Goal: Task Accomplishment & Management: Complete application form

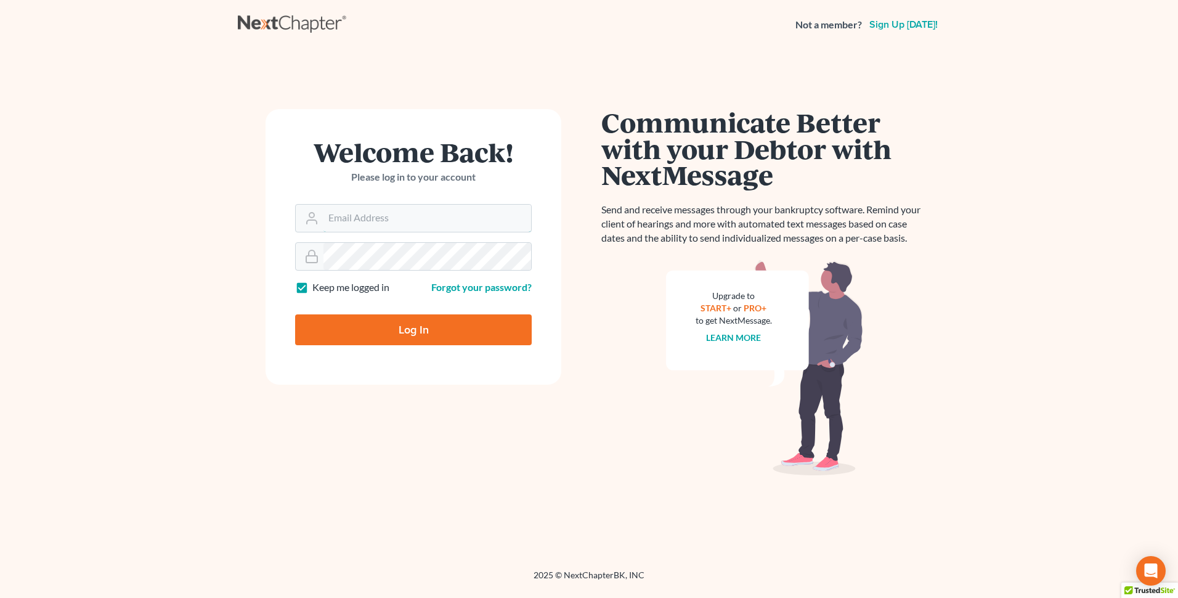
type input "thutmai@mailawoffice.com"
click at [421, 333] on input "Log In" at bounding box center [413, 329] width 237 height 31
type input "Thinking..."
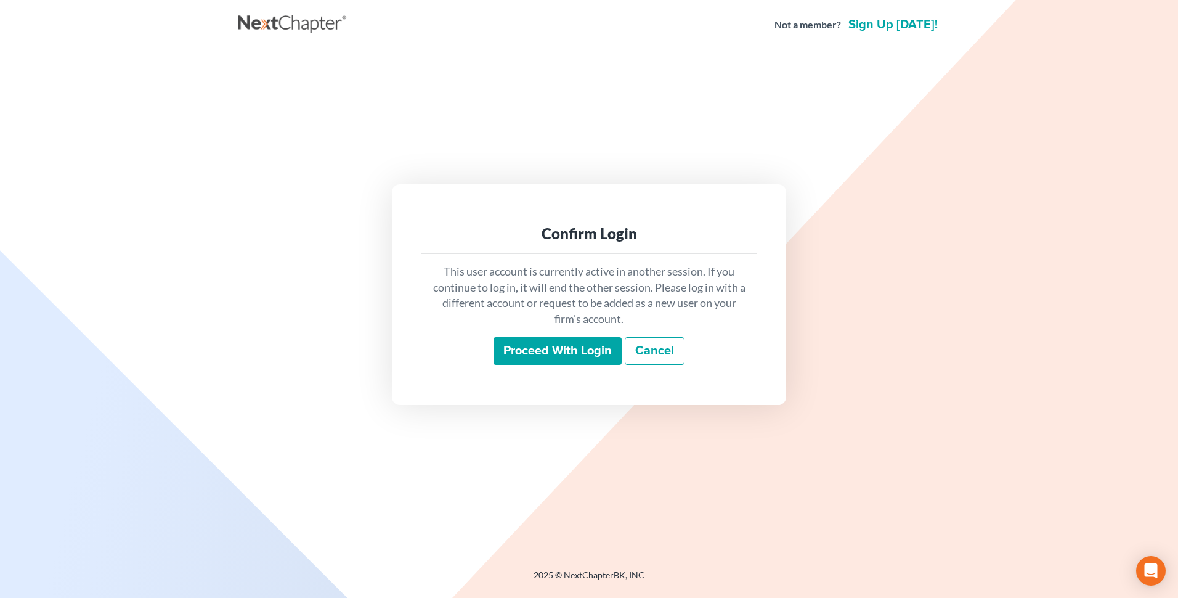
click at [523, 345] on input "Proceed with login" at bounding box center [557, 351] width 128 height 28
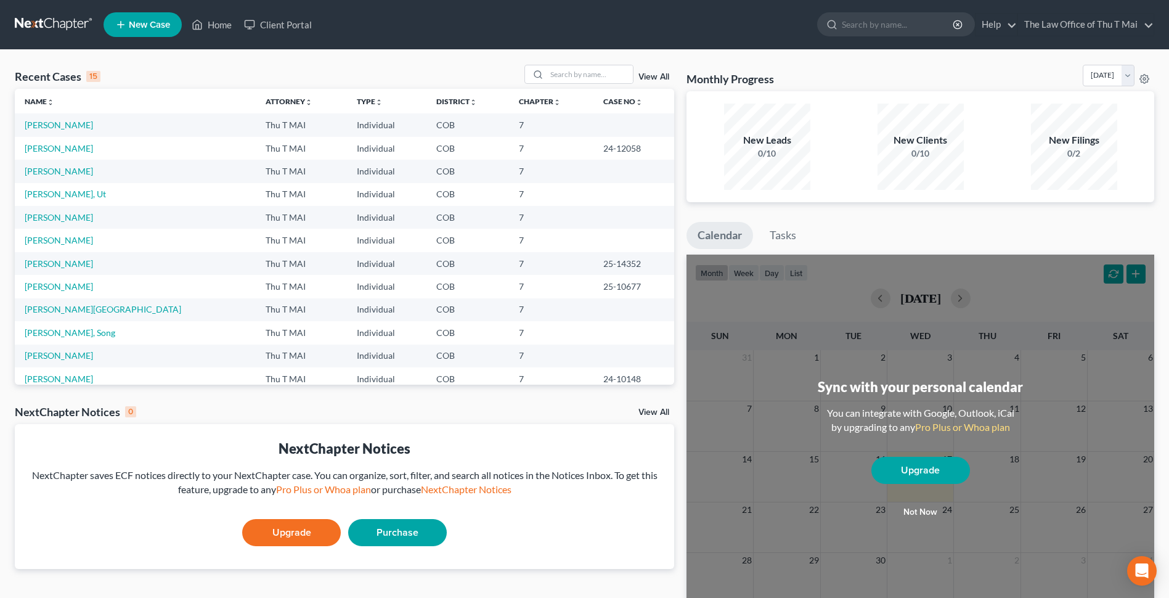
click at [145, 23] on span "New Case" at bounding box center [149, 24] width 41 height 9
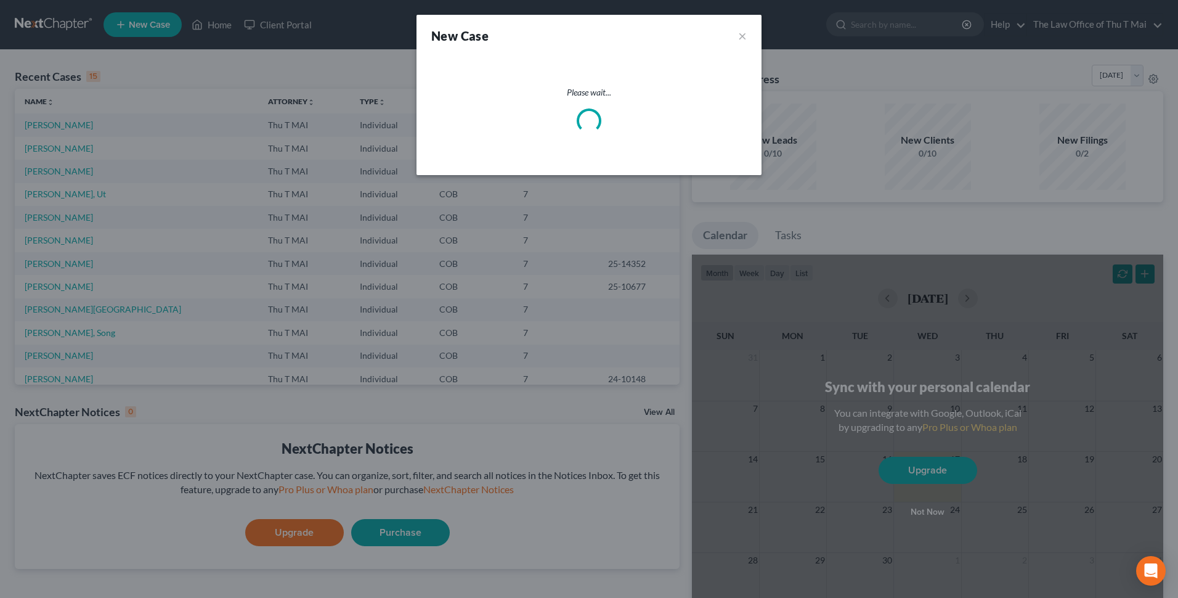
select select "11"
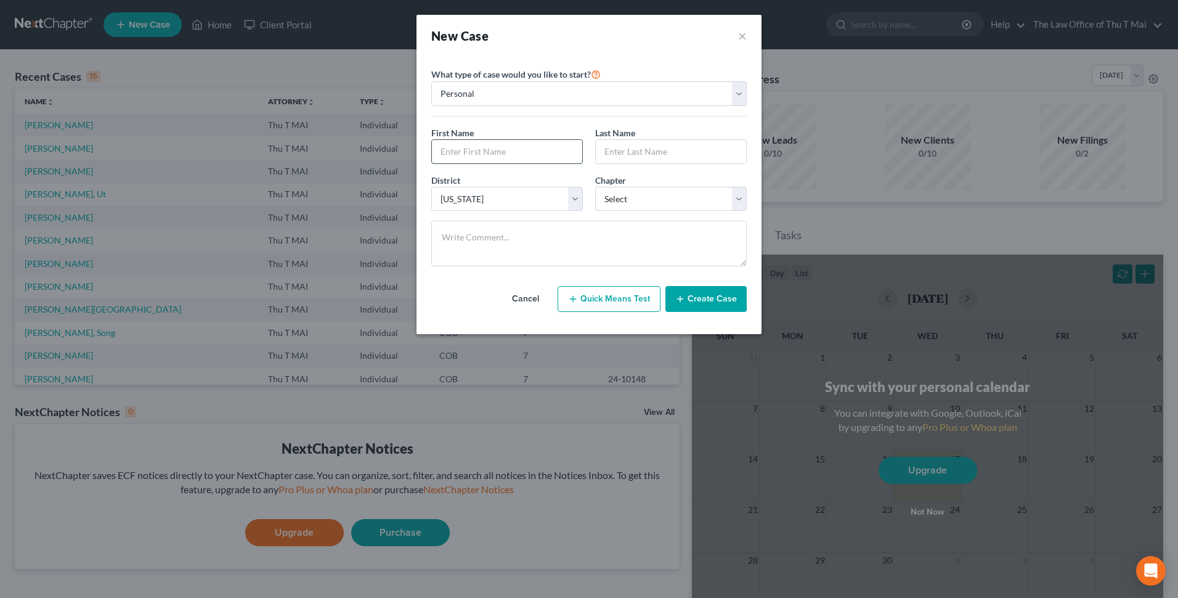
click at [548, 150] on input "text" at bounding box center [507, 151] width 150 height 23
type input "Song"
type input "Nguyen"
click at [740, 193] on select "Select 7 11 12 13" at bounding box center [671, 199] width 152 height 25
select select "0"
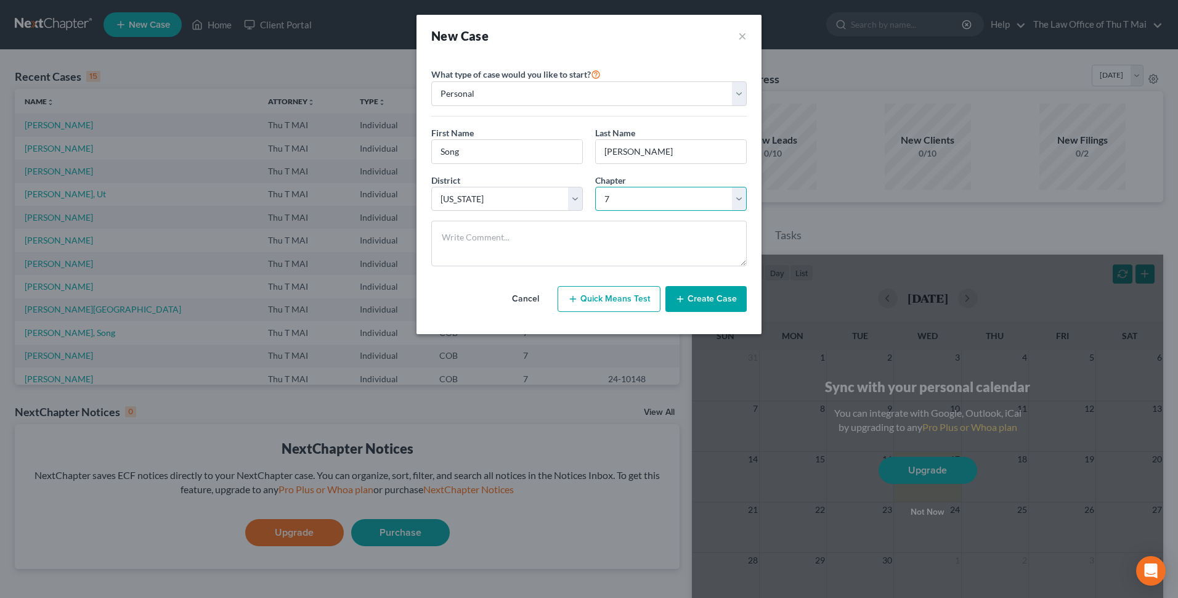
click at [595, 187] on select "Select 7 11 12 13" at bounding box center [671, 199] width 152 height 25
click at [704, 298] on button "Create Case" at bounding box center [705, 299] width 81 height 26
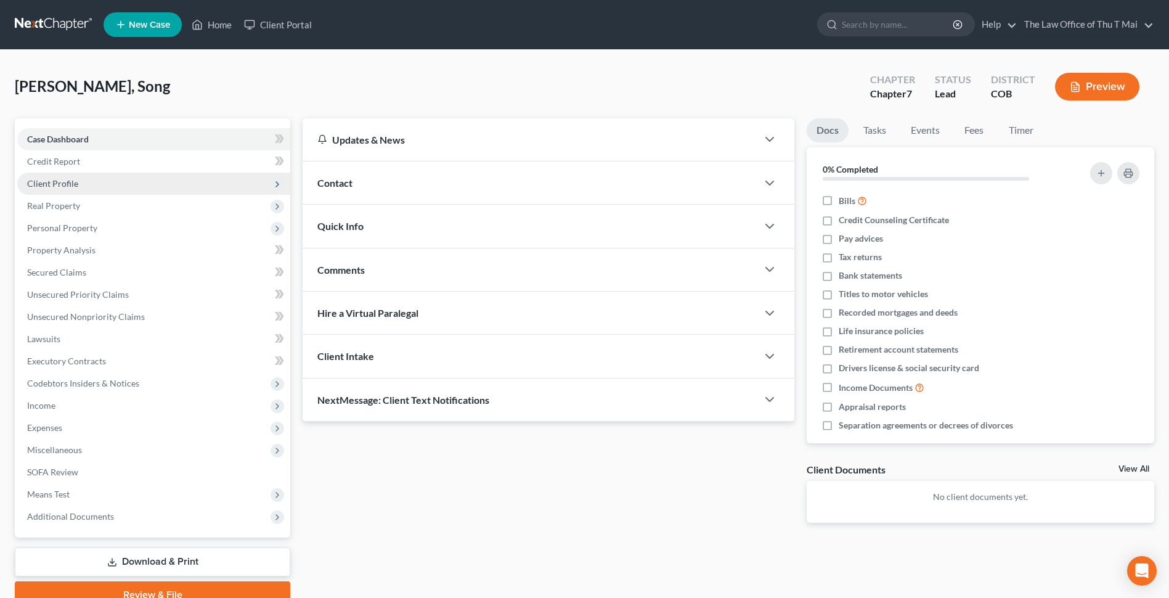
click at [59, 181] on span "Client Profile" at bounding box center [52, 183] width 51 height 10
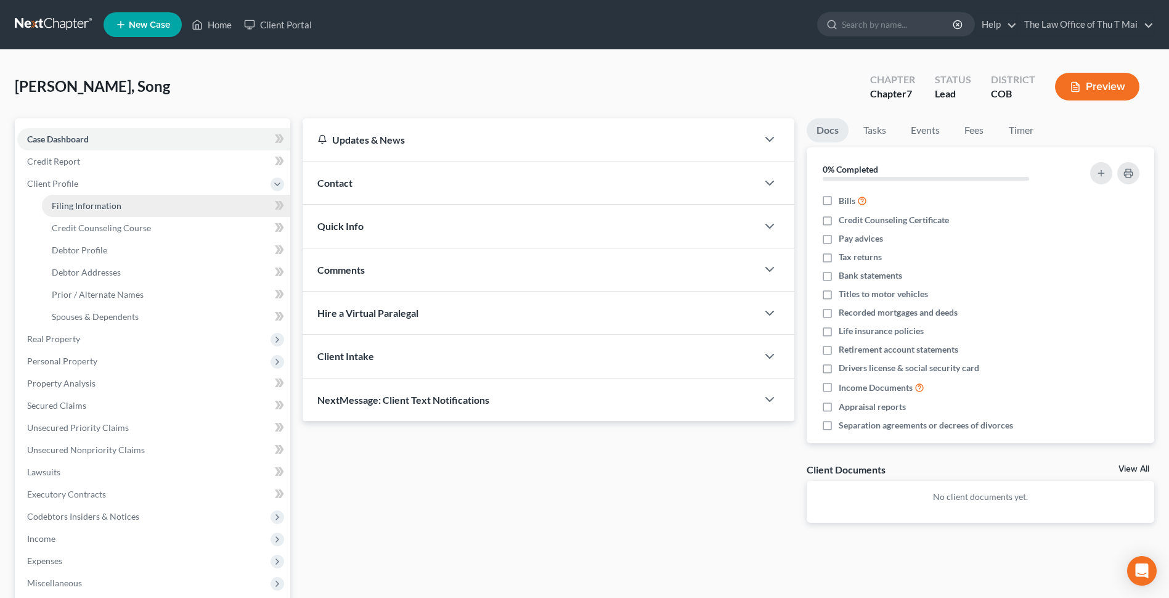
click at [115, 203] on span "Filing Information" at bounding box center [87, 205] width 70 height 10
select select "1"
select select "0"
select select "11"
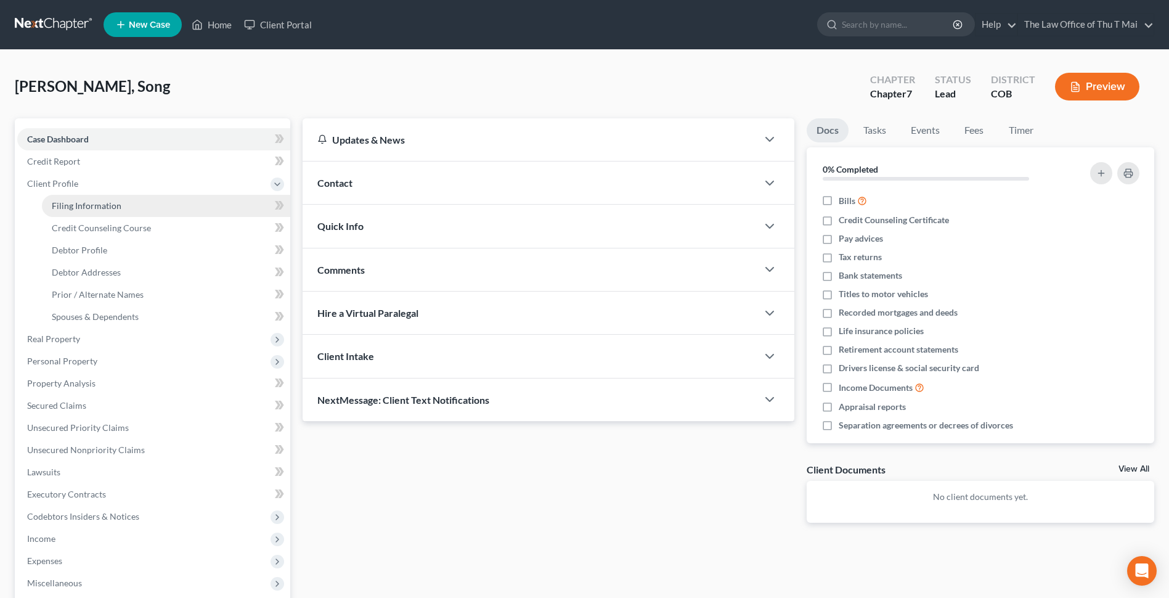
select select "5"
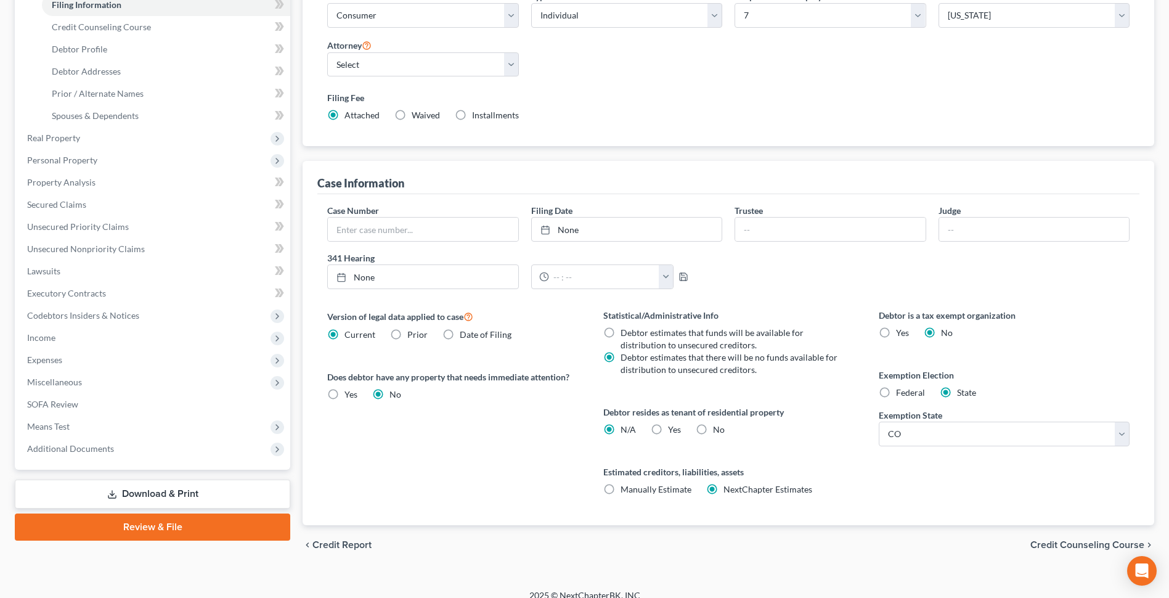
scroll to position [214, 0]
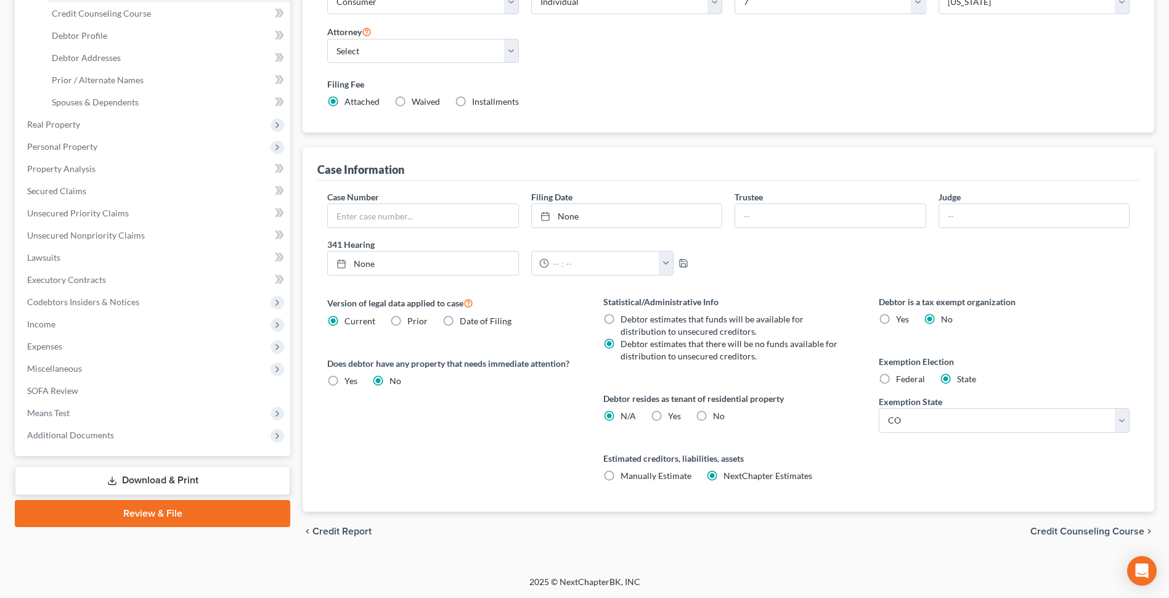
click at [1053, 530] on span "Credit Counseling Course" at bounding box center [1087, 531] width 114 height 10
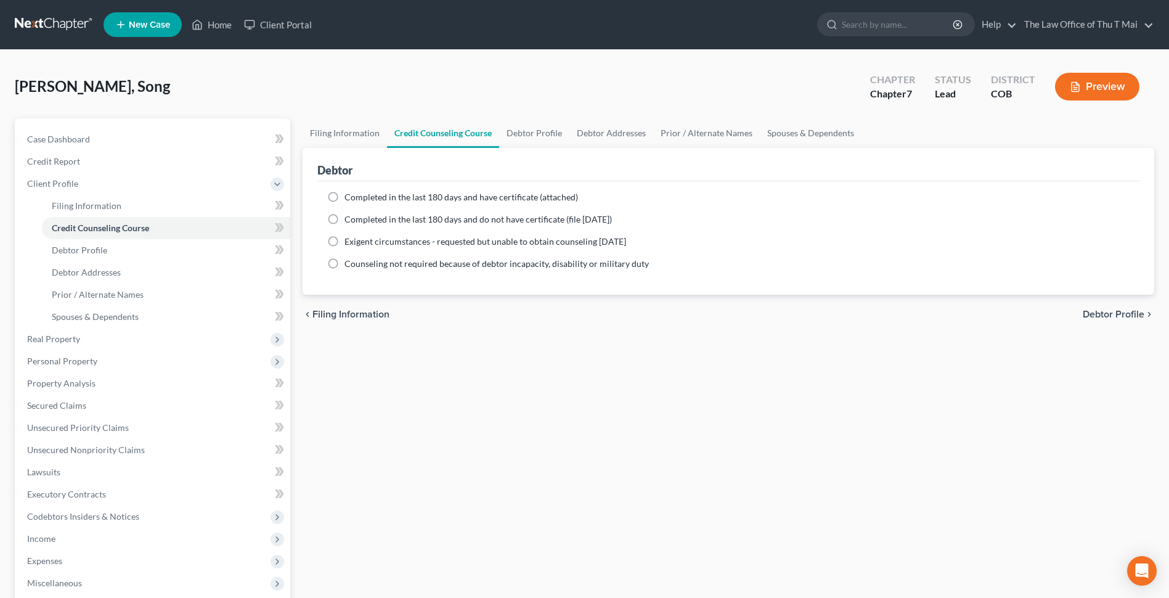
click at [1116, 312] on span "Debtor Profile" at bounding box center [1113, 314] width 62 height 10
select select "0"
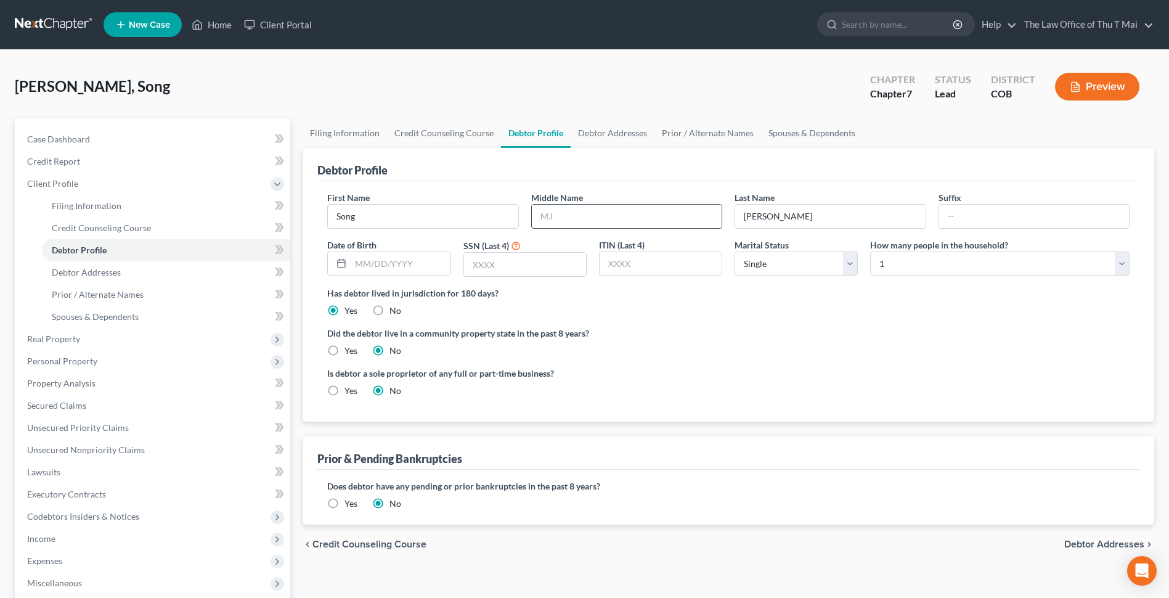
click at [556, 217] on input "text" at bounding box center [627, 216] width 190 height 23
type input "Thuong T"
click at [415, 271] on input "text" at bounding box center [400, 263] width 99 height 23
type input "05/13/1969"
click at [506, 267] on input "text" at bounding box center [525, 264] width 122 height 23
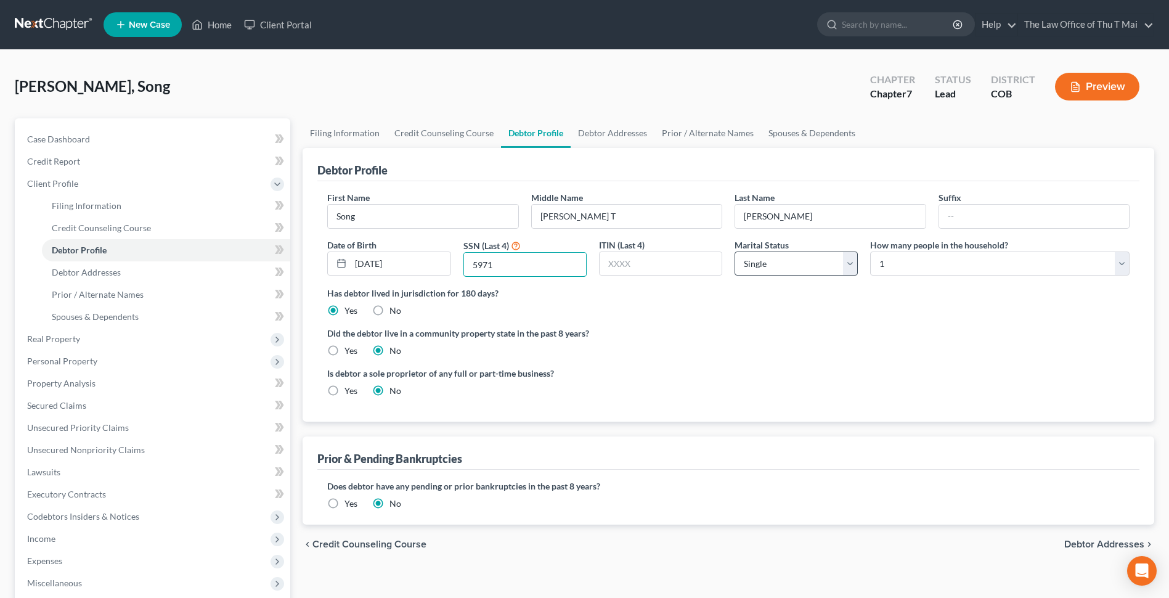
type input "5971"
click at [848, 266] on select "Select Single Married Separated Divorced Widowed" at bounding box center [795, 263] width 123 height 25
select select "1"
click at [734, 251] on select "Select Single Married Separated Divorced Widowed" at bounding box center [795, 263] width 123 height 25
click at [905, 261] on select "Select 1 2 3 4 5 6 7 8 9 10 11 12 13 14 15 16 17 18 19 20" at bounding box center [999, 263] width 259 height 25
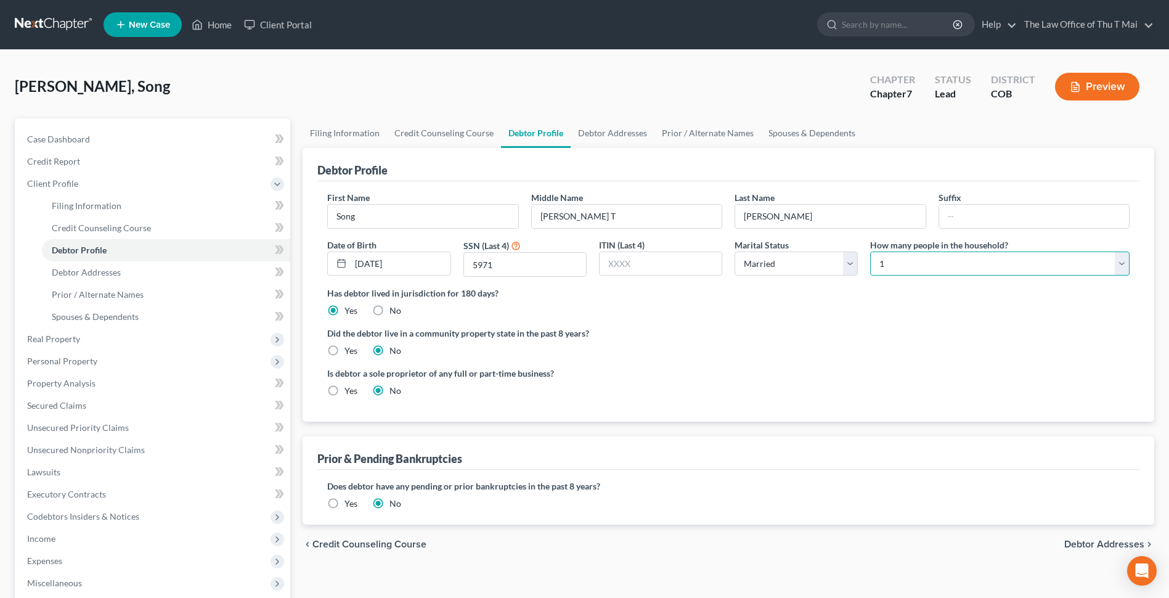
select select "2"
click at [870, 251] on select "Select 1 2 3 4 5 6 7 8 9 10 11 12 13 14 15 16 17 18 19 20" at bounding box center [999, 263] width 259 height 25
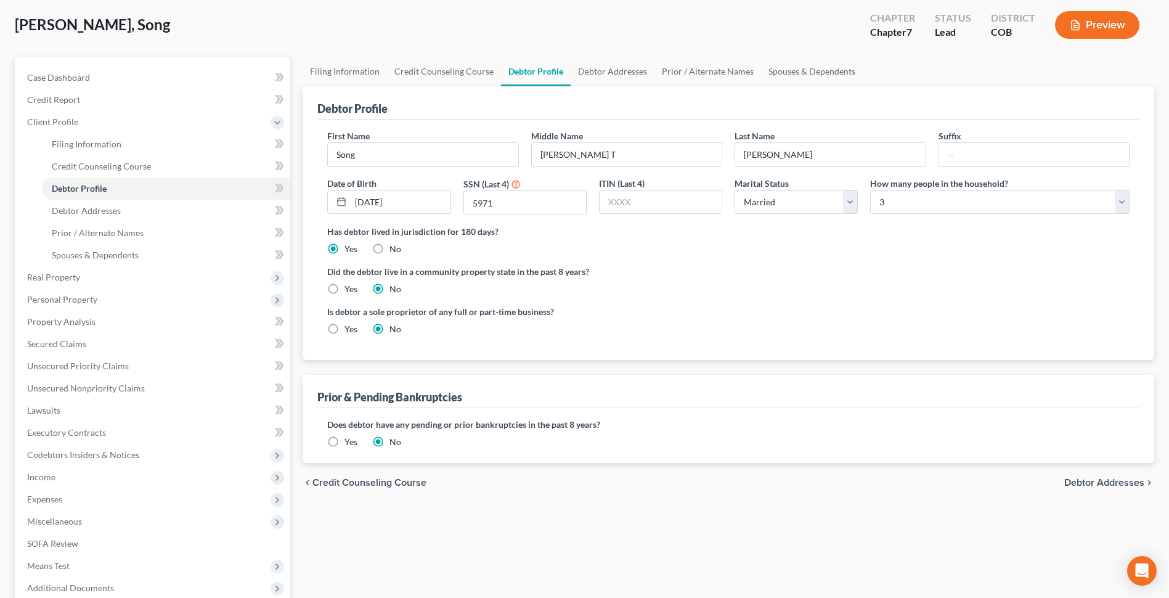
click at [1077, 484] on span "Debtor Addresses" at bounding box center [1104, 482] width 80 height 10
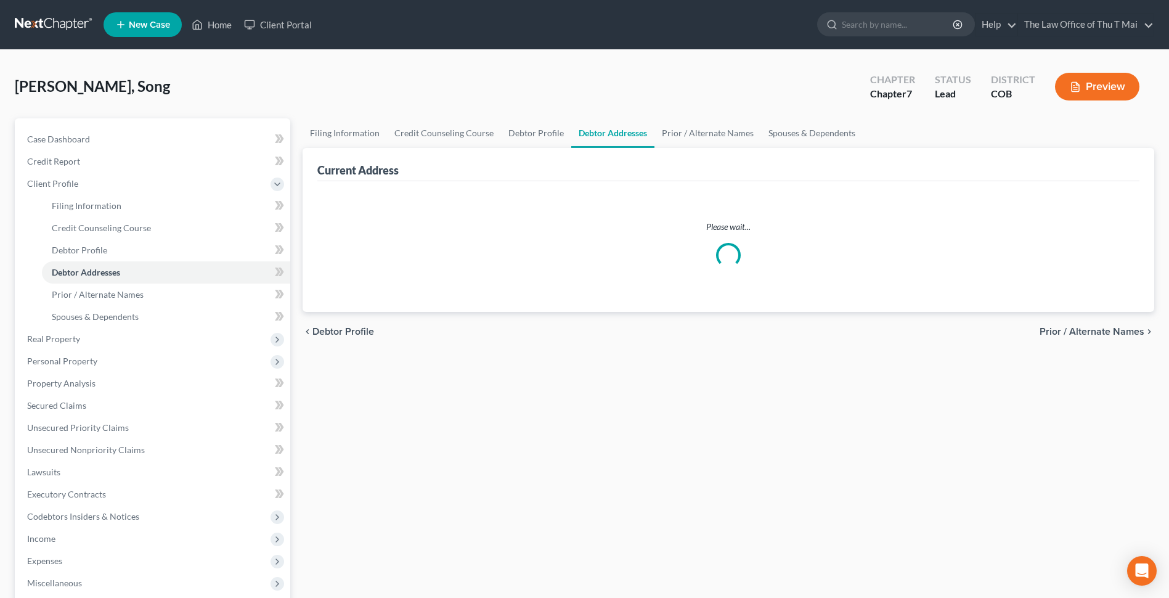
select select "0"
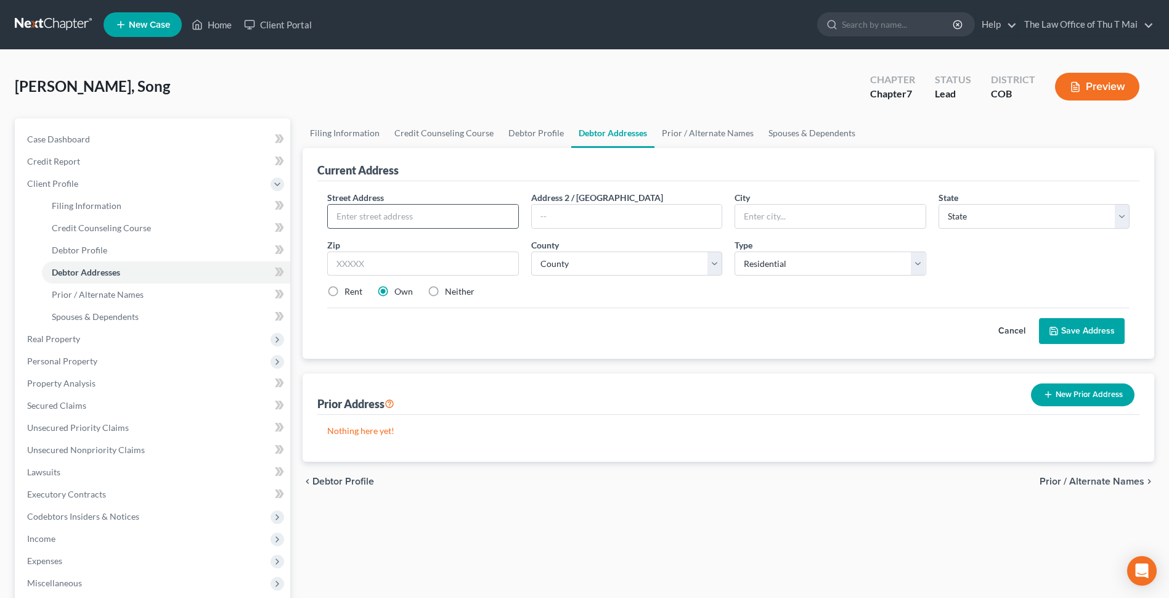
click at [459, 218] on input "text" at bounding box center [423, 216] width 190 height 23
type input "1712 Tierra Berienda"
type input "Pueblo"
select select "5"
type input "81008"
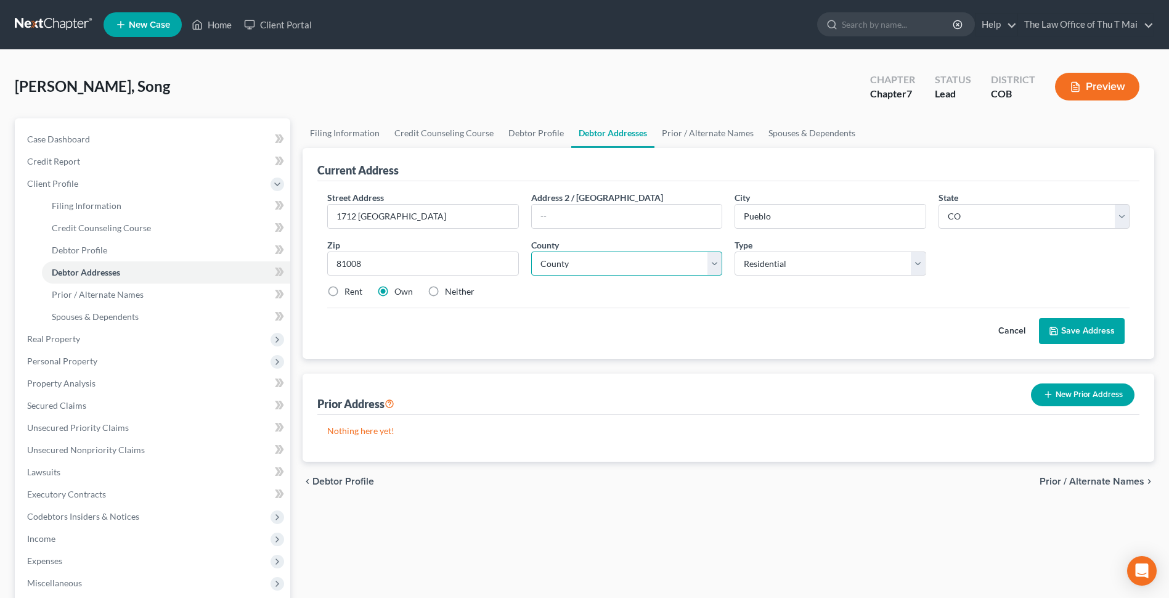
click at [711, 265] on select "County Adams County Alamosa County Arapahoe County Archuleta County Baca County…" at bounding box center [626, 263] width 191 height 25
select select "51"
click at [531, 251] on select "County Adams County Alamosa County Arapahoe County Archuleta County Baca County…" at bounding box center [626, 263] width 191 height 25
click at [1089, 481] on span "Prior / Alternate Names" at bounding box center [1091, 481] width 105 height 10
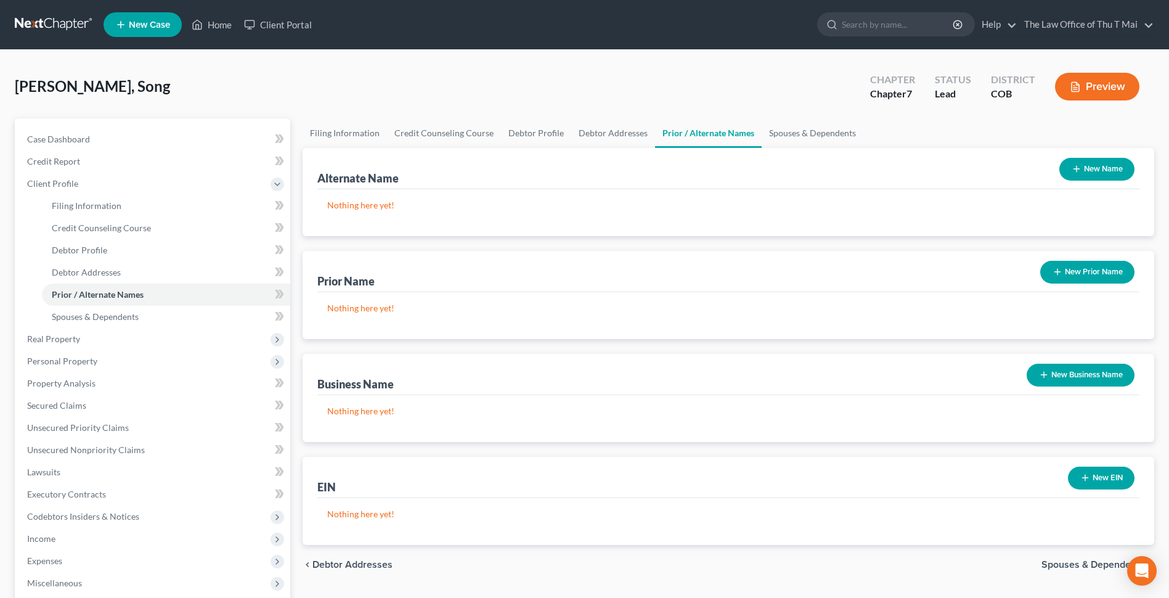
scroll to position [62, 0]
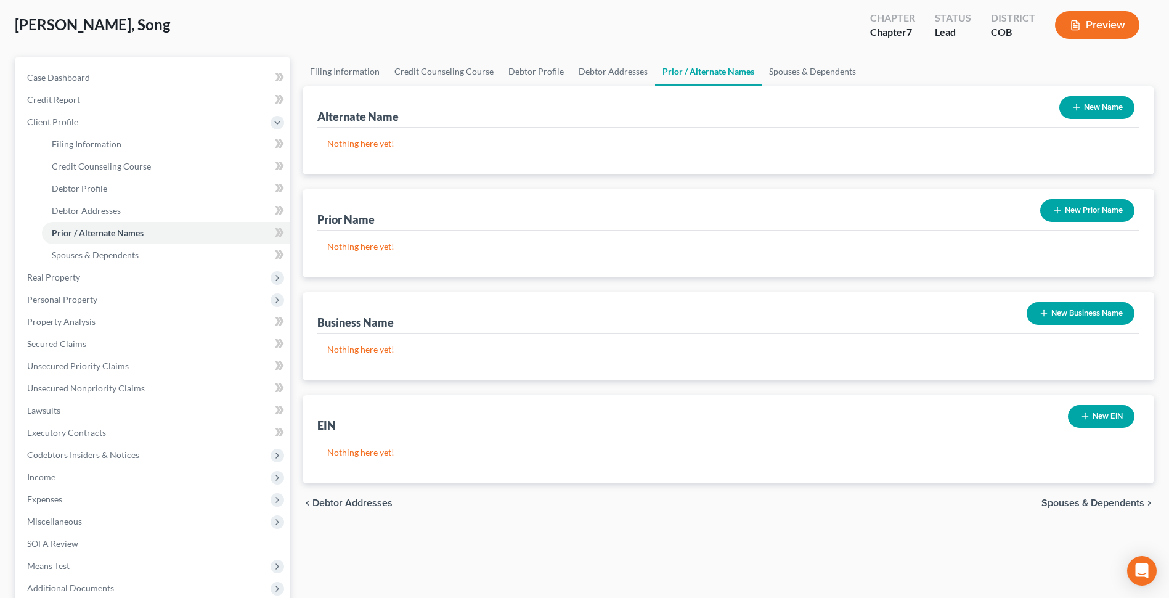
click at [1057, 508] on span "Spouses & Dependents" at bounding box center [1092, 503] width 103 height 10
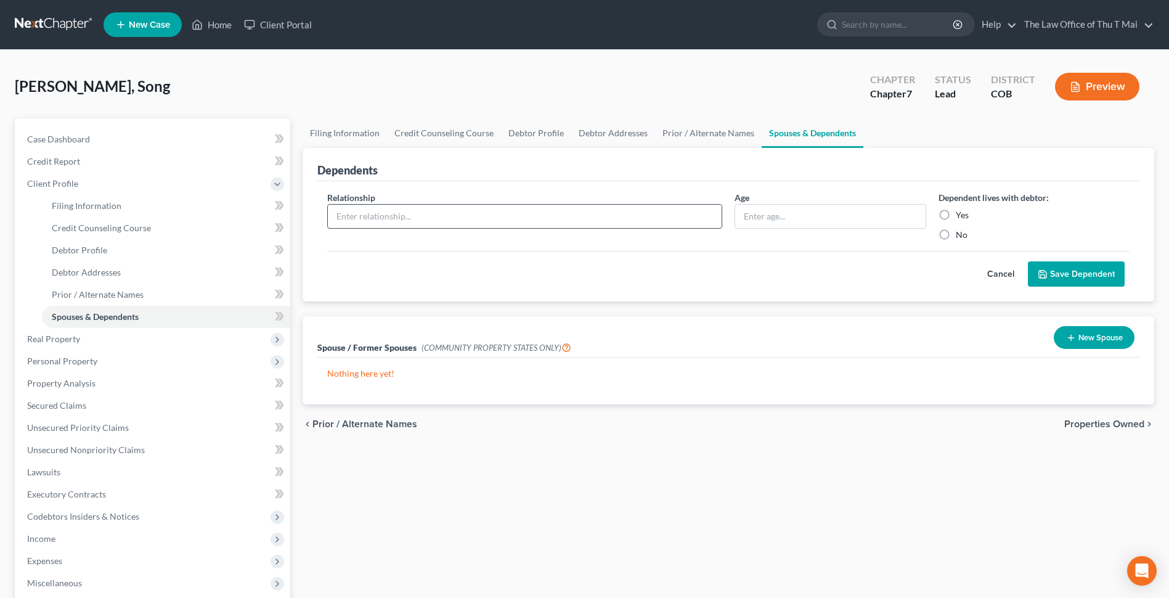
click at [508, 219] on input "text" at bounding box center [525, 216] width 394 height 23
type input "S"
click at [1076, 426] on span "Properties Owned" at bounding box center [1104, 424] width 80 height 10
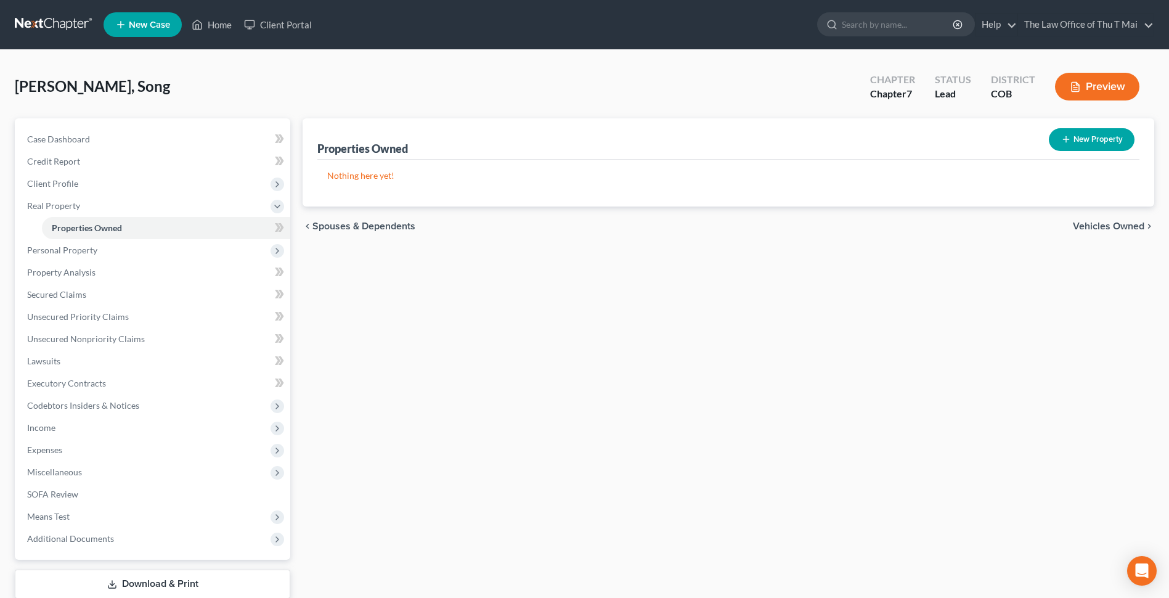
click at [1082, 138] on button "New Property" at bounding box center [1092, 139] width 86 height 23
select select "0"
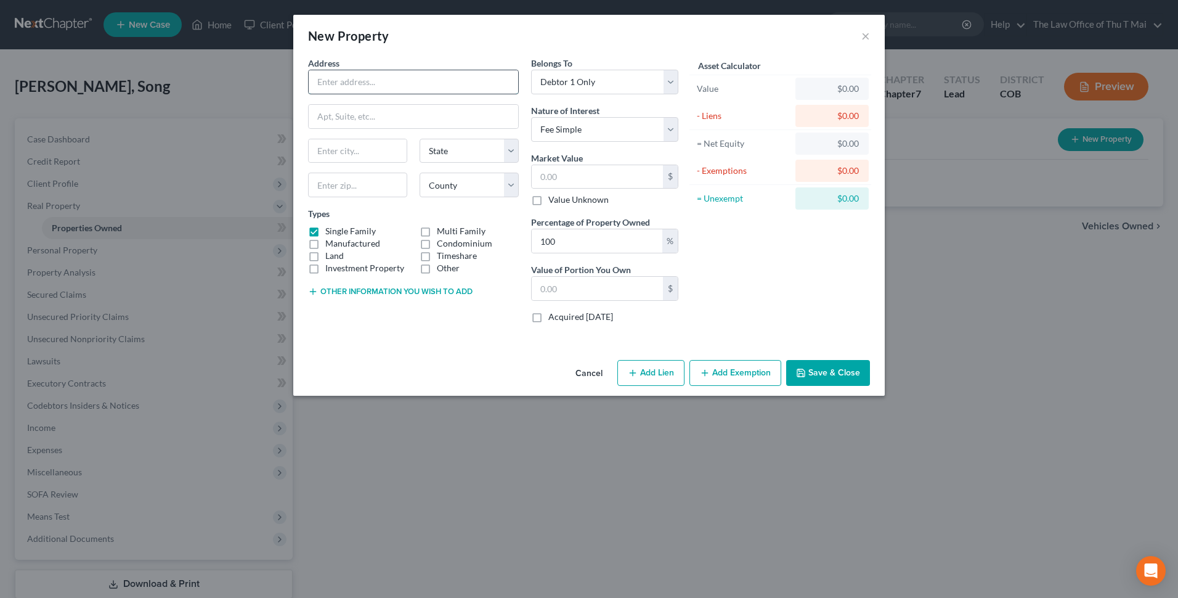
click at [396, 88] on input "text" at bounding box center [413, 81] width 209 height 23
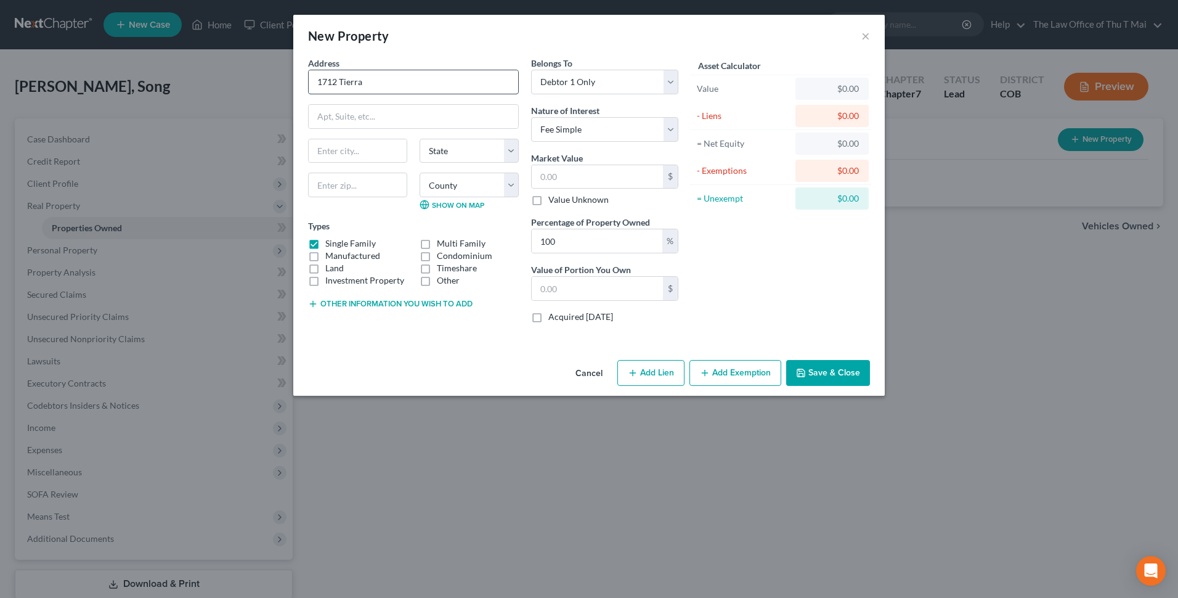
type input "1712 Tierra Berienda"
click at [356, 155] on input "text" at bounding box center [358, 150] width 98 height 23
type input "Pueblo"
select select "5"
type input "81008"
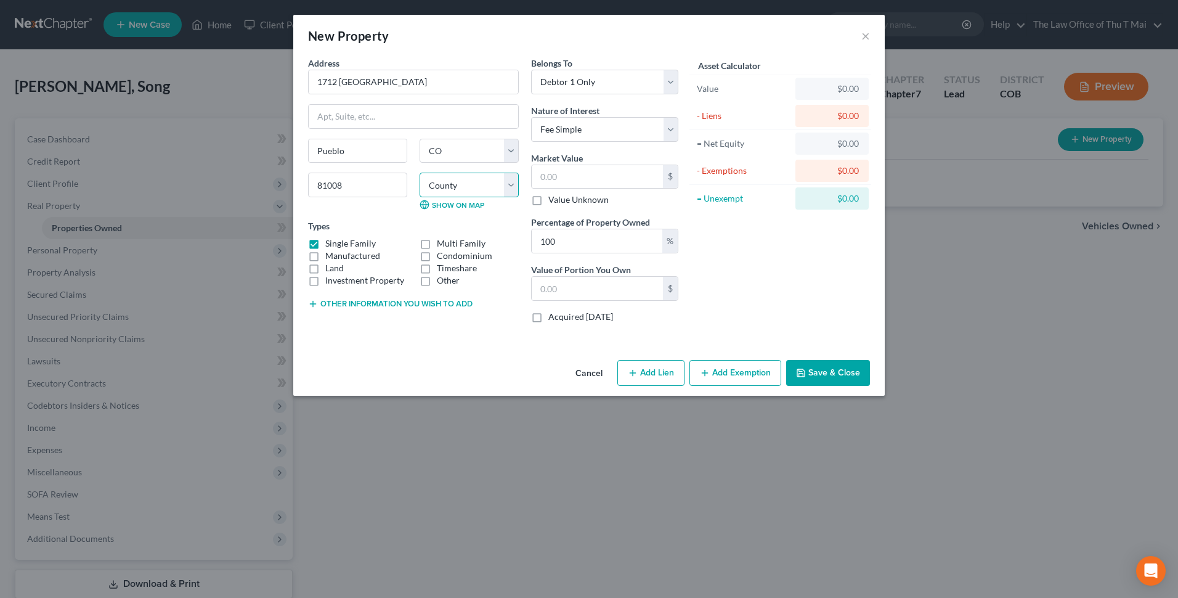
click at [510, 187] on select "County Adams County Alamosa County Arapahoe County Archuleta County Baca County…" at bounding box center [469, 184] width 99 height 25
select select "51"
click at [420, 172] on select "County Adams County Alamosa County Arapahoe County Archuleta County Baca County…" at bounding box center [469, 184] width 99 height 25
click at [671, 80] on select "Select Debtor 1 Only Debtor 2 Only Debtor 1 And Debtor 2 Only At Least One Of T…" at bounding box center [604, 82] width 147 height 25
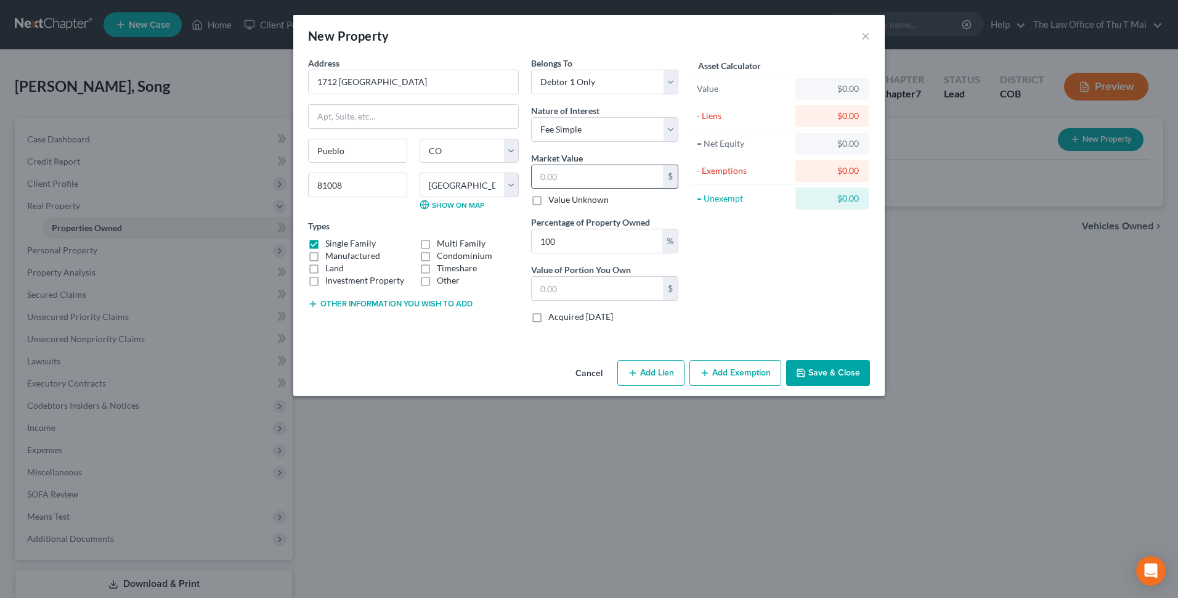
click at [624, 178] on input "text" at bounding box center [597, 176] width 131 height 23
type input "3"
type input "3.00"
type input "39"
type input "39.00"
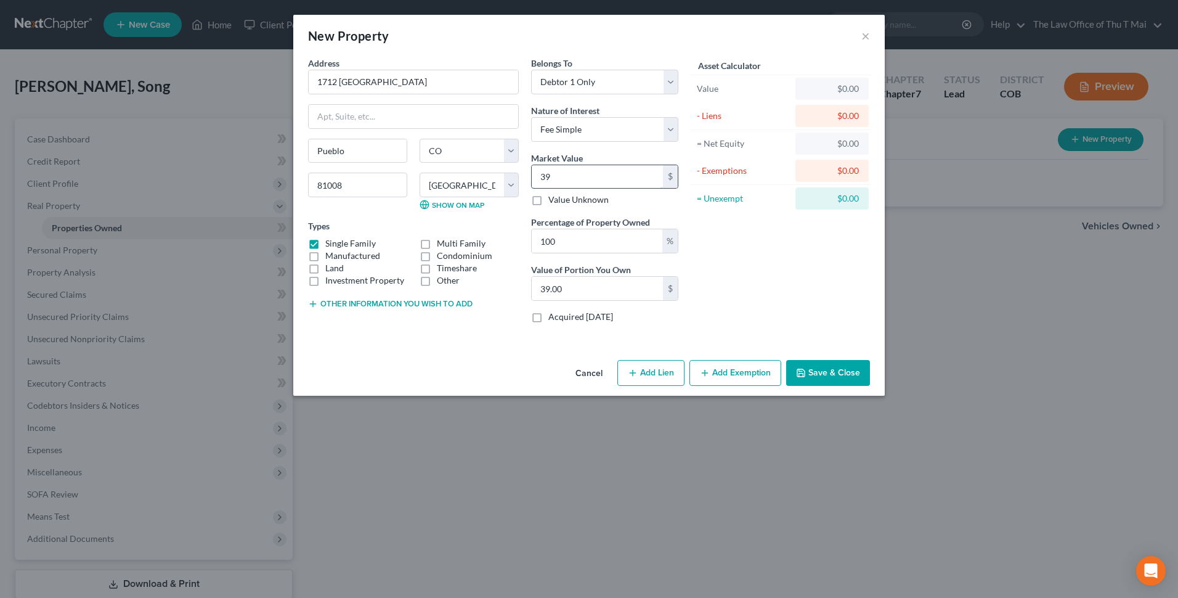
type input "399"
type input "399.00"
type input "3993"
type input "3,993.00"
type input "3,9930"
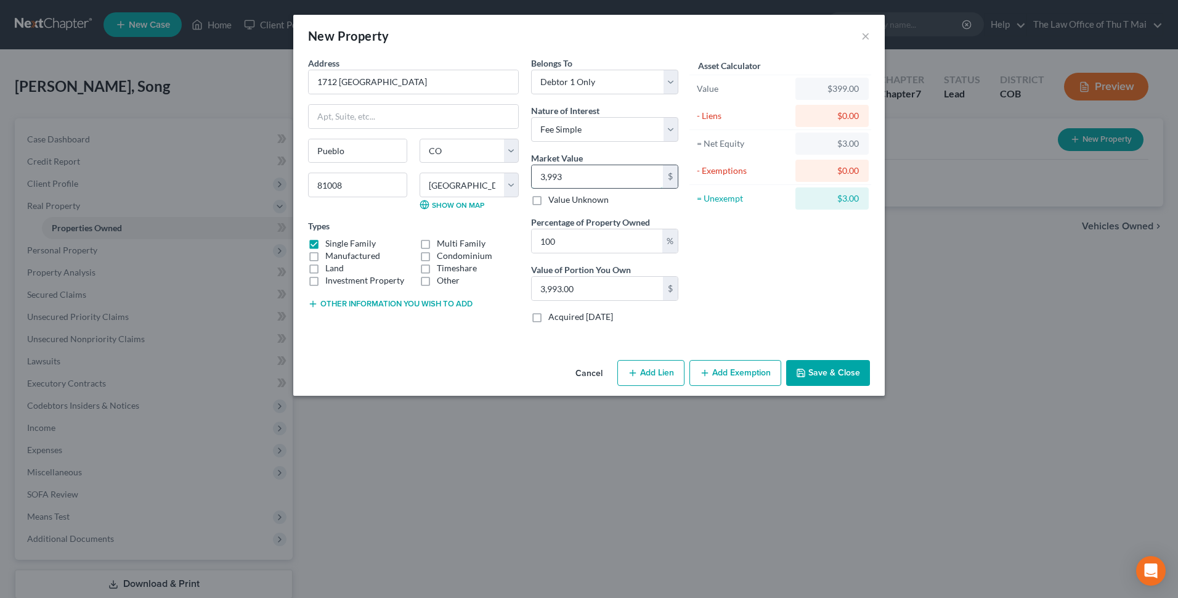
type input "39,930.00"
type input "39,9300"
type input "399,300.00"
click at [726, 376] on button "Add Exemption" at bounding box center [735, 373] width 92 height 26
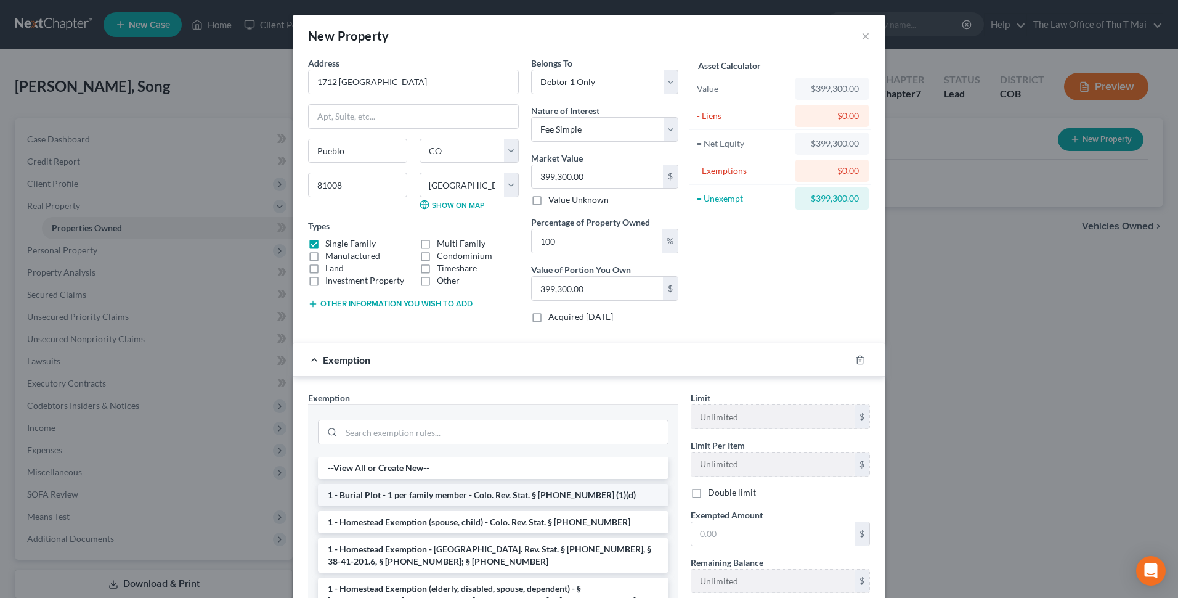
click at [442, 494] on li "1 - Burial Plot - 1 per family member - Colo. Rev. Stat. § 13-54-102 (1)(d)" at bounding box center [493, 495] width 351 height 22
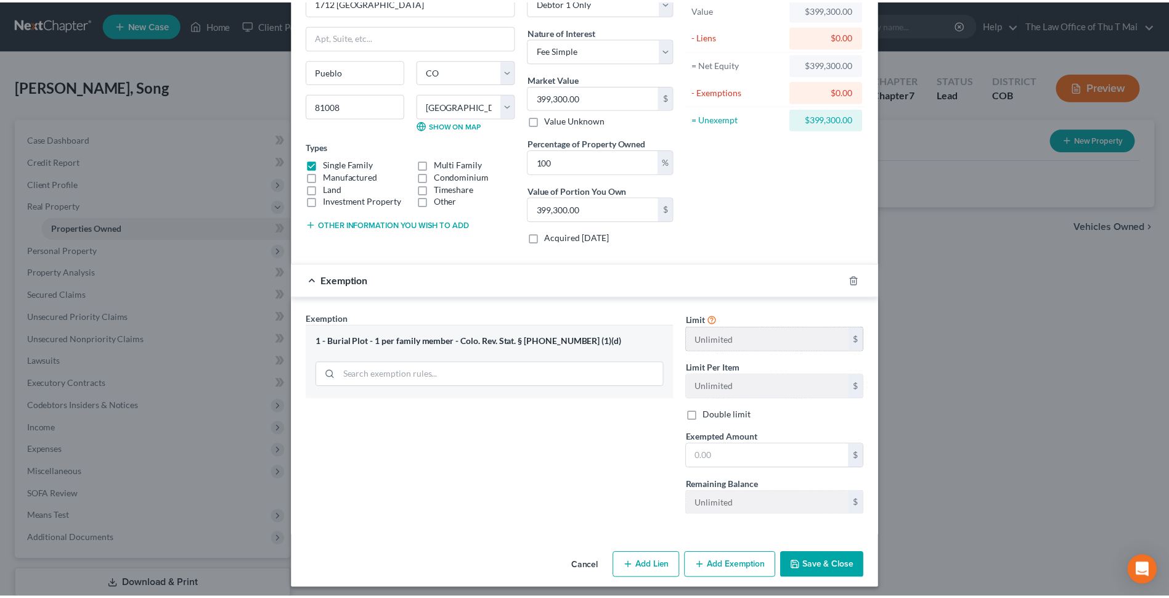
scroll to position [85, 0]
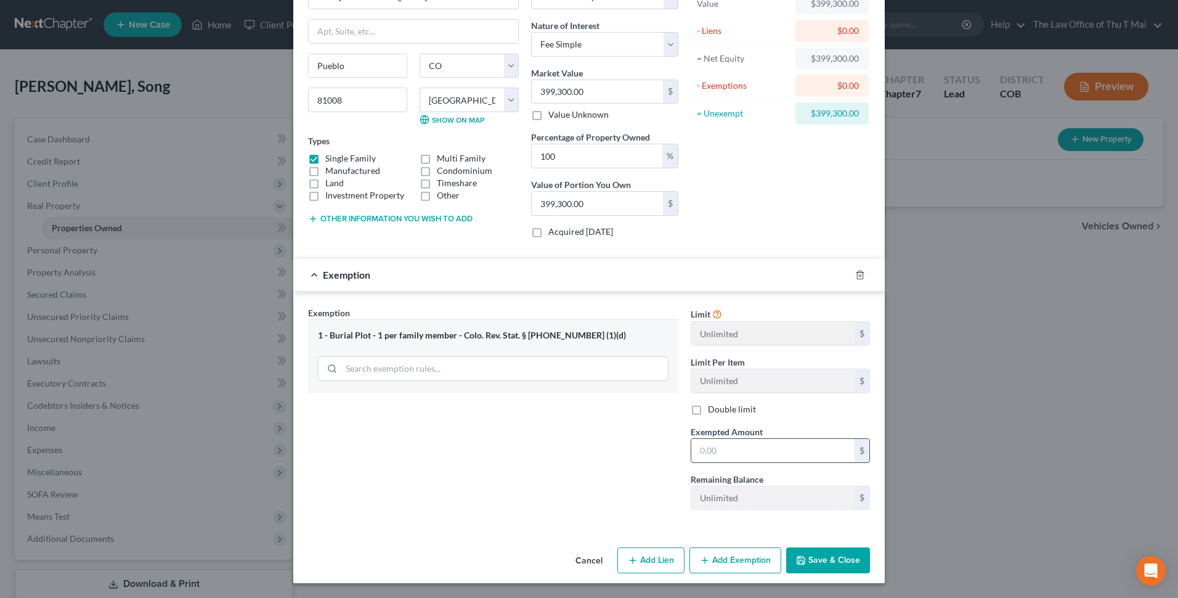
click at [742, 452] on input "text" at bounding box center [772, 450] width 163 height 23
type input "400,000.00"
click at [829, 553] on button "Save & Close" at bounding box center [828, 560] width 84 height 26
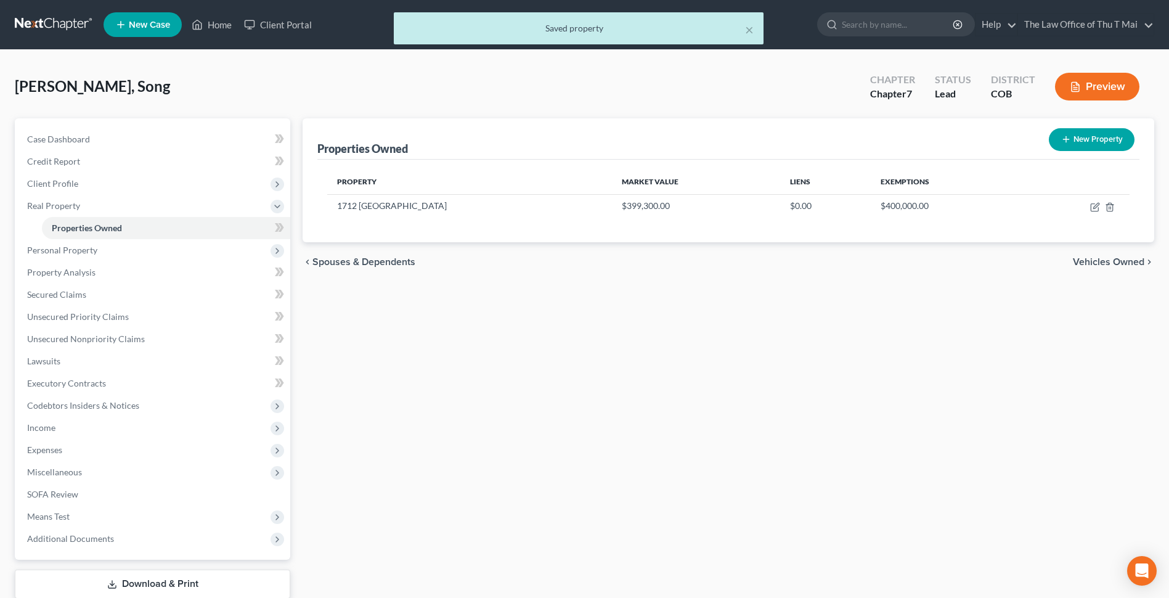
click at [1106, 264] on span "Vehicles Owned" at bounding box center [1108, 262] width 71 height 10
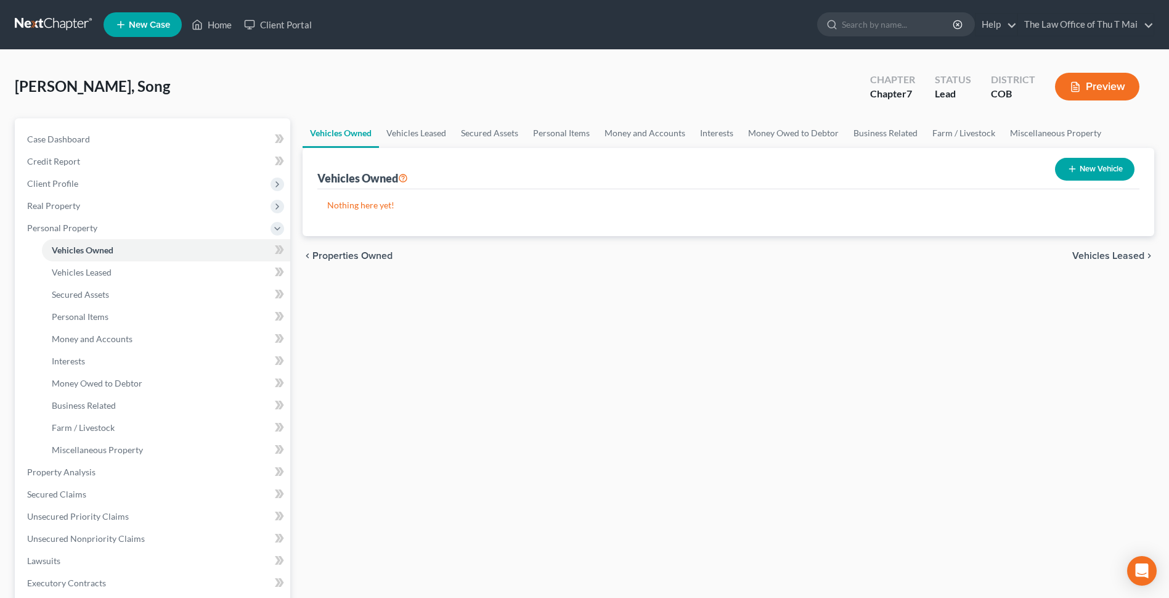
click at [1116, 254] on span "Vehicles Leased" at bounding box center [1108, 256] width 72 height 10
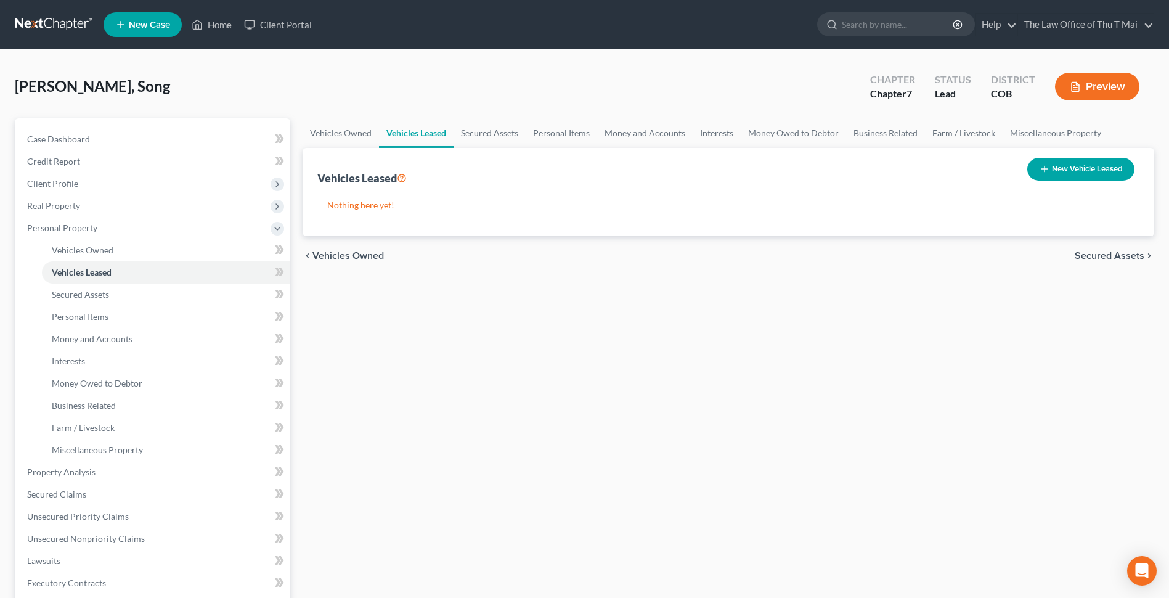
click at [1108, 258] on span "Secured Assets" at bounding box center [1109, 256] width 70 height 10
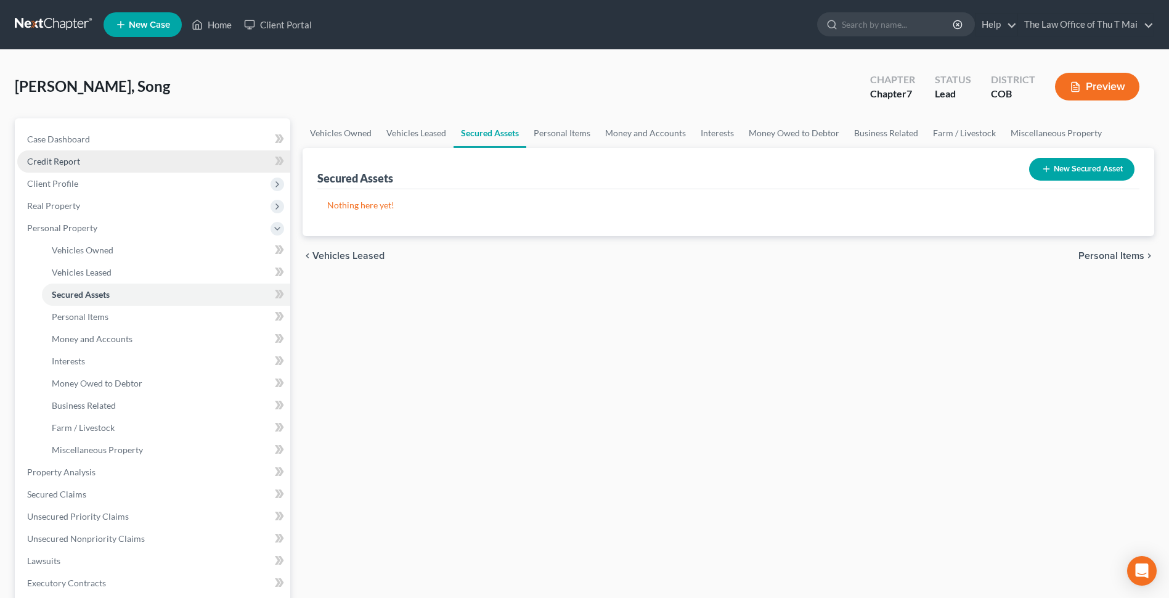
click at [100, 163] on link "Credit Report" at bounding box center [153, 161] width 273 height 22
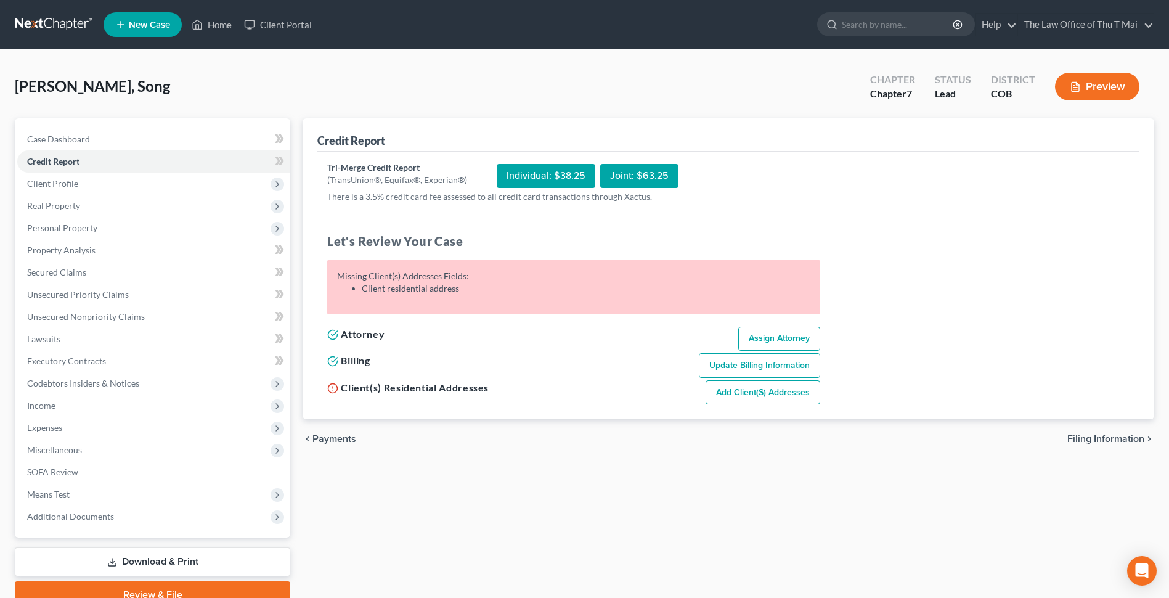
click at [442, 289] on li "Client residential address" at bounding box center [586, 288] width 448 height 12
click at [396, 279] on div "Missing Client(s) Addresses Fields: Client residential address" at bounding box center [573, 282] width 473 height 25
click at [76, 138] on span "Case Dashboard" at bounding box center [58, 139] width 63 height 10
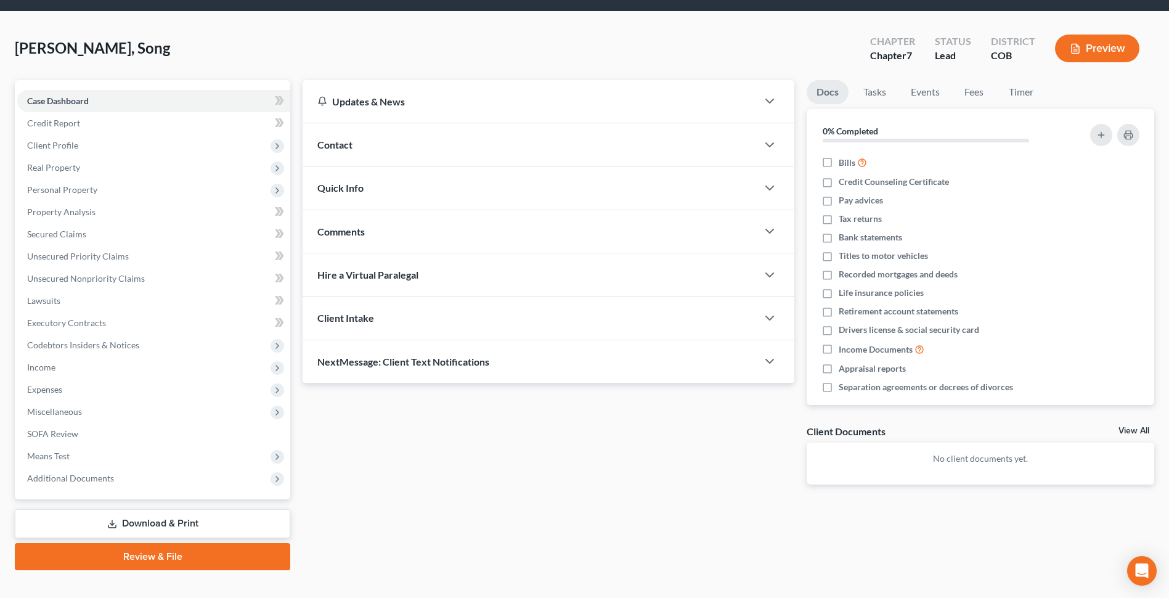
scroll to position [57, 0]
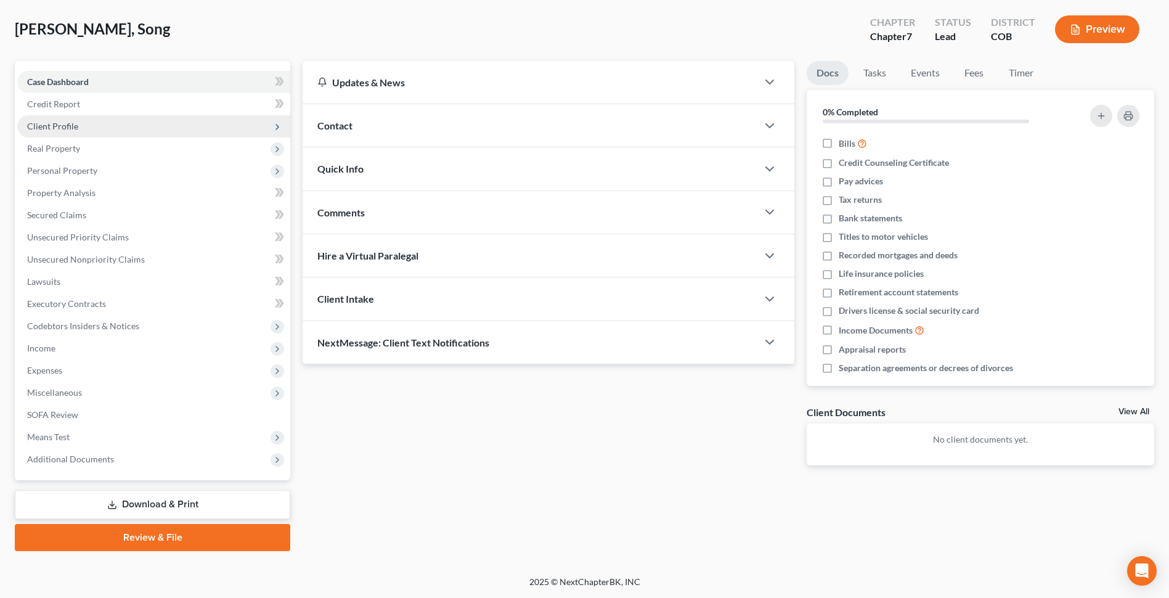
click at [63, 123] on span "Client Profile" at bounding box center [52, 126] width 51 height 10
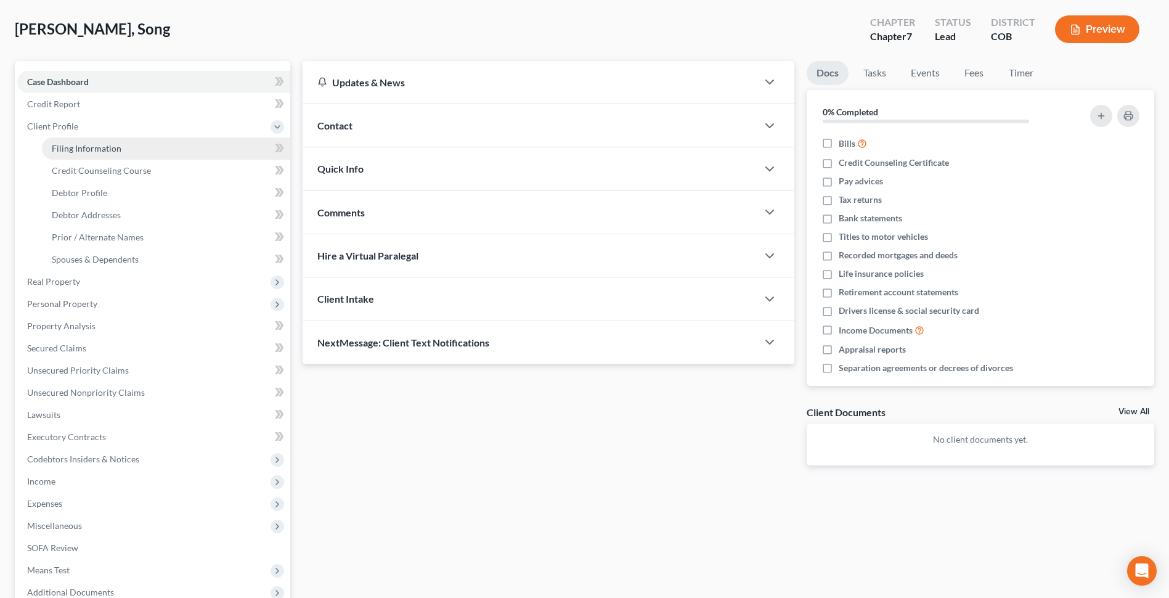
click at [83, 144] on span "Filing Information" at bounding box center [87, 148] width 70 height 10
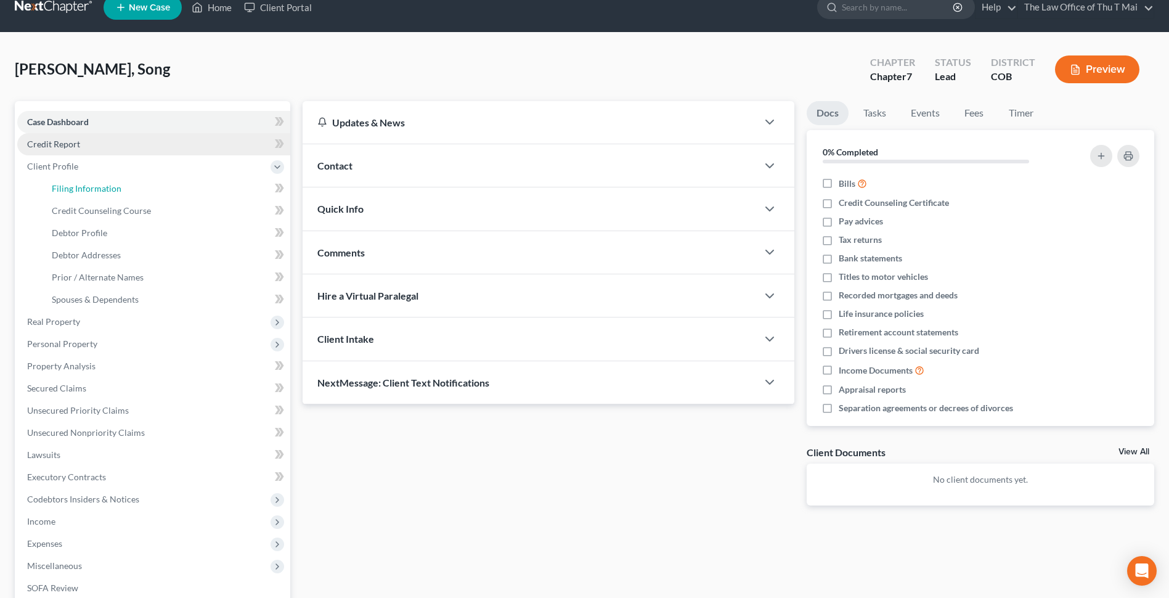
select select "1"
select select "0"
select select "11"
select select "0"
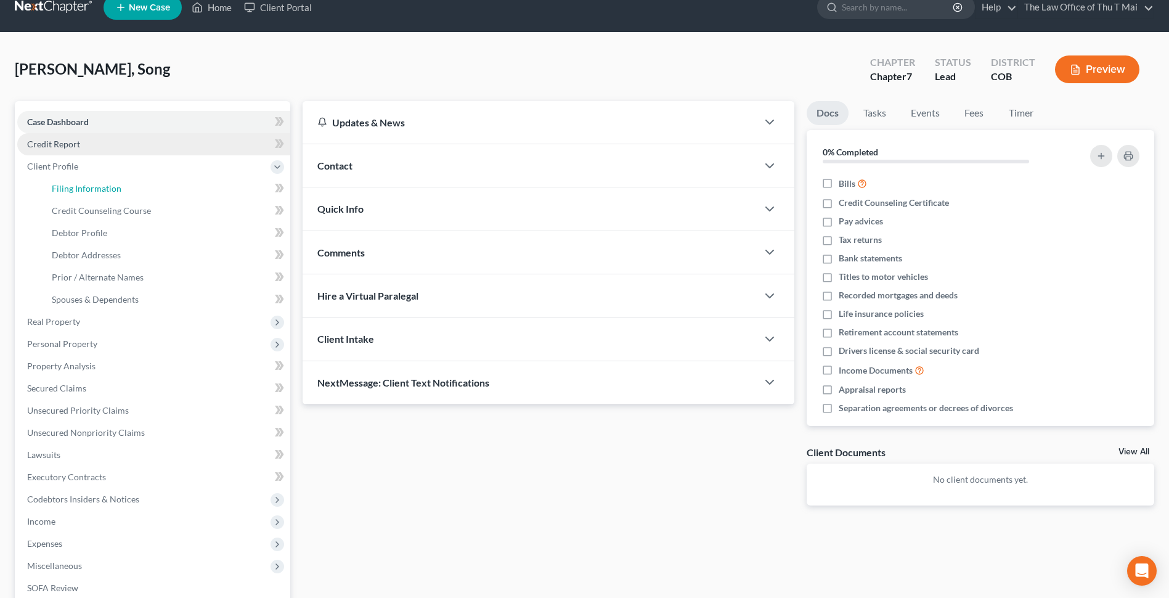
select select "5"
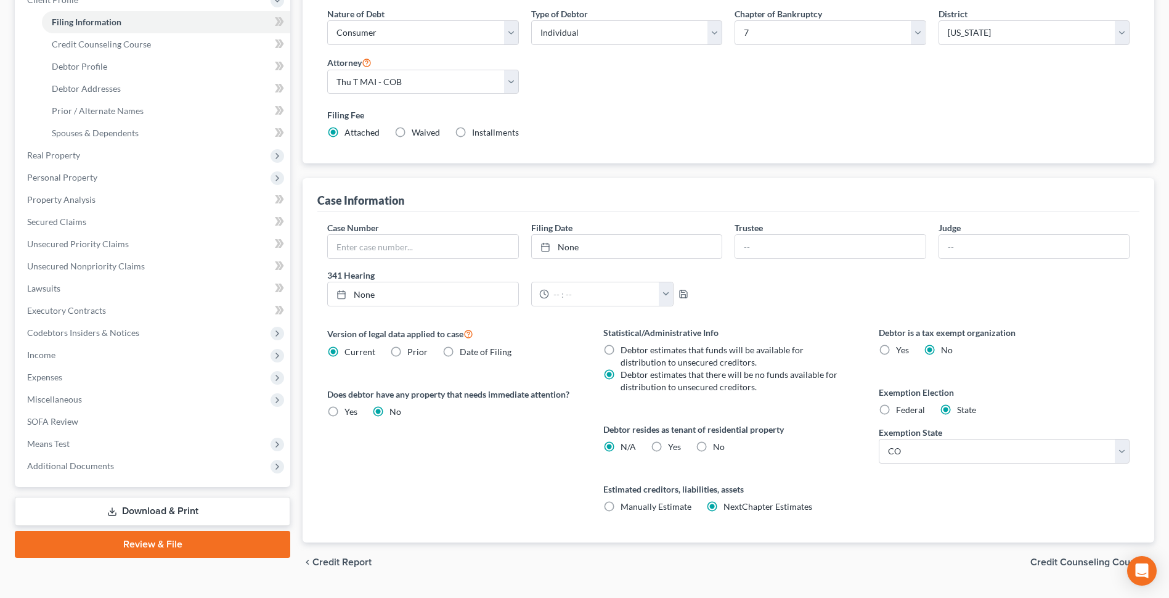
scroll to position [185, 0]
click at [1050, 560] on span "Credit Counseling Course" at bounding box center [1087, 561] width 114 height 10
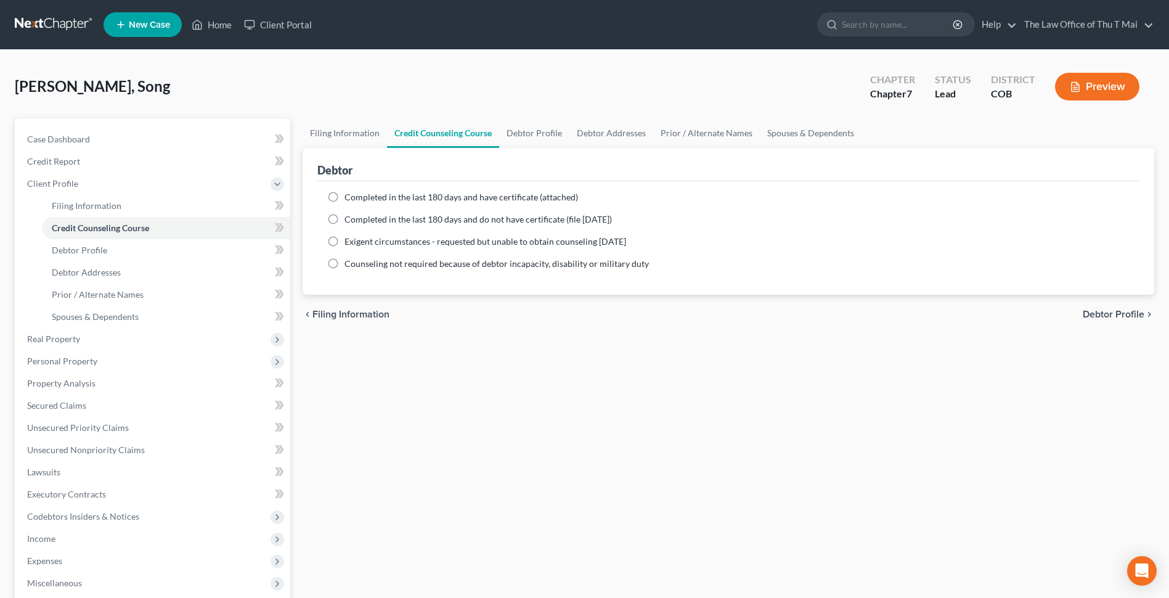
click at [1102, 310] on span "Debtor Profile" at bounding box center [1113, 314] width 62 height 10
select select "1"
select select "2"
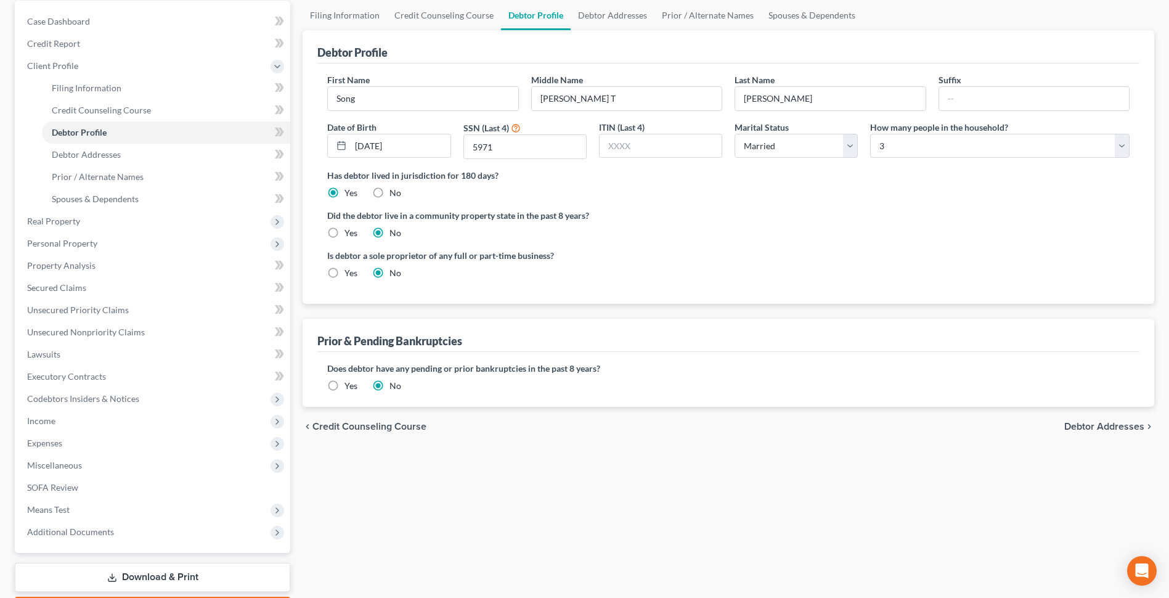
scroll to position [185, 0]
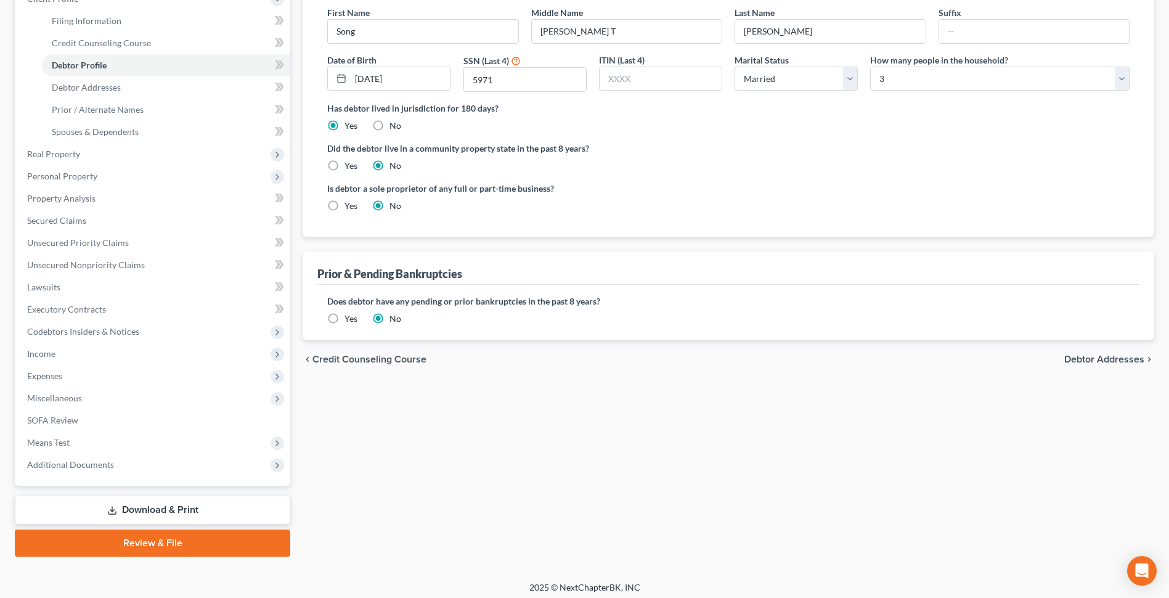
click at [1085, 362] on span "Debtor Addresses" at bounding box center [1104, 359] width 80 height 10
select select "0"
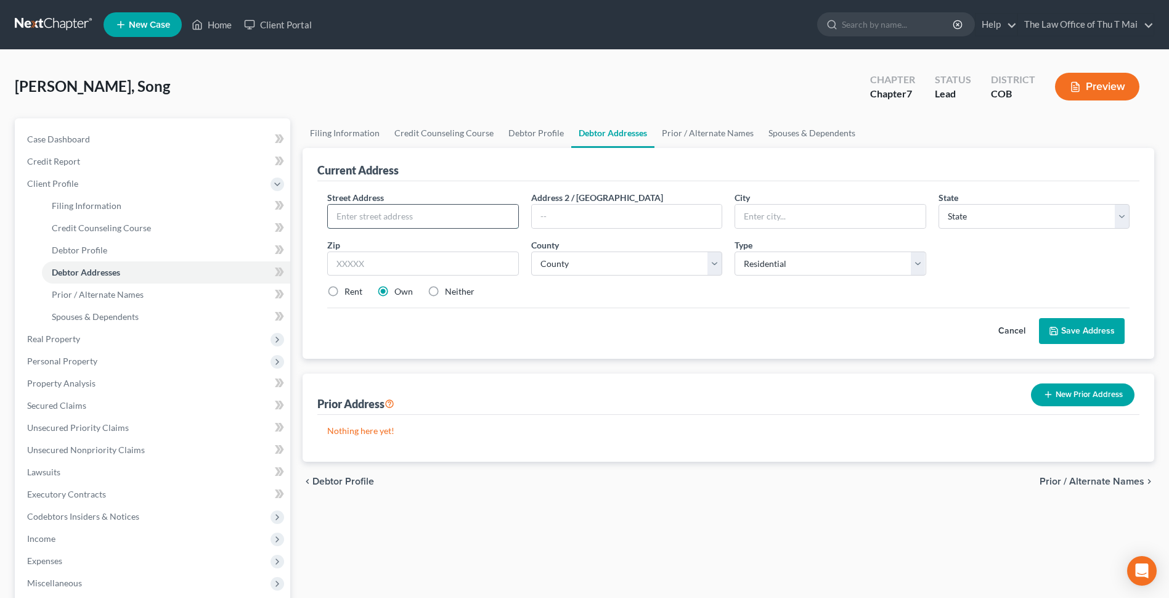
click at [448, 214] on input "text" at bounding box center [423, 216] width 190 height 23
type input "1712 Tierra Berienda"
type input "Pueblo"
select select "6"
type input "81008"
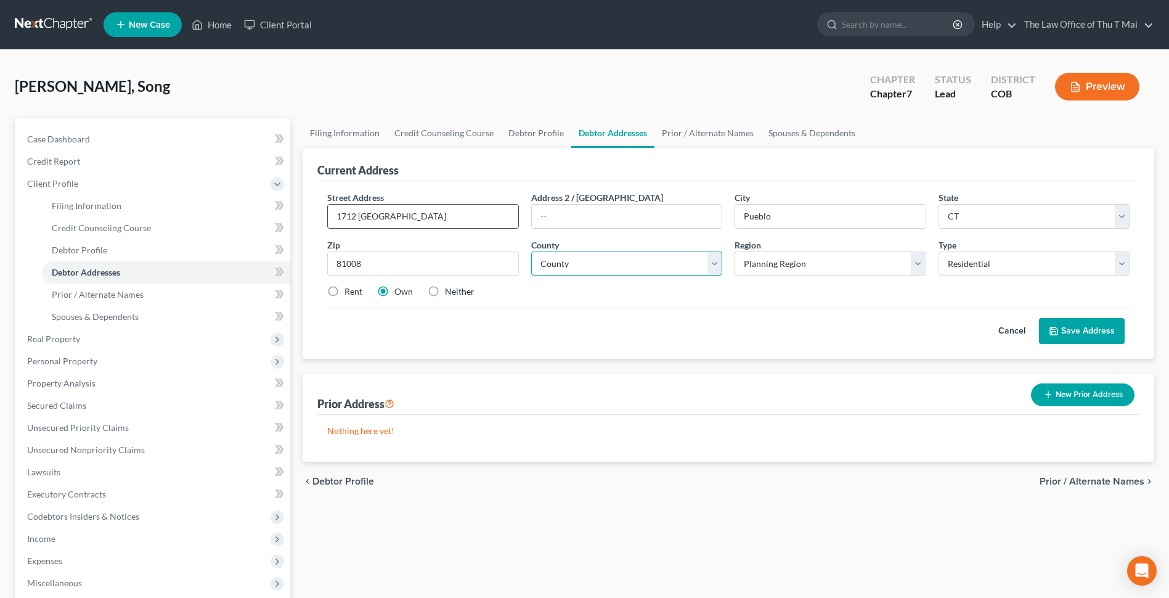
select select "5"
click at [715, 269] on select "County Adams County Alamosa County Arapahoe County Archuleta County Baca County…" at bounding box center [626, 263] width 191 height 25
select select "51"
click at [531, 251] on select "County Adams County Alamosa County Arapahoe County Archuleta County Baca County…" at bounding box center [626, 263] width 191 height 25
click at [1094, 327] on button "Save Address" at bounding box center [1082, 331] width 86 height 26
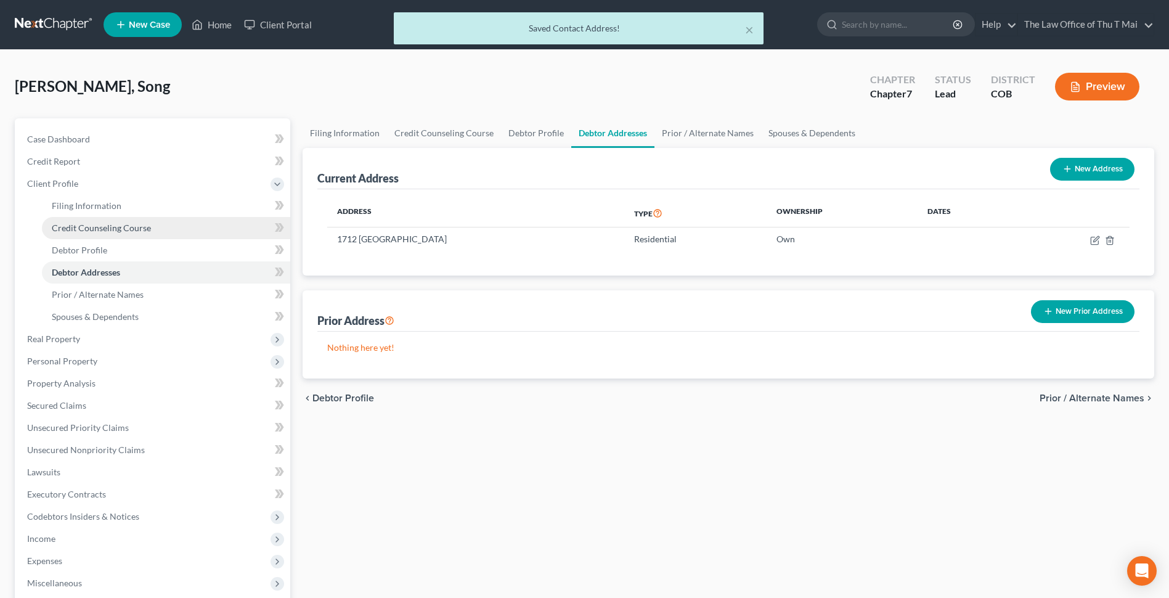
click at [84, 226] on span "Credit Counseling Course" at bounding box center [101, 227] width 99 height 10
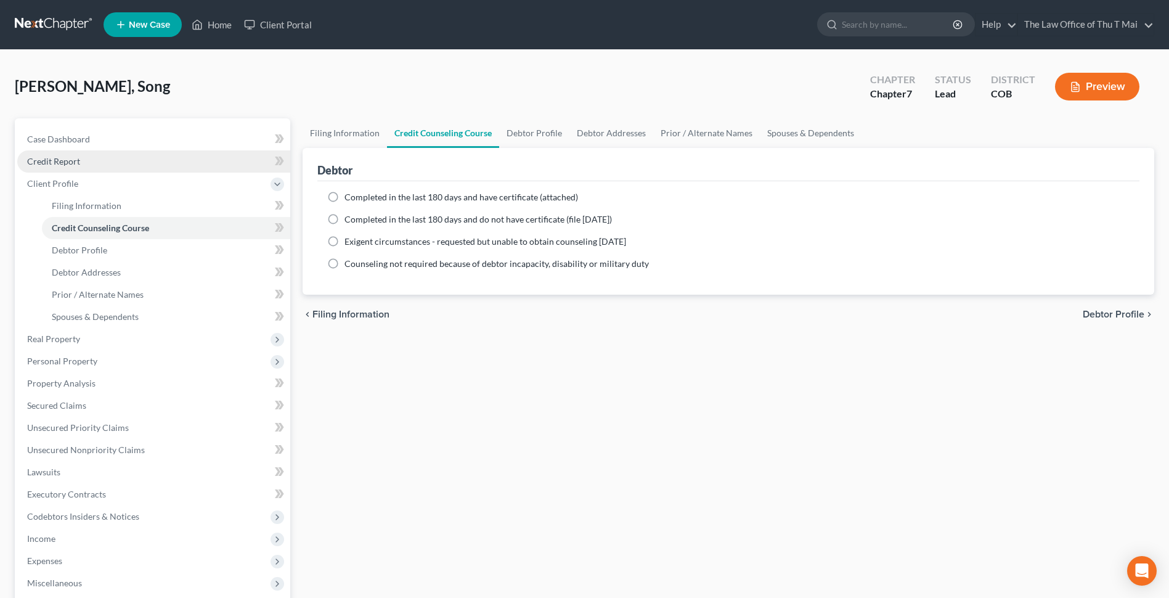
click at [62, 165] on span "Credit Report" at bounding box center [53, 161] width 53 height 10
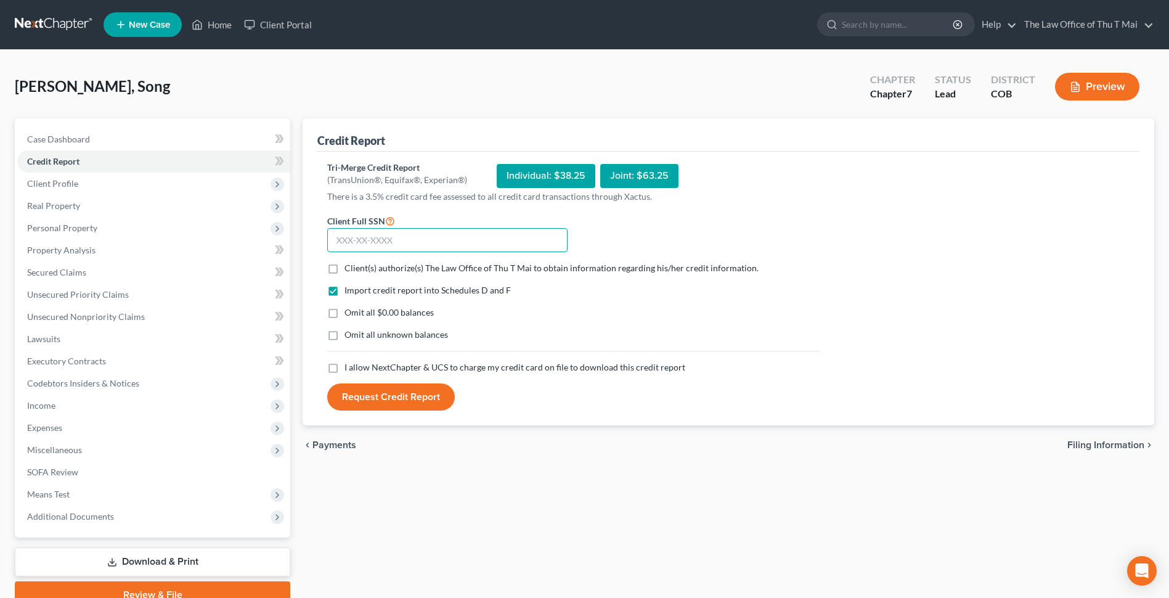
click at [421, 241] on input "text" at bounding box center [447, 240] width 240 height 25
type input "730-10-5971"
click at [344, 266] on label "Client(s) authorize(s) The Law Office of Thu T Mai to obtain information regard…" at bounding box center [551, 268] width 414 height 12
click at [349, 266] on input "Client(s) authorize(s) The Law Office of Thu T Mai to obtain information regard…" at bounding box center [353, 266] width 8 height 8
checkbox input "true"
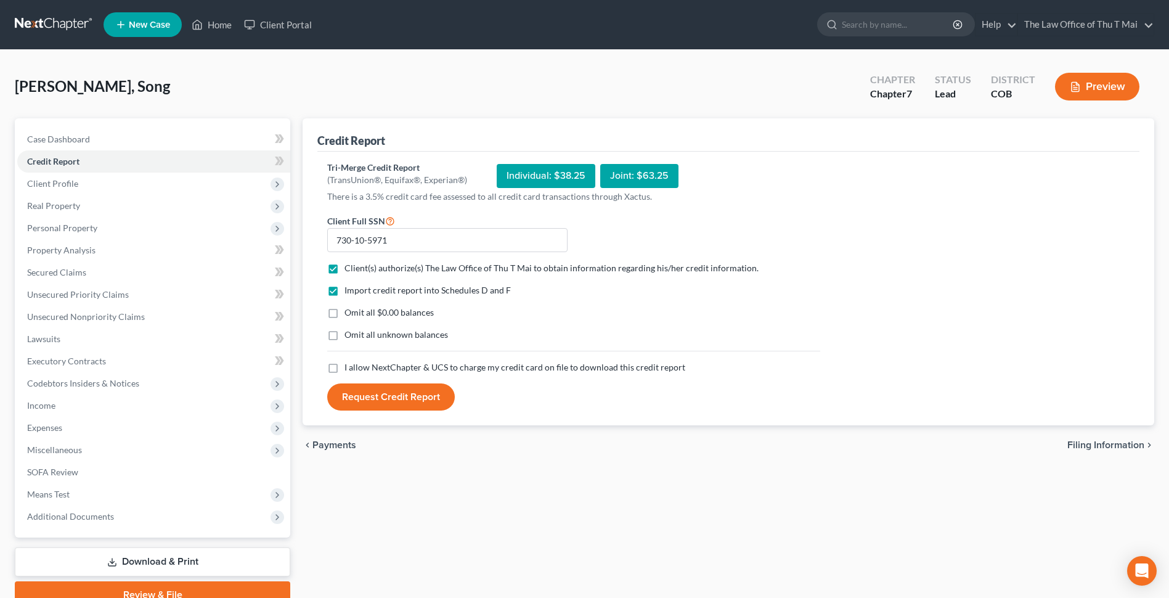
click at [344, 368] on label "I allow NextChapter & UCS to charge my credit card on file to download this cre…" at bounding box center [514, 367] width 341 height 12
click at [349, 368] on input "I allow NextChapter & UCS to charge my credit card on file to download this cre…" at bounding box center [353, 365] width 8 height 8
checkbox input "true"
click at [386, 399] on button "Request Credit Report" at bounding box center [391, 396] width 128 height 27
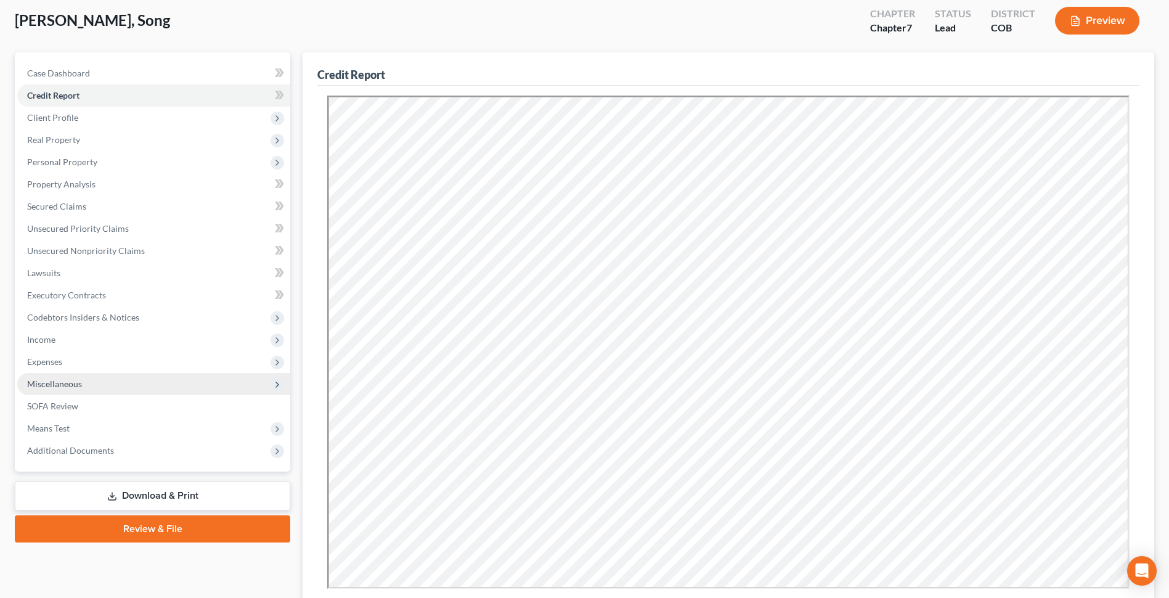
scroll to position [26, 0]
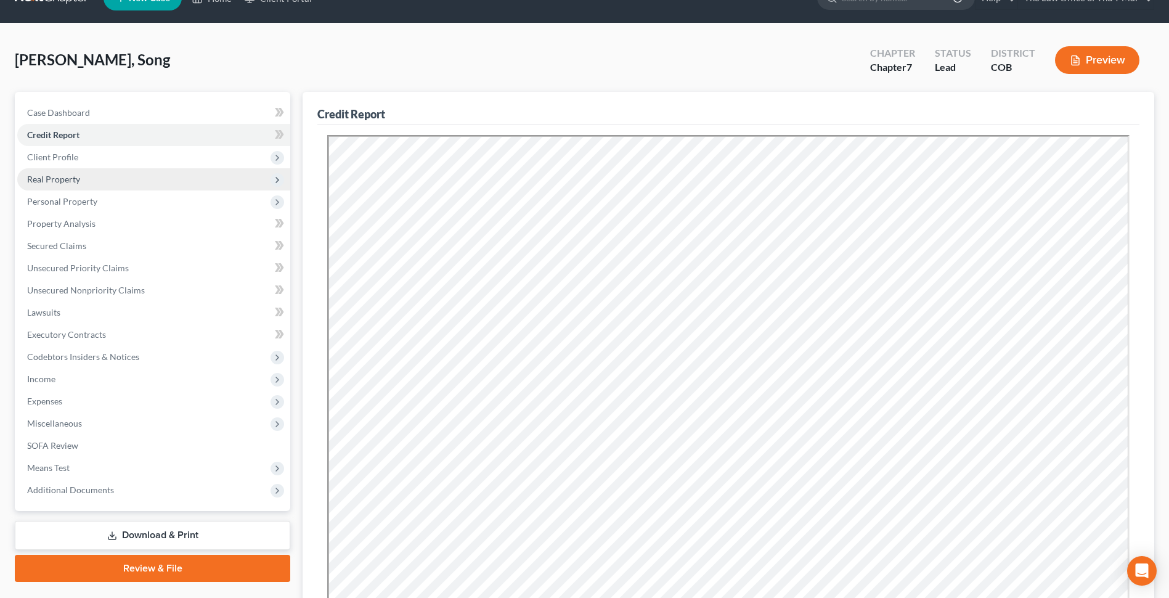
click at [139, 184] on span "Real Property" at bounding box center [153, 179] width 273 height 22
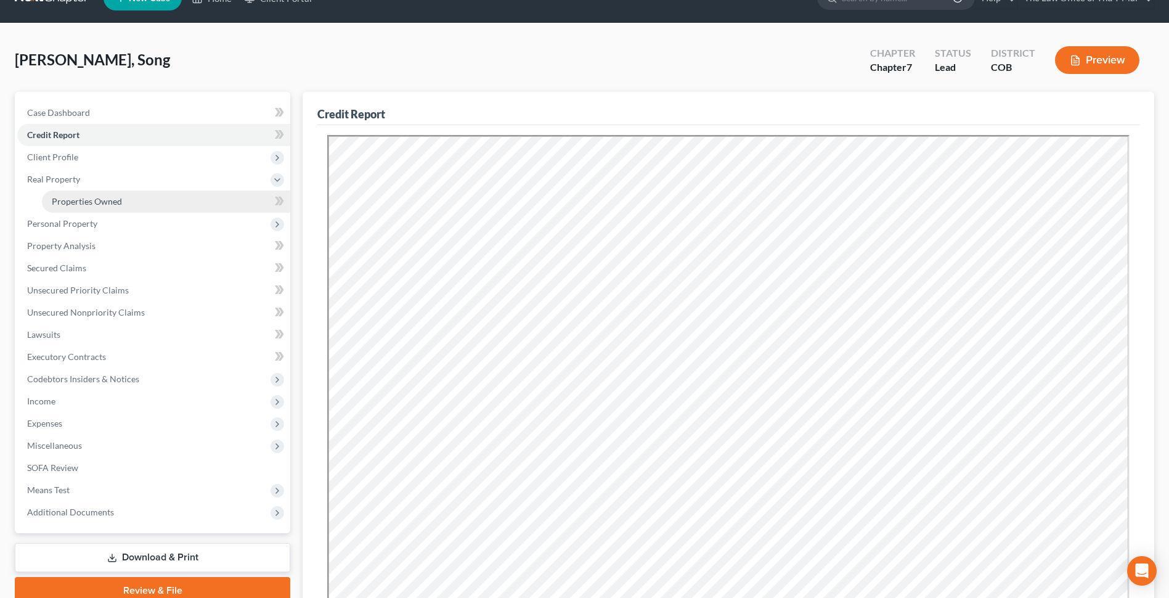
click at [108, 203] on span "Properties Owned" at bounding box center [87, 201] width 70 height 10
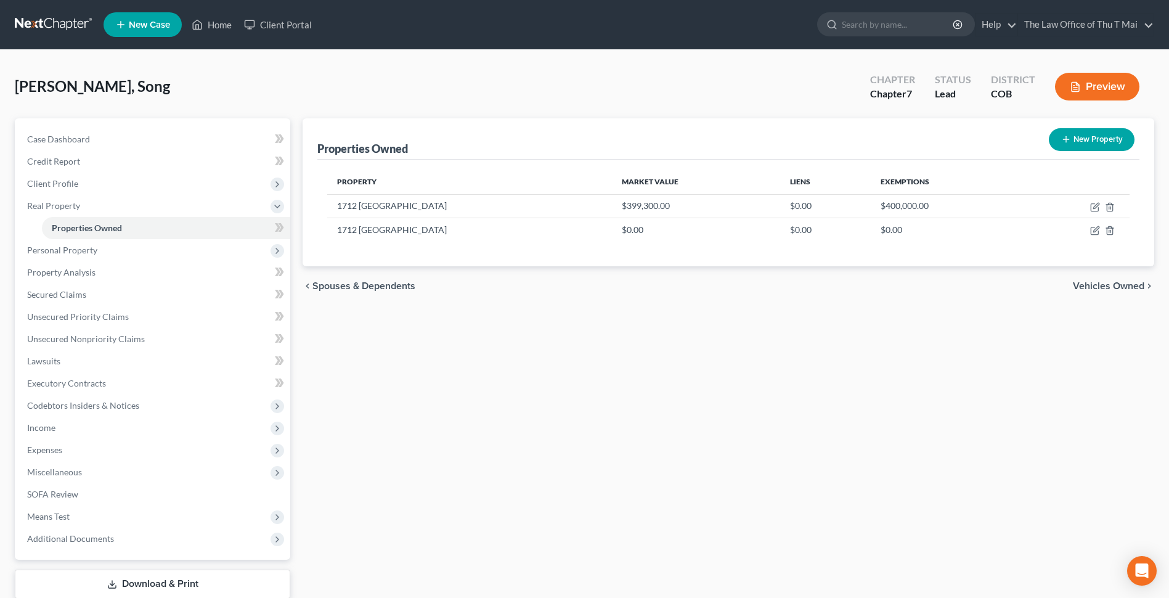
click at [1099, 286] on span "Vehicles Owned" at bounding box center [1108, 286] width 71 height 10
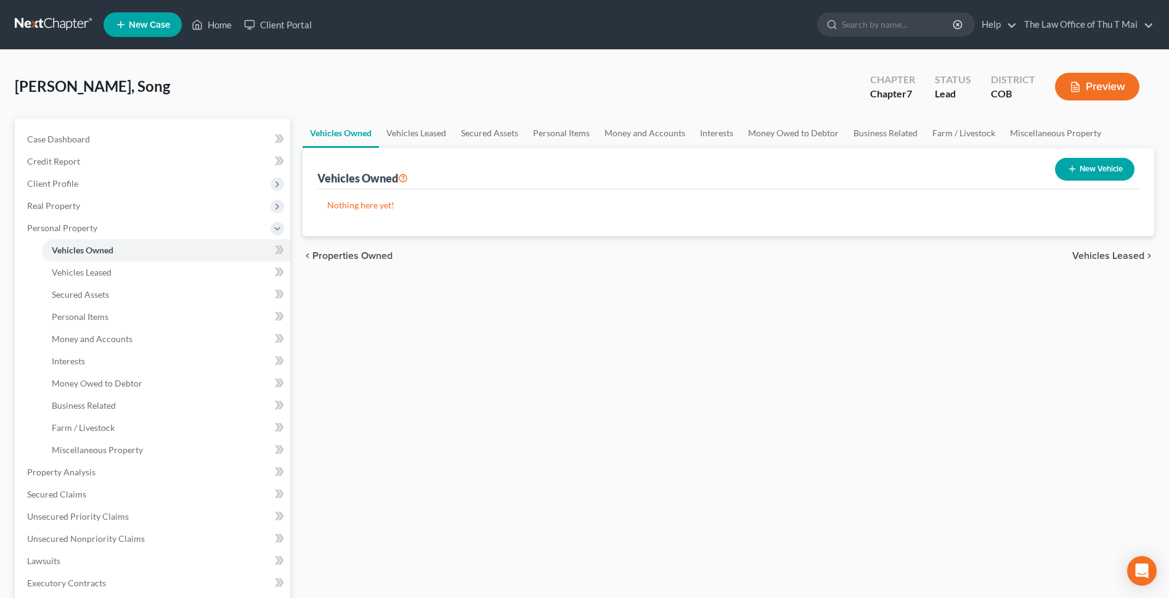
click at [354, 253] on span "Properties Owned" at bounding box center [352, 256] width 80 height 10
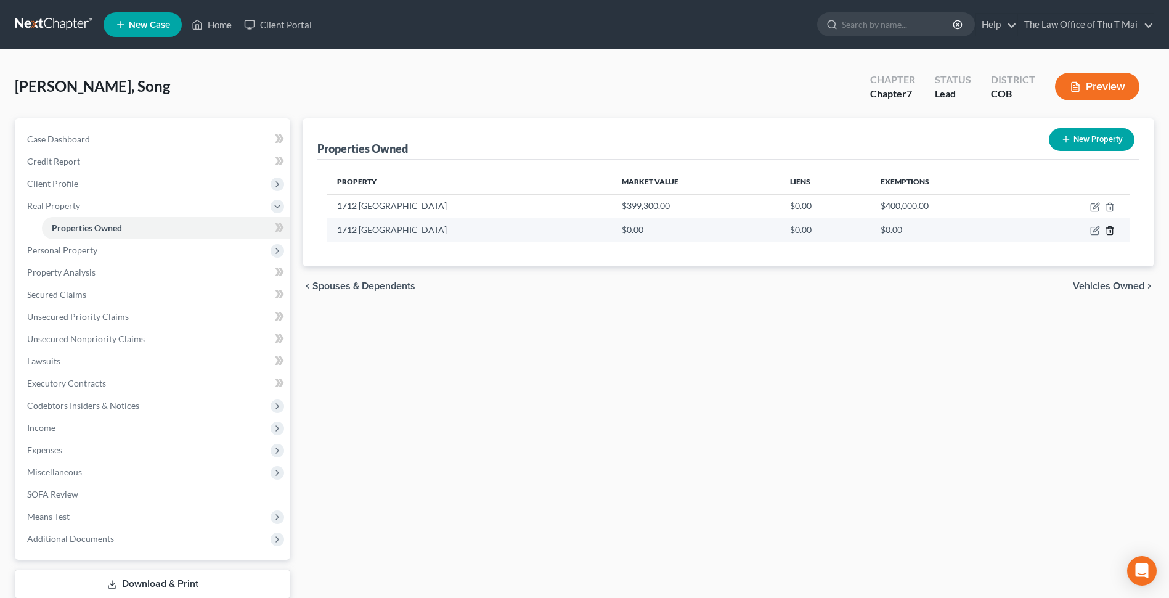
click at [1112, 230] on icon "button" at bounding box center [1109, 231] width 6 height 8
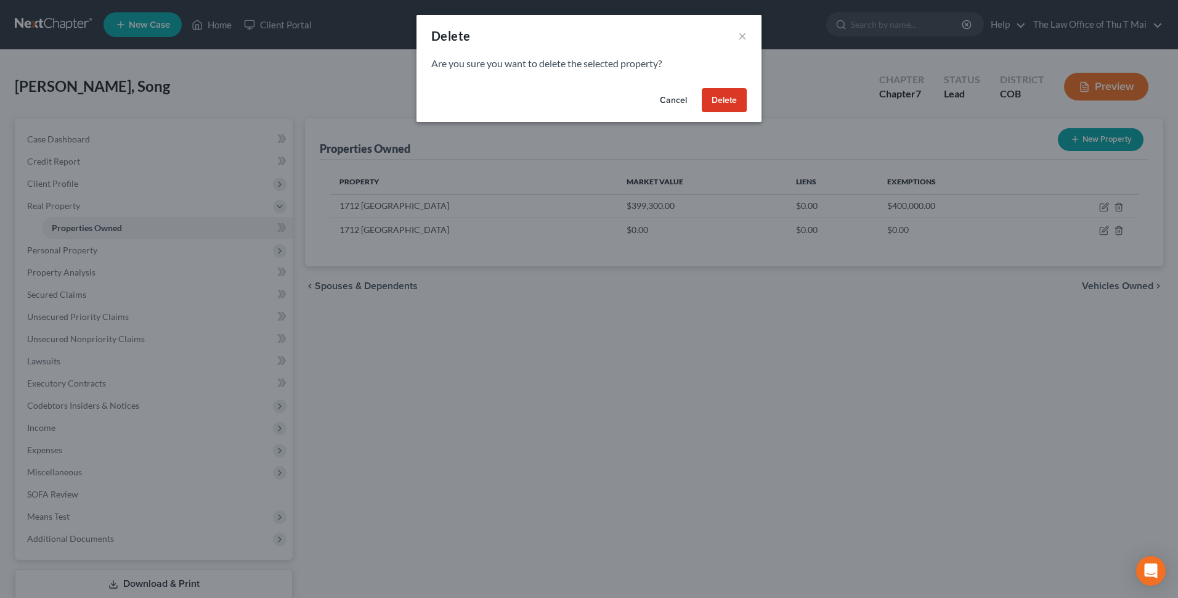
click at [728, 97] on button "Delete" at bounding box center [724, 100] width 45 height 25
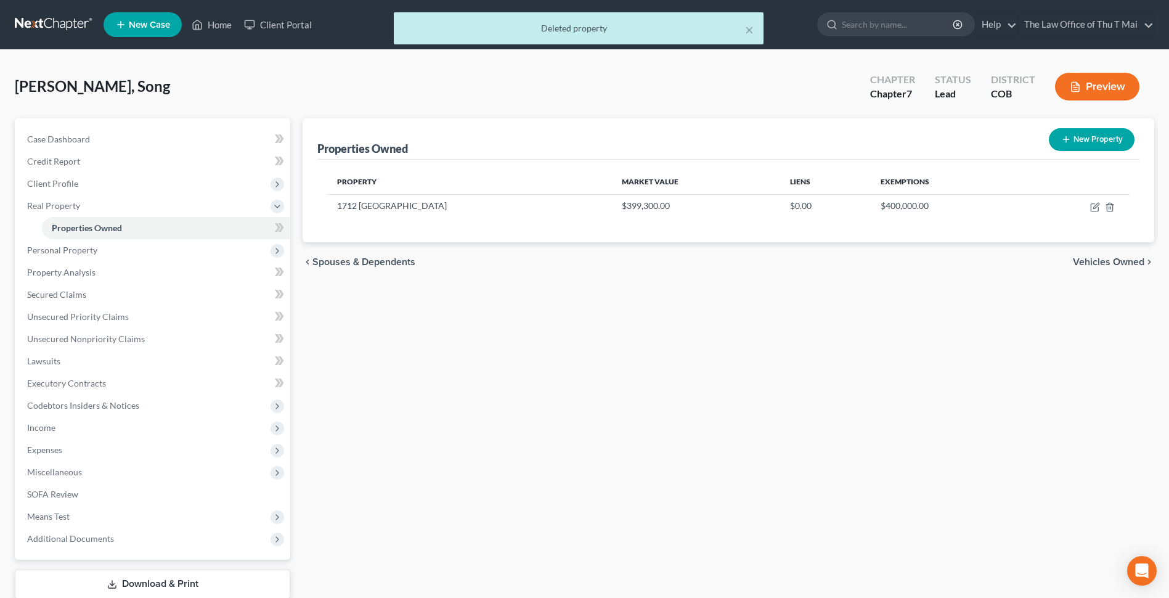
click at [1100, 263] on span "Vehicles Owned" at bounding box center [1108, 262] width 71 height 10
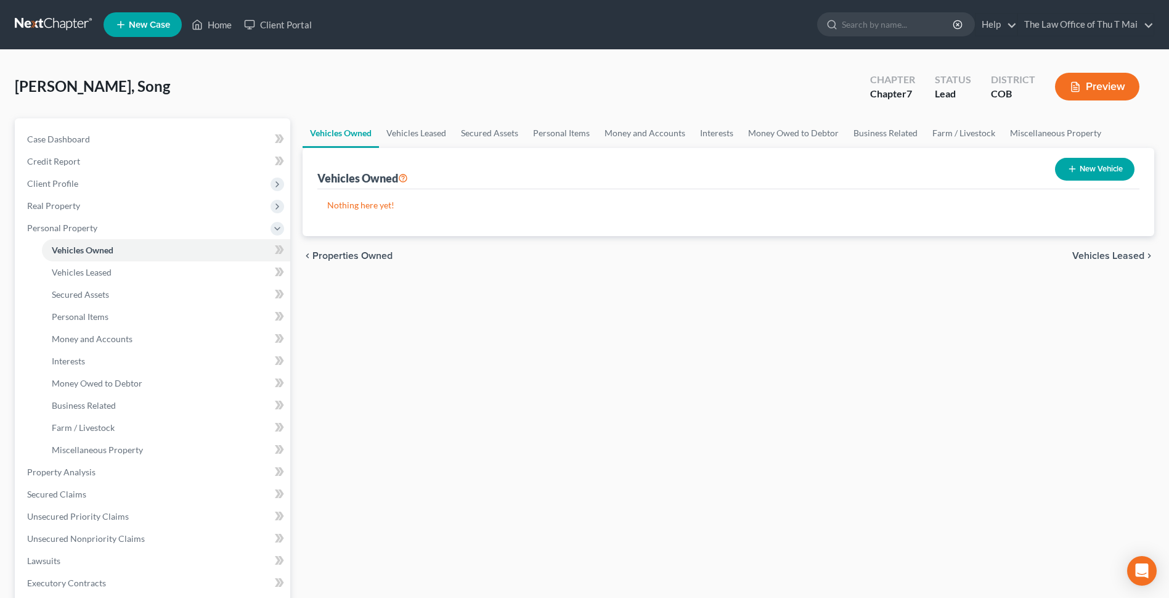
click at [370, 254] on span "Properties Owned" at bounding box center [352, 256] width 80 height 10
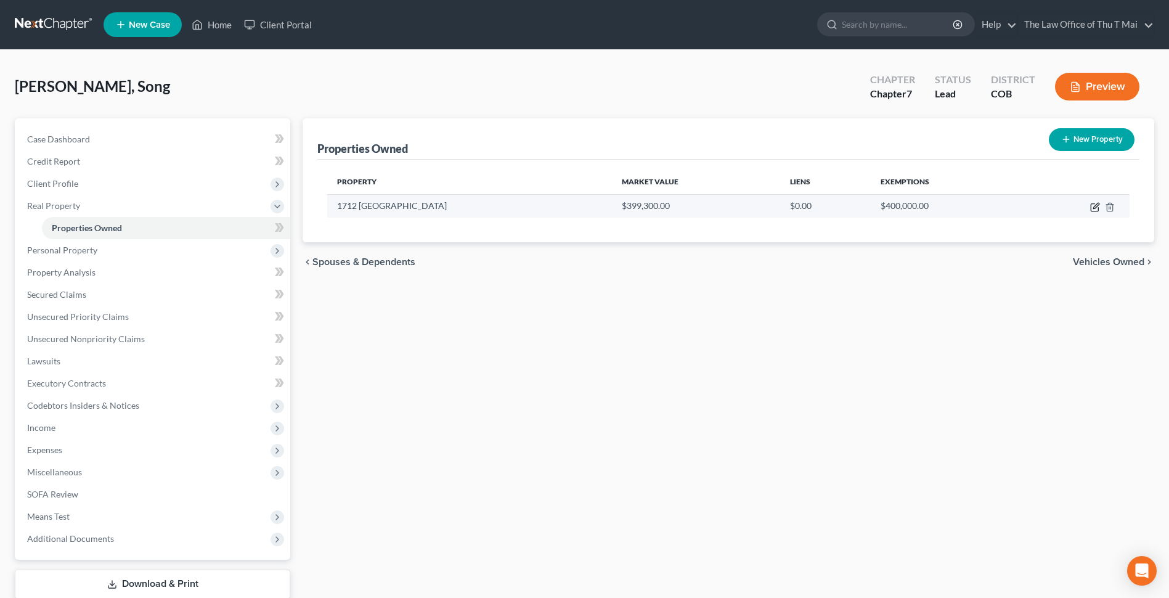
click at [1096, 208] on icon "button" at bounding box center [1095, 207] width 10 height 10
select select "5"
select select "51"
select select "0"
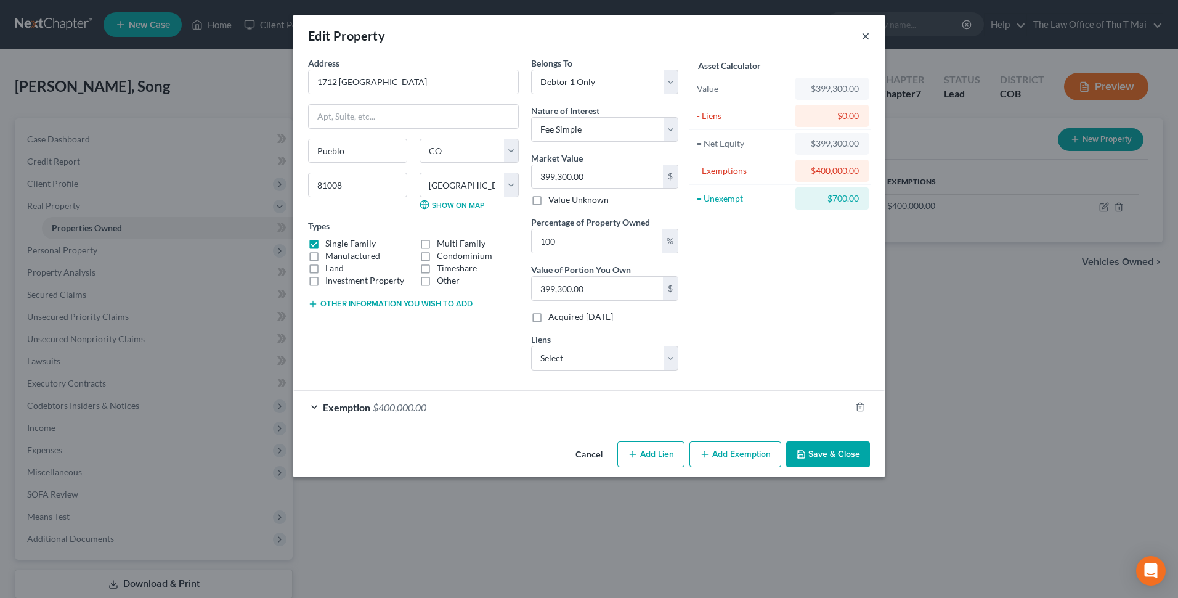
click at [861, 36] on button "×" at bounding box center [865, 35] width 9 height 15
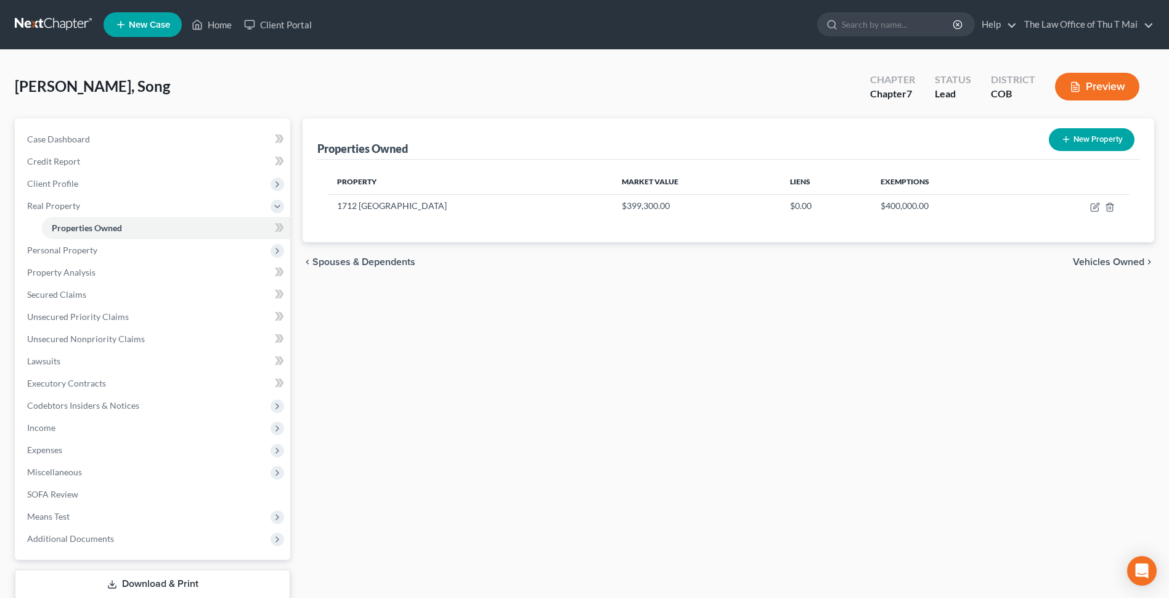
click at [1081, 264] on span "Vehicles Owned" at bounding box center [1108, 262] width 71 height 10
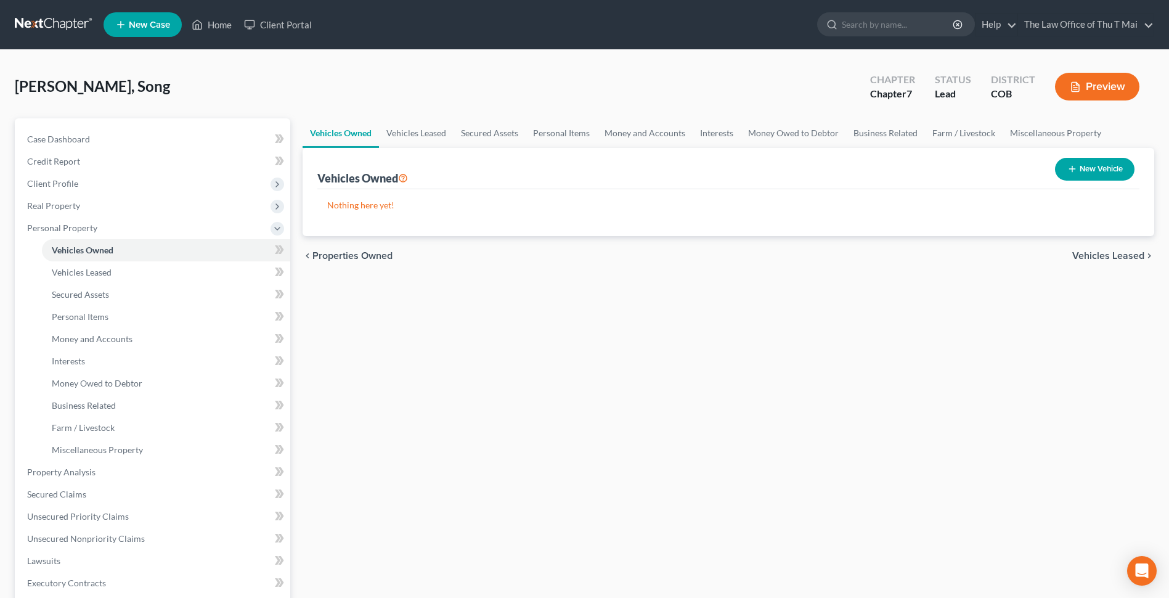
click at [1095, 259] on span "Vehicles Leased" at bounding box center [1108, 256] width 72 height 10
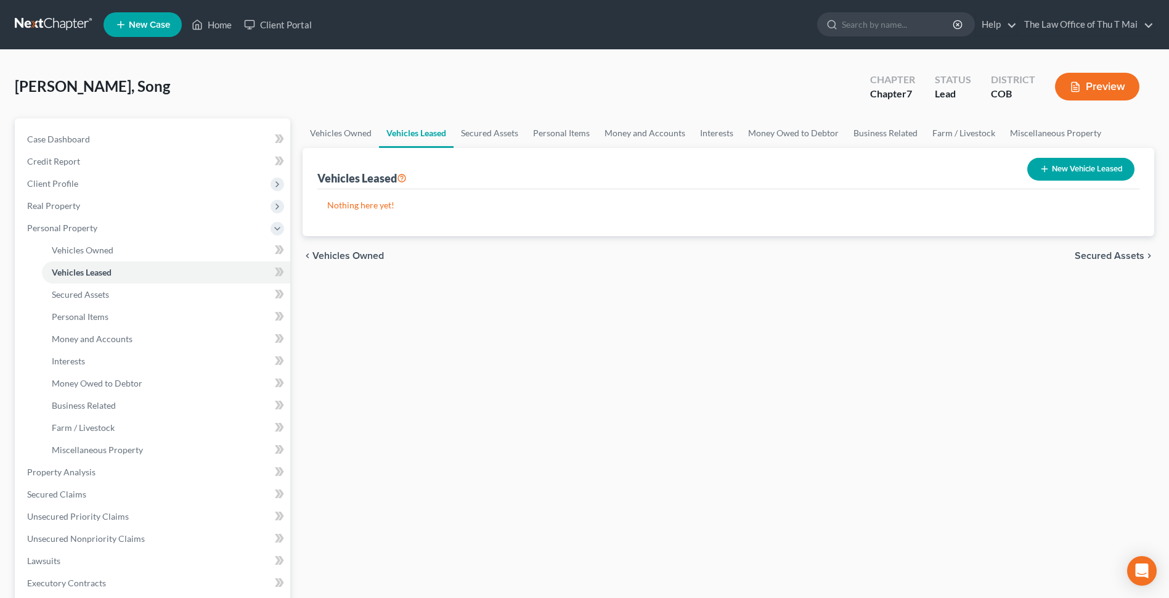
click at [1095, 259] on span "Secured Assets" at bounding box center [1109, 256] width 70 height 10
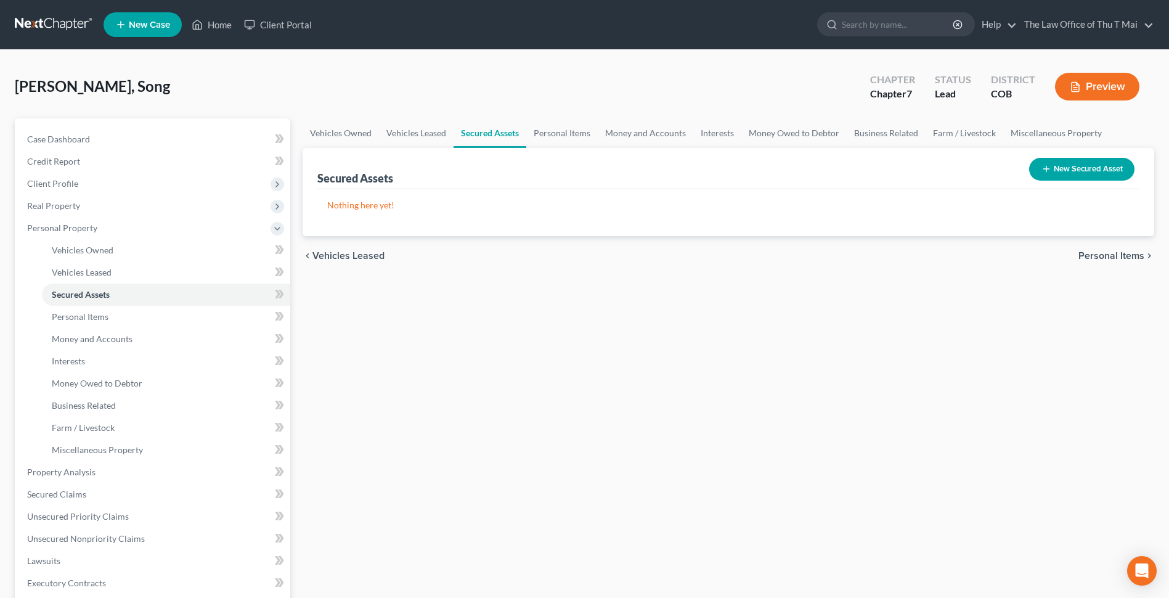
click at [1095, 259] on span "Personal Items" at bounding box center [1111, 256] width 66 height 10
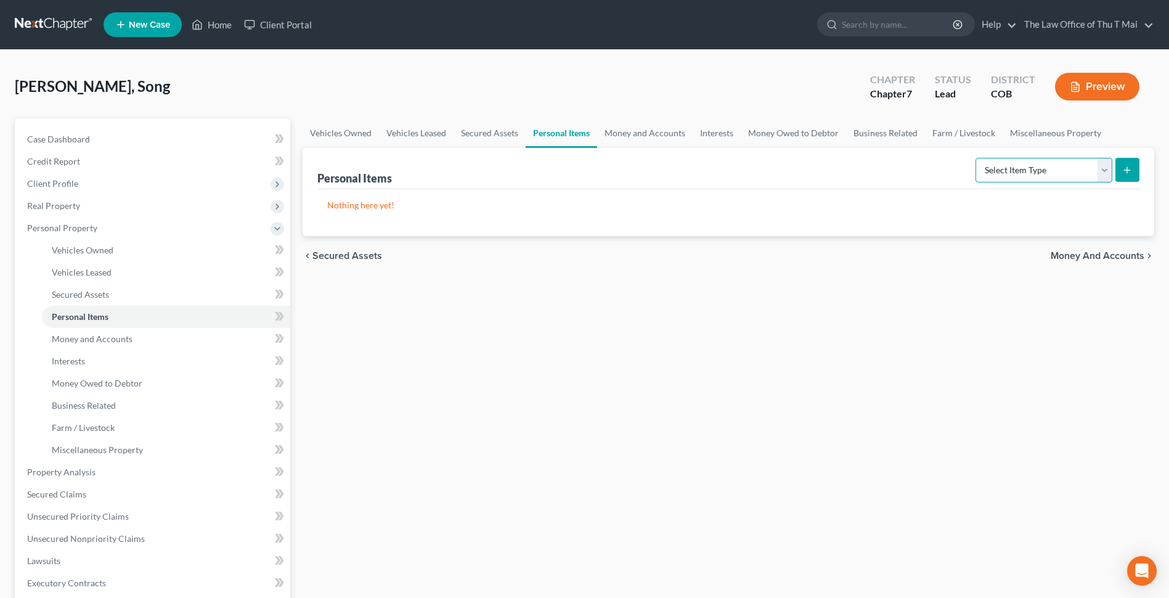
click at [1105, 175] on select "Select Item Type Clothing Collectibles Of Value Electronics Firearms Household …" at bounding box center [1043, 170] width 137 height 25
select select "clothing"
click at [976, 158] on select "Select Item Type Clothing Collectibles Of Value Electronics Firearms Household …" at bounding box center [1043, 170] width 137 height 25
click at [1135, 171] on button "submit" at bounding box center [1127, 170] width 24 height 24
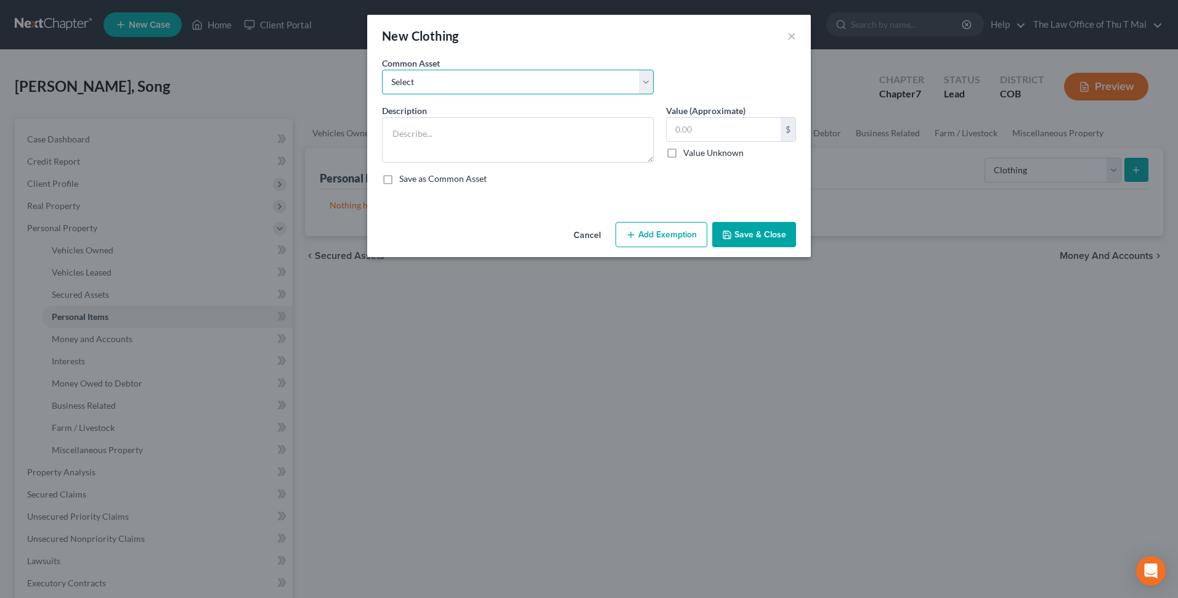
click at [646, 84] on select "Select Used clothing" at bounding box center [518, 82] width 272 height 25
select select "0"
click at [382, 70] on select "Select Used clothing" at bounding box center [518, 82] width 272 height 25
type textarea "Used clothing"
type input "200.00"
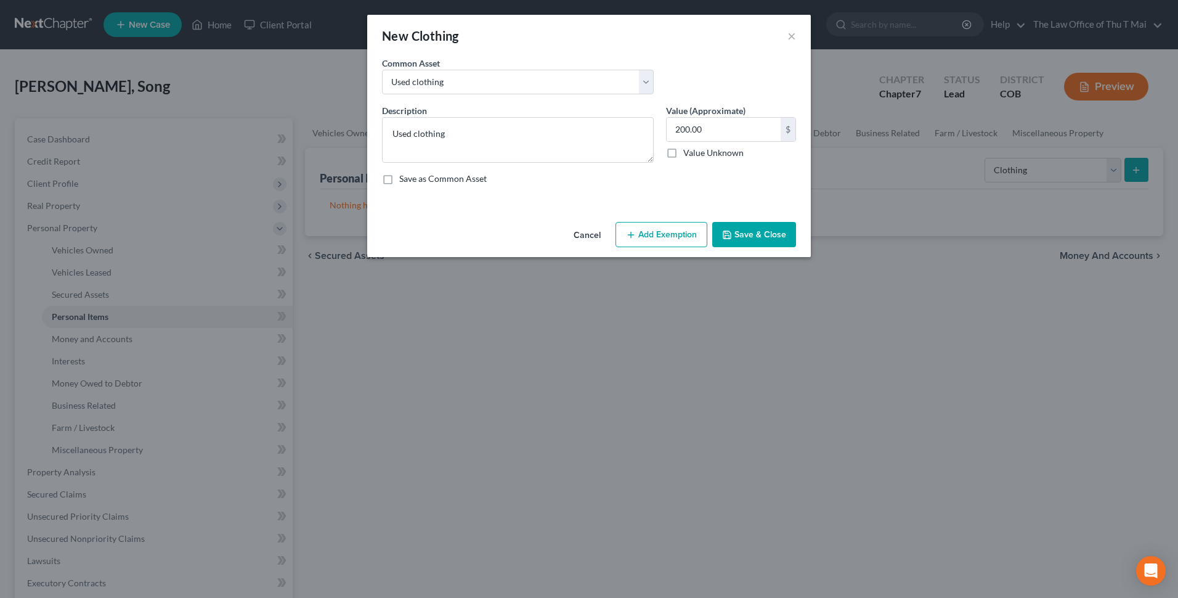
click at [766, 231] on button "Save & Close" at bounding box center [754, 235] width 84 height 26
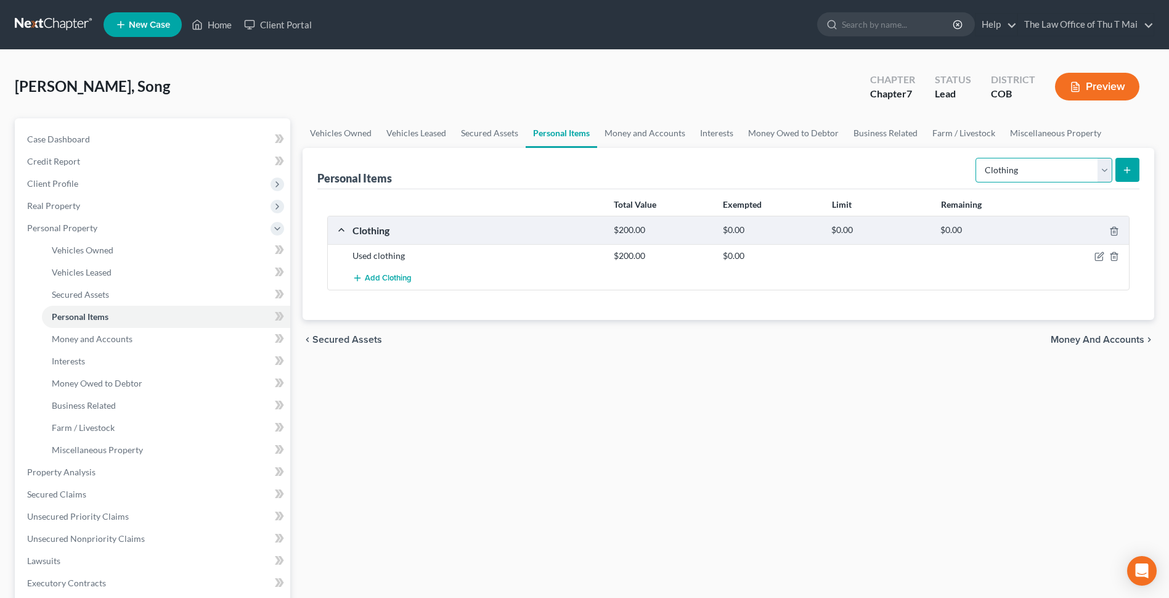
click at [1101, 172] on select "Select Item Type Clothing Collectibles Of Value Electronics Firearms Household …" at bounding box center [1043, 170] width 137 height 25
select select "electronics"
click at [976, 158] on select "Select Item Type Clothing Collectibles Of Value Electronics Firearms Household …" at bounding box center [1043, 170] width 137 height 25
click at [1121, 172] on button "submit" at bounding box center [1127, 170] width 24 height 24
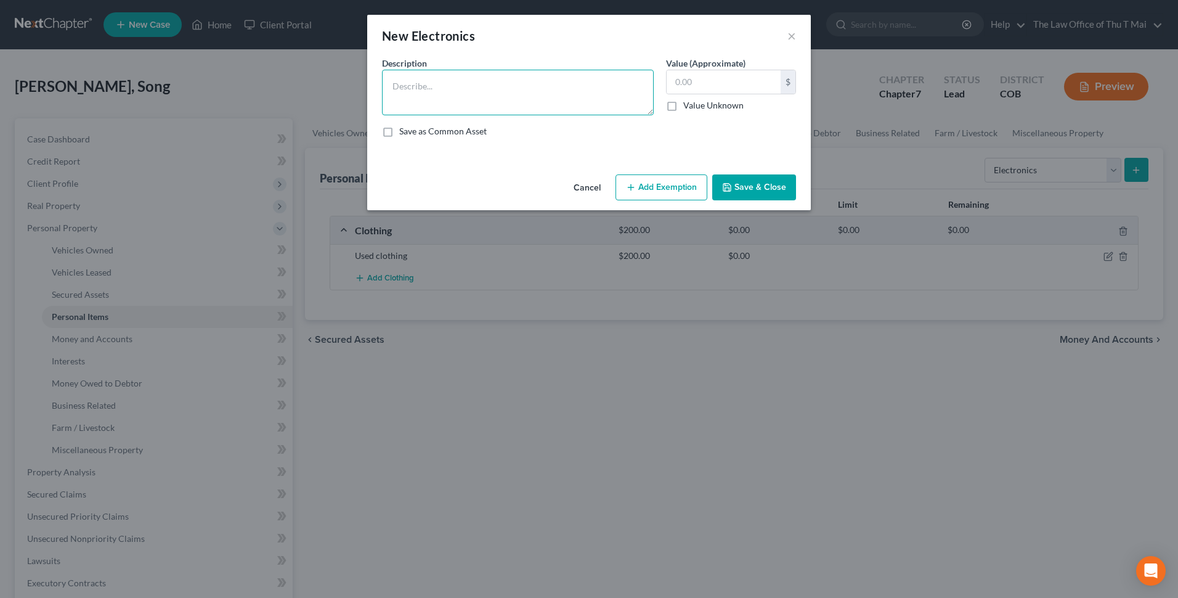
click at [497, 81] on textarea at bounding box center [518, 93] width 272 height 46
type textarea "1 TV"
type input "85.00"
click at [697, 188] on button "Add Exemption" at bounding box center [661, 187] width 92 height 26
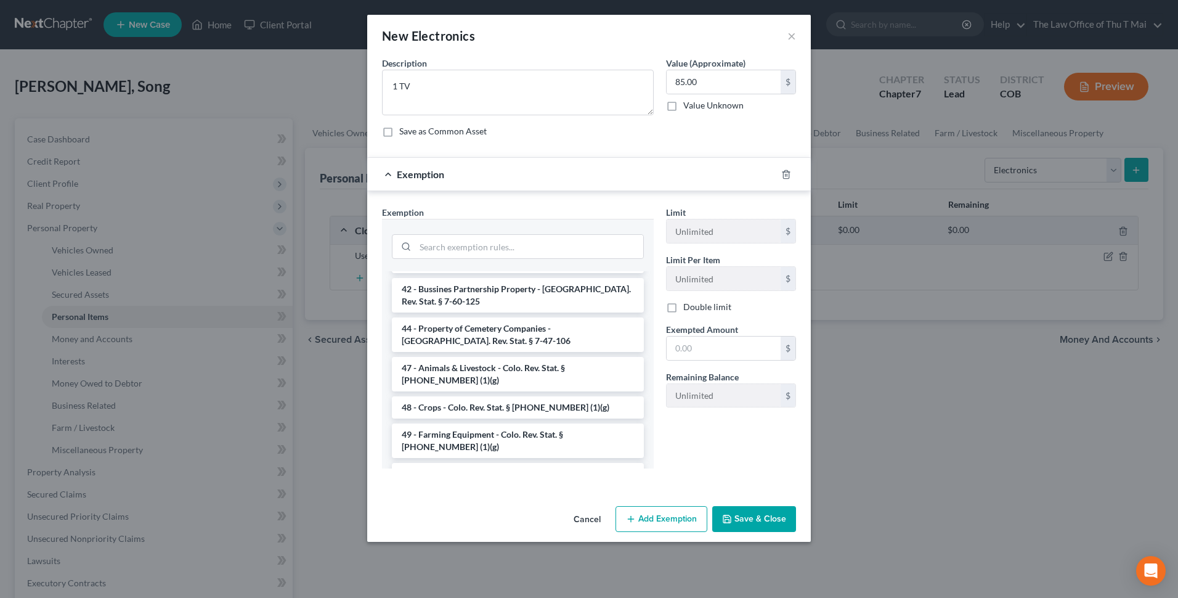
scroll to position [1663, 0]
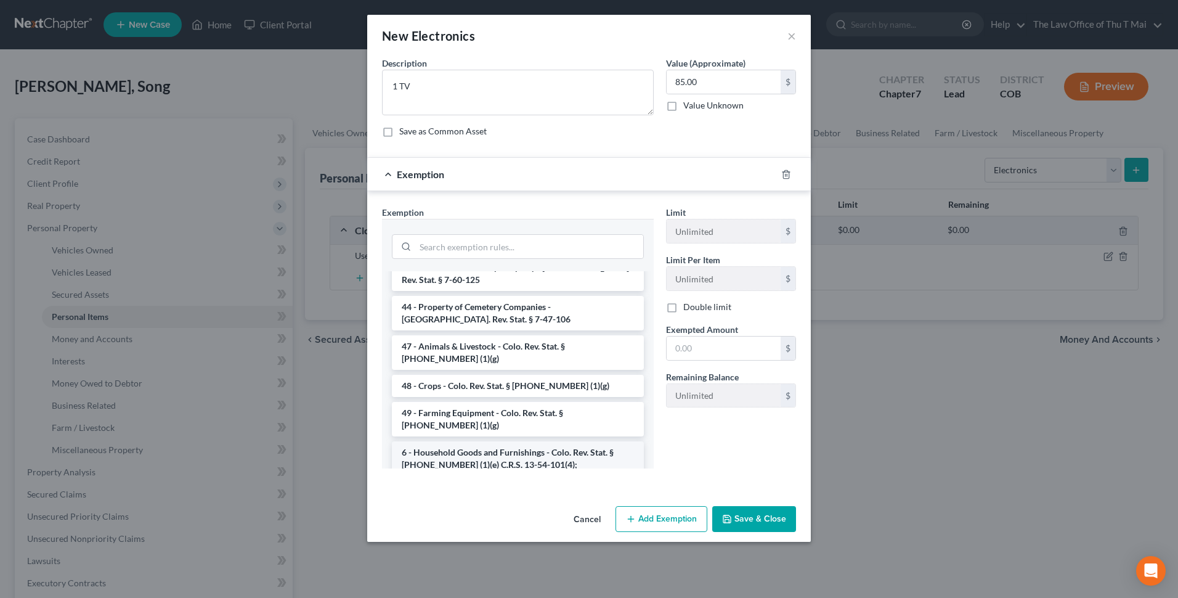
click at [458, 441] on li "6 - Household Goods and Furnishings - Colo. Rev. Stat. § 13-54-102 (1)(e) C.R.S…" at bounding box center [518, 458] width 252 height 34
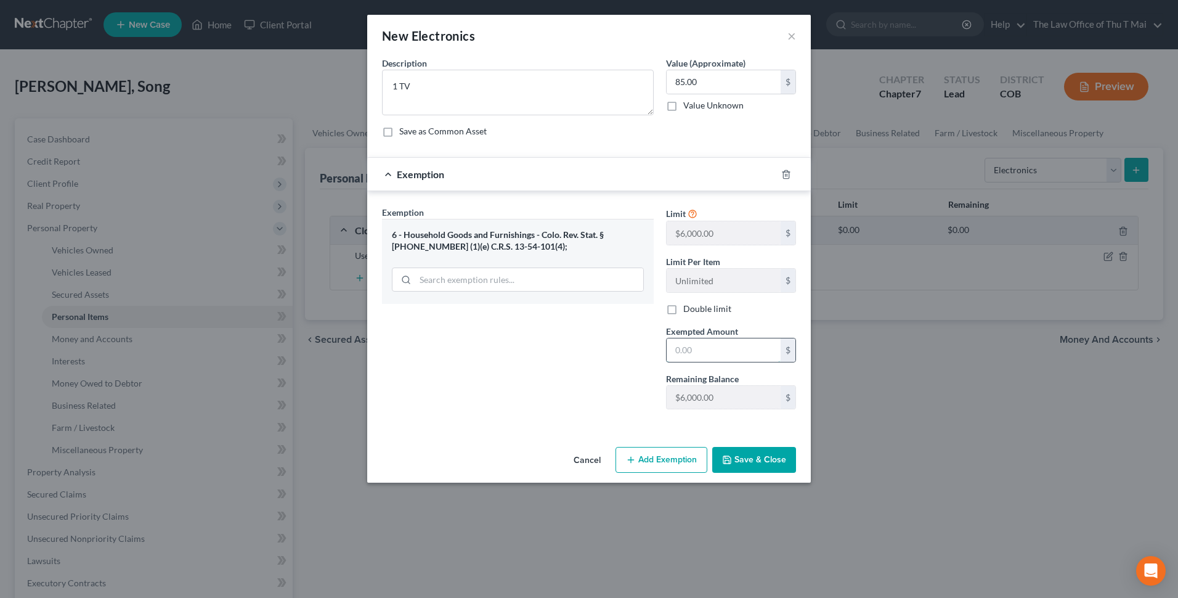
click at [713, 357] on input "text" at bounding box center [724, 349] width 114 height 23
type input "200.00"
click at [681, 459] on button "Add Exemption" at bounding box center [661, 460] width 92 height 26
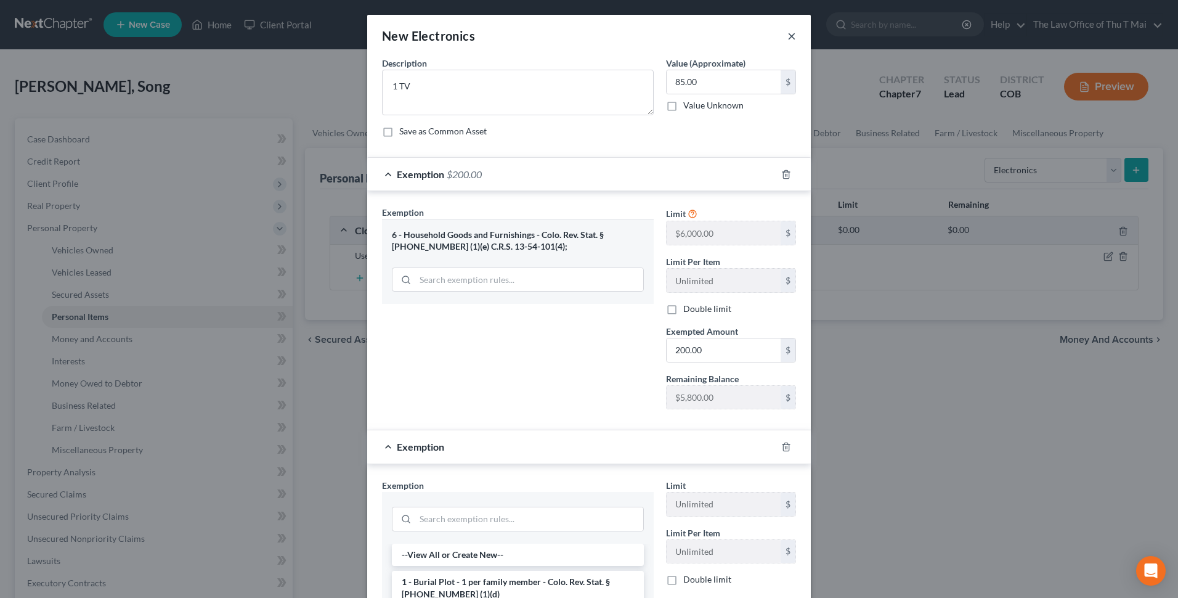
click at [787, 35] on button "×" at bounding box center [791, 35] width 9 height 15
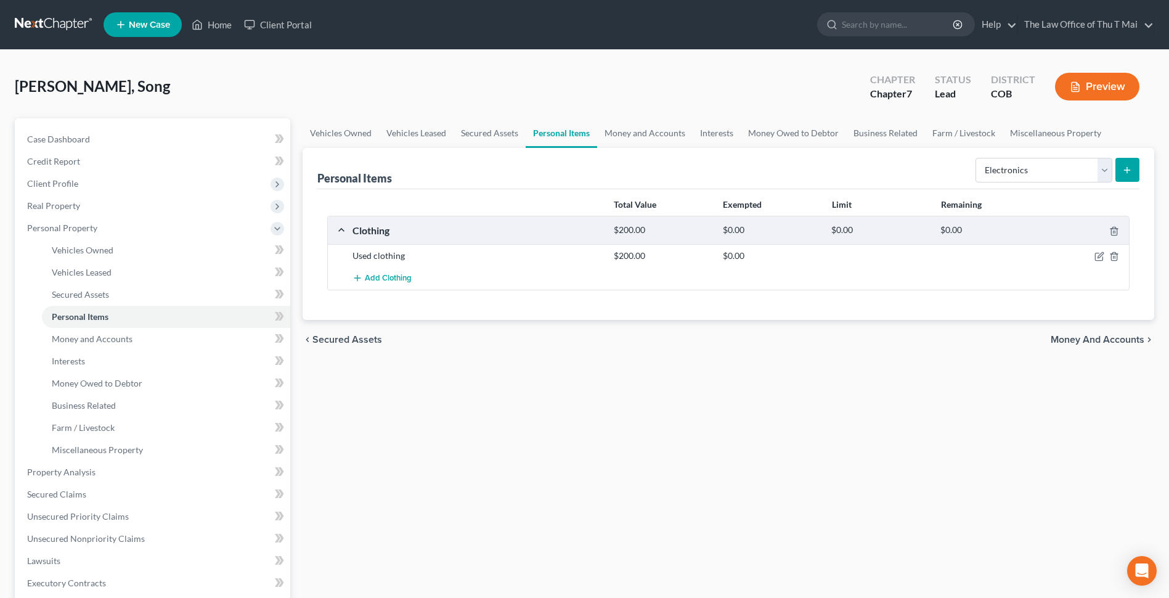
click at [1124, 169] on icon "submit" at bounding box center [1127, 170] width 10 height 10
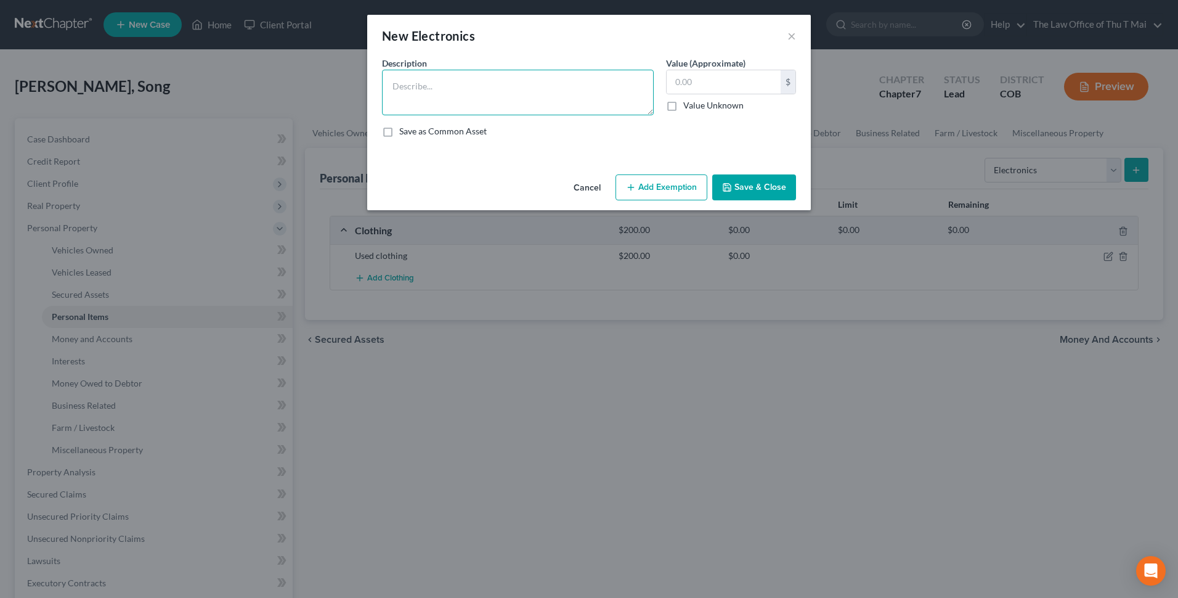
click at [517, 96] on textarea at bounding box center [518, 93] width 272 height 46
type textarea "1 TV"
click at [691, 81] on input "text" at bounding box center [724, 81] width 114 height 23
type input "85.00"
click at [660, 186] on button "Add Exemption" at bounding box center [661, 187] width 92 height 26
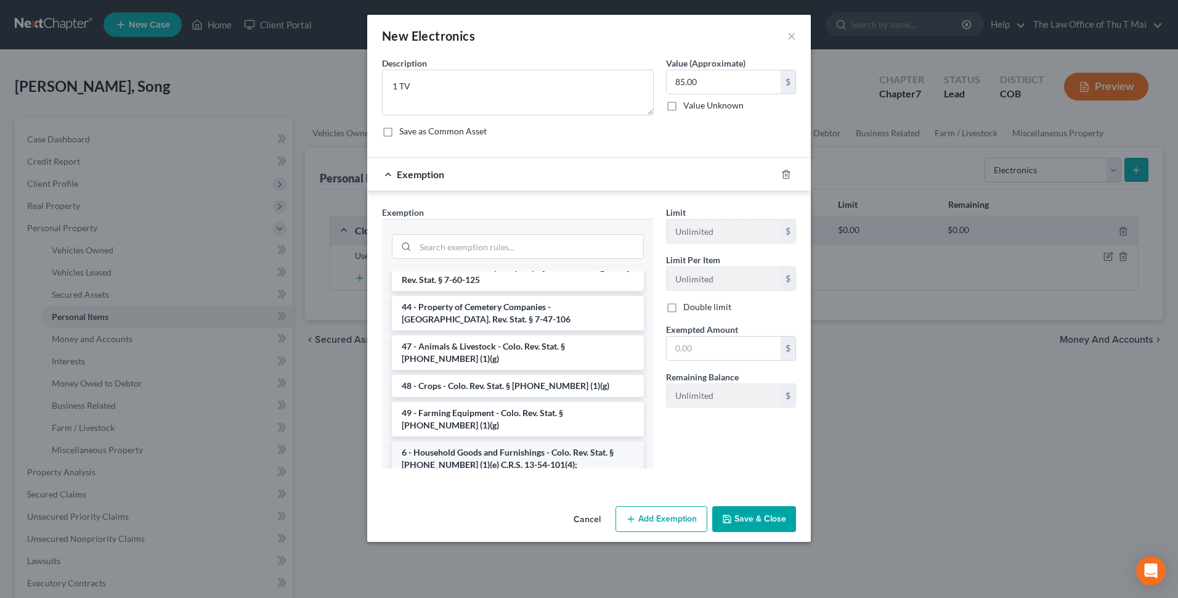
click at [504, 441] on li "6 - Household Goods and Furnishings - Colo. Rev. Stat. § 13-54-102 (1)(e) C.R.S…" at bounding box center [518, 458] width 252 height 34
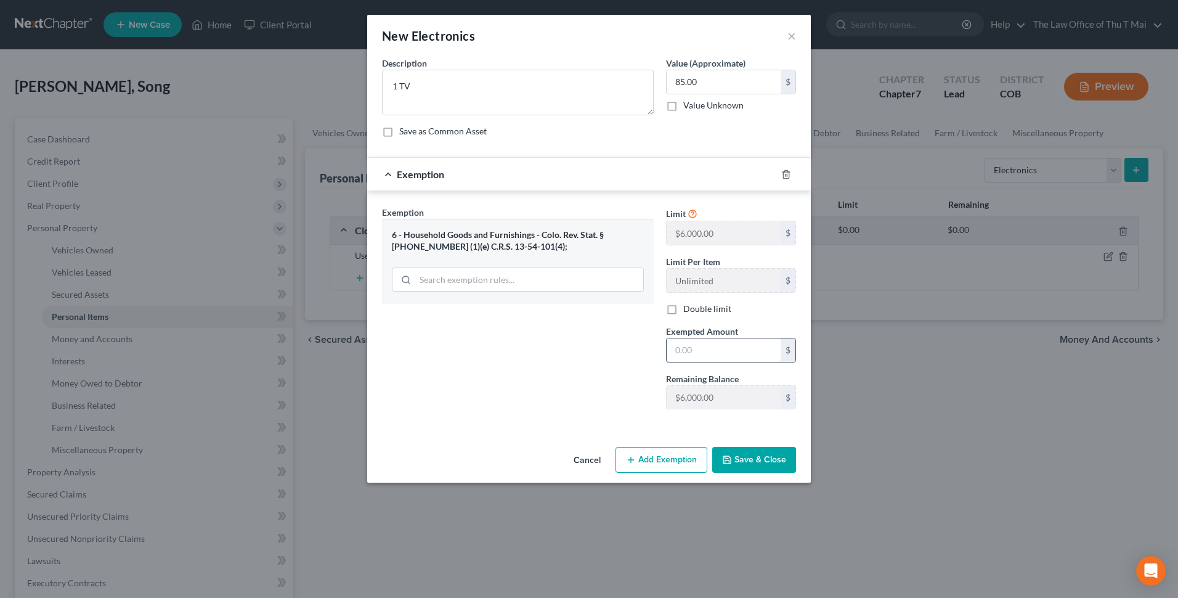
click at [720, 345] on input "text" at bounding box center [724, 349] width 114 height 23
type input "200.00"
click at [759, 460] on button "Save & Close" at bounding box center [754, 460] width 84 height 26
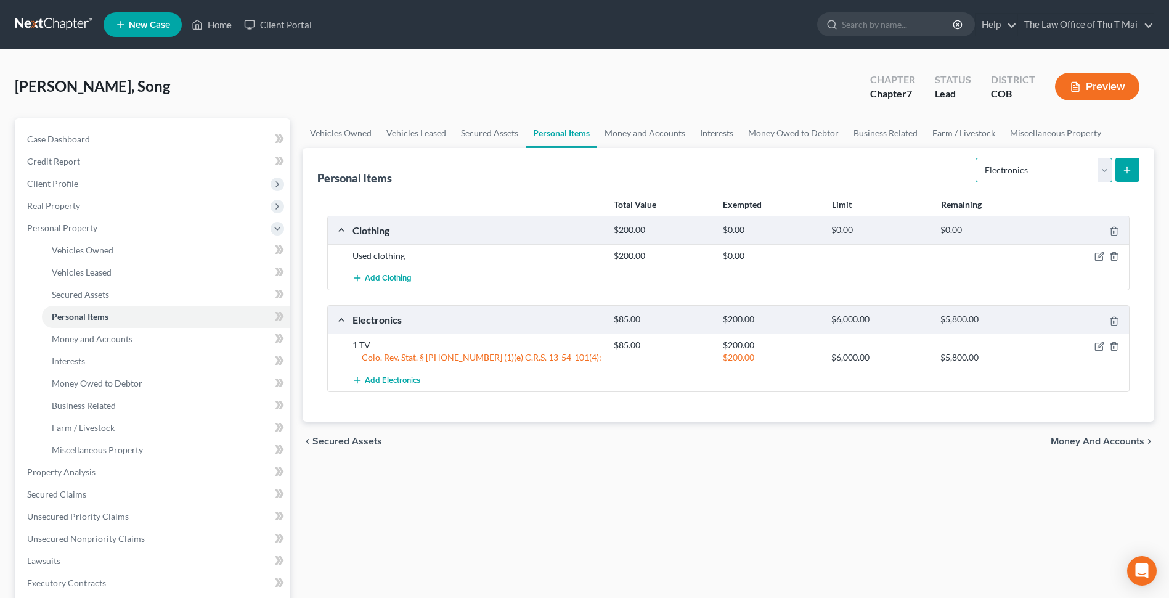
click at [1103, 170] on select "Select Item Type Clothing Collectibles Of Value Electronics Firearms Household …" at bounding box center [1043, 170] width 137 height 25
select select "household_goods"
click at [976, 158] on select "Select Item Type Clothing Collectibles Of Value Electronics Firearms Household …" at bounding box center [1043, 170] width 137 height 25
click at [1129, 166] on icon "submit" at bounding box center [1127, 170] width 10 height 10
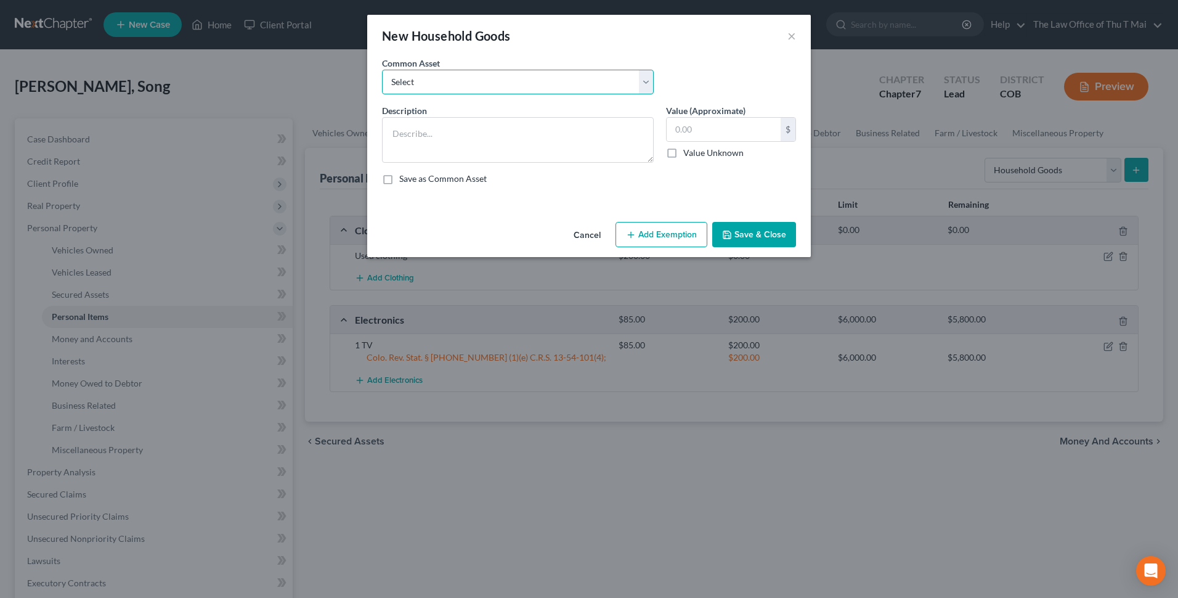
click at [643, 82] on select "Select 3 Beds Sofa 1 Table Used household goods" at bounding box center [518, 82] width 272 height 25
select select "0"
click at [382, 70] on select "Select 3 Beds Sofa 1 Table Used household goods" at bounding box center [518, 82] width 272 height 25
type textarea "3 Beds Sofa 1 Table"
type input "200.00"
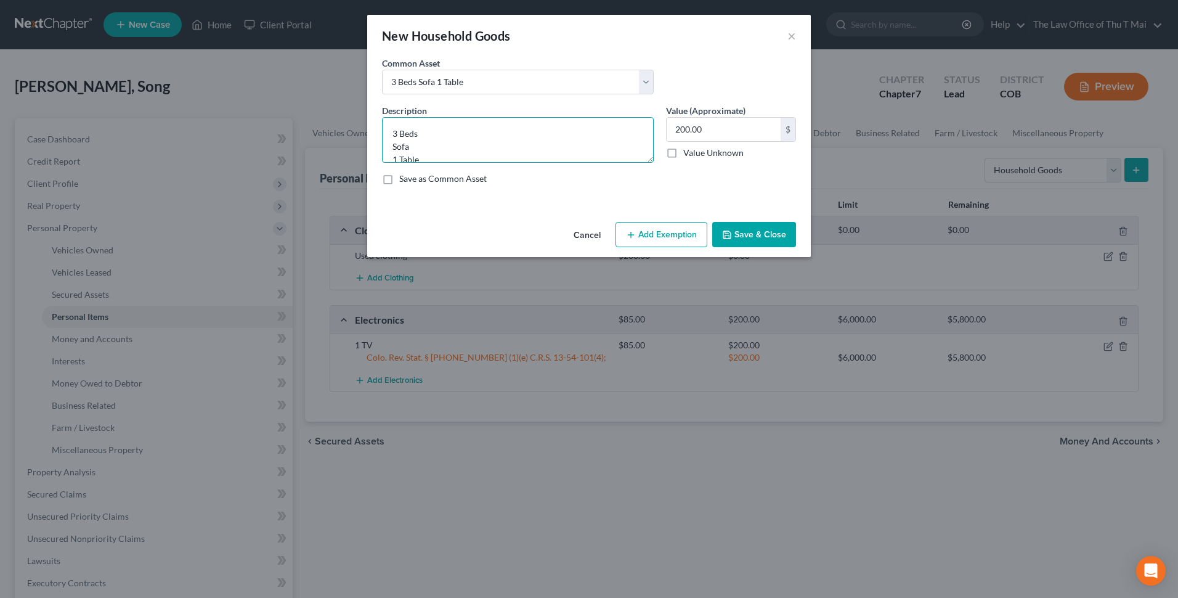
click at [397, 131] on textarea "3 Beds Sofa 1 Table" at bounding box center [518, 140] width 272 height 46
drag, startPoint x: 394, startPoint y: 134, endPoint x: 409, endPoint y: 136, distance: 14.9
click at [409, 136] on textarea "4 Beds Sofa 1 Table" at bounding box center [518, 140] width 272 height 46
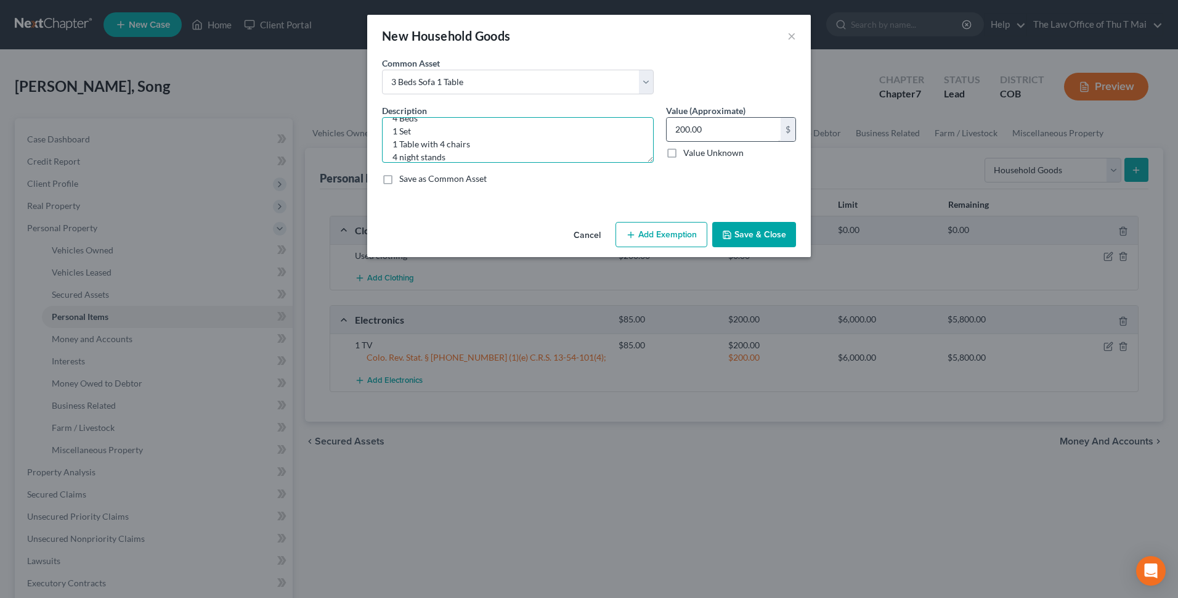
type textarea "4 Beds 1 Set 1 Table with 4 chairs 4 night stands"
click at [719, 127] on input "200.00" at bounding box center [724, 129] width 114 height 23
type input "260.00"
click at [671, 235] on button "Add Exemption" at bounding box center [661, 235] width 92 height 26
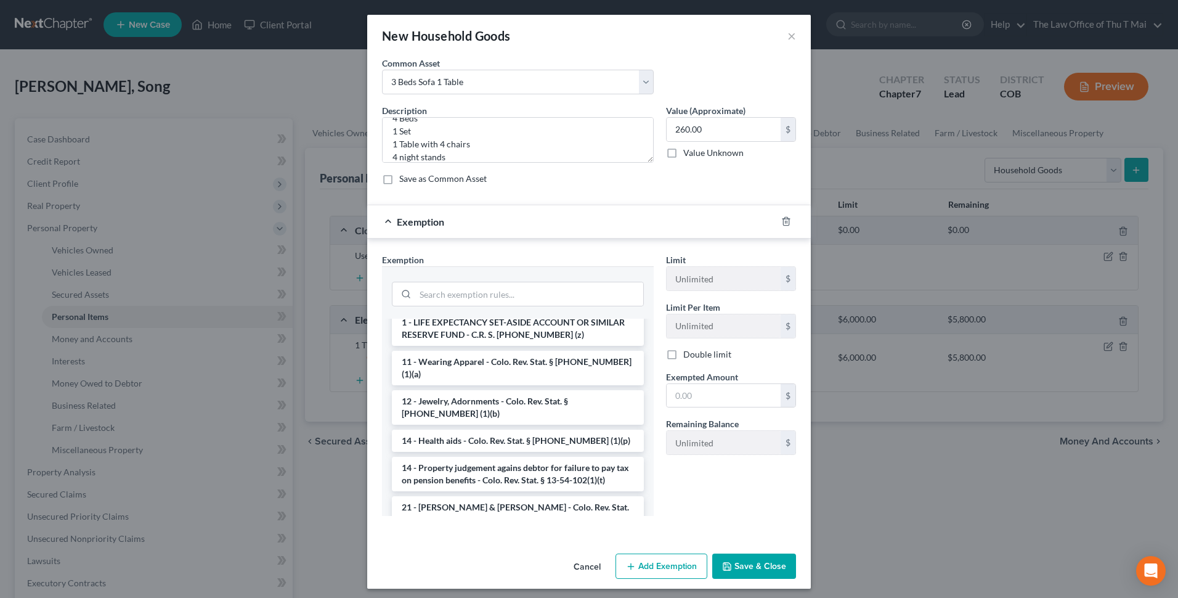
scroll to position [434, 0]
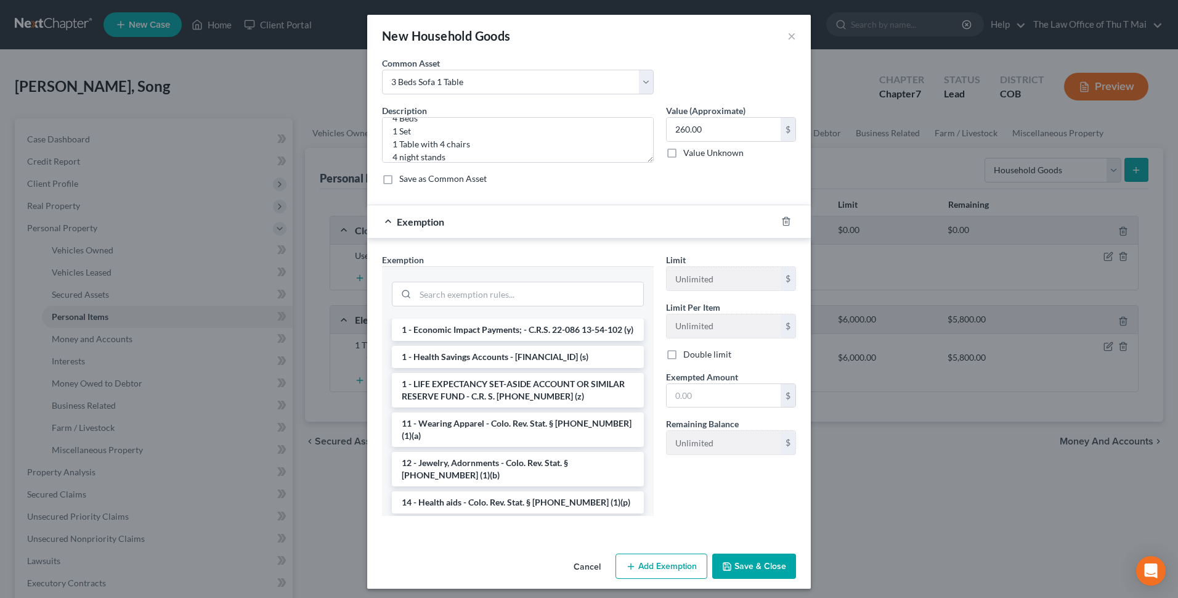
click at [739, 566] on button "Save & Close" at bounding box center [754, 566] width 84 height 26
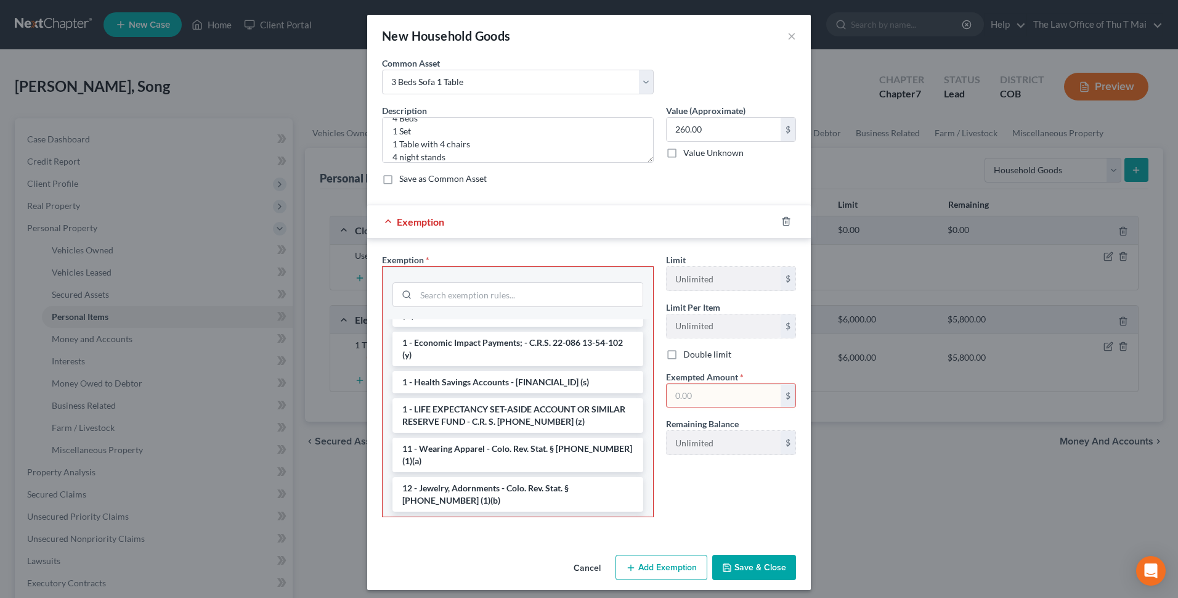
click at [401, 222] on span "Exemption" at bounding box center [420, 222] width 47 height 12
click at [384, 222] on div "Exemption" at bounding box center [571, 221] width 409 height 33
click at [580, 569] on button "Cancel" at bounding box center [587, 568] width 47 height 25
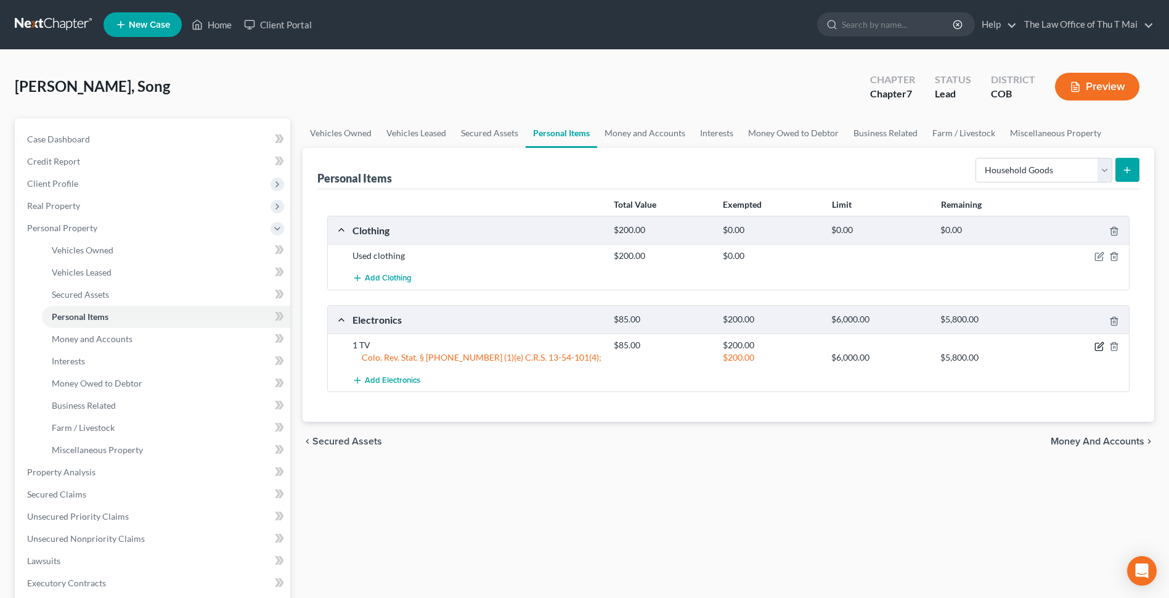
click at [1095, 347] on icon "button" at bounding box center [1099, 346] width 10 height 10
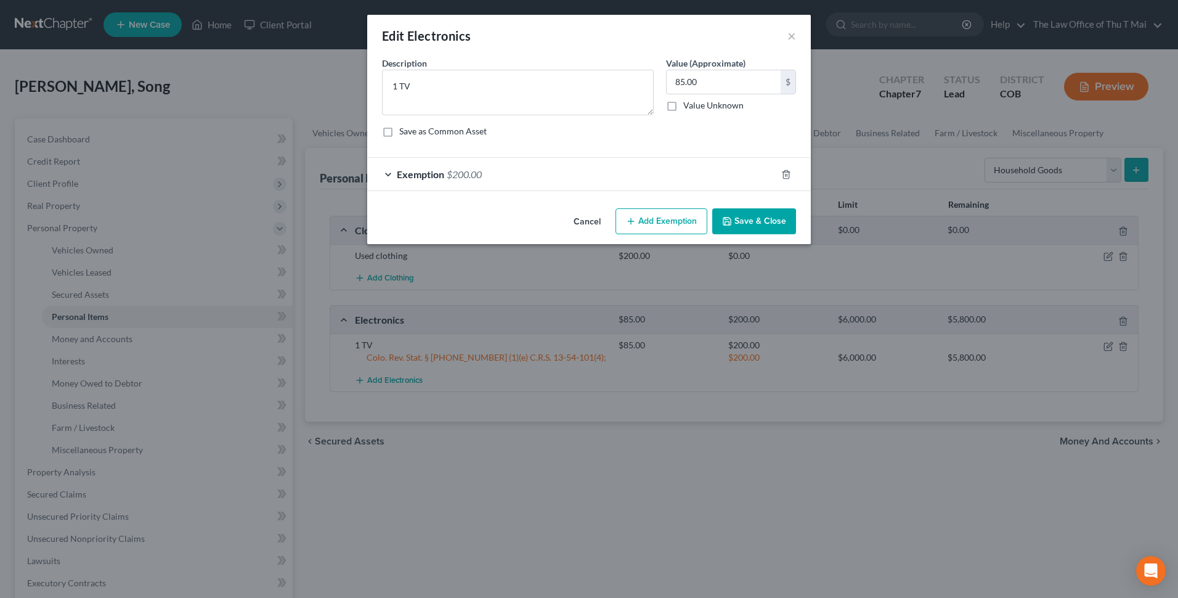
click at [401, 174] on span "Exemption" at bounding box center [420, 174] width 47 height 12
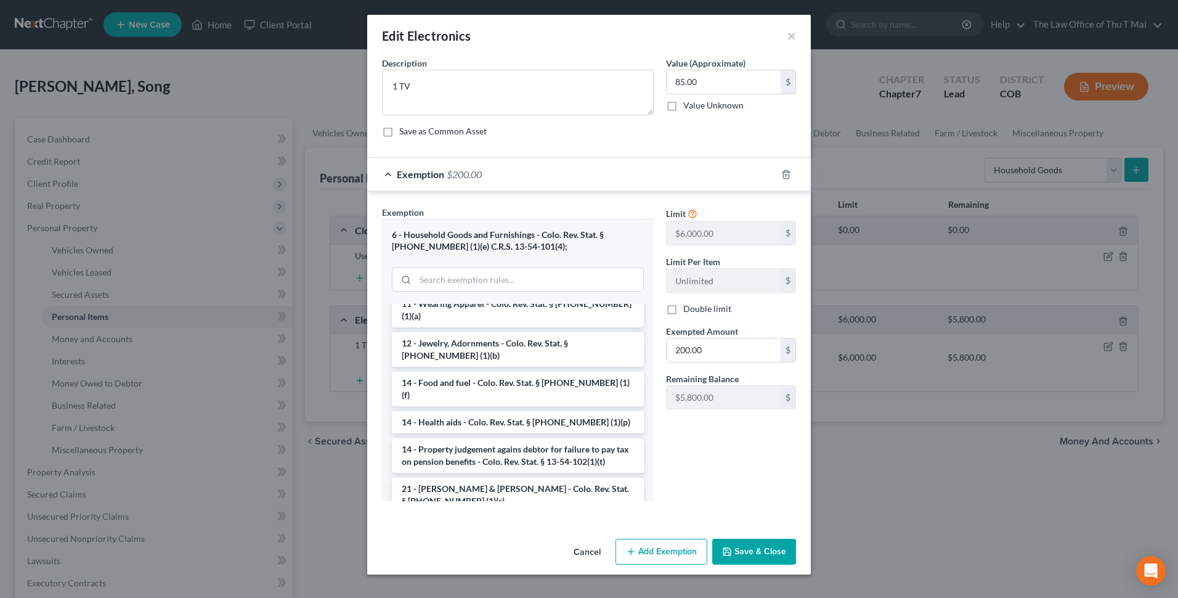
scroll to position [370, 0]
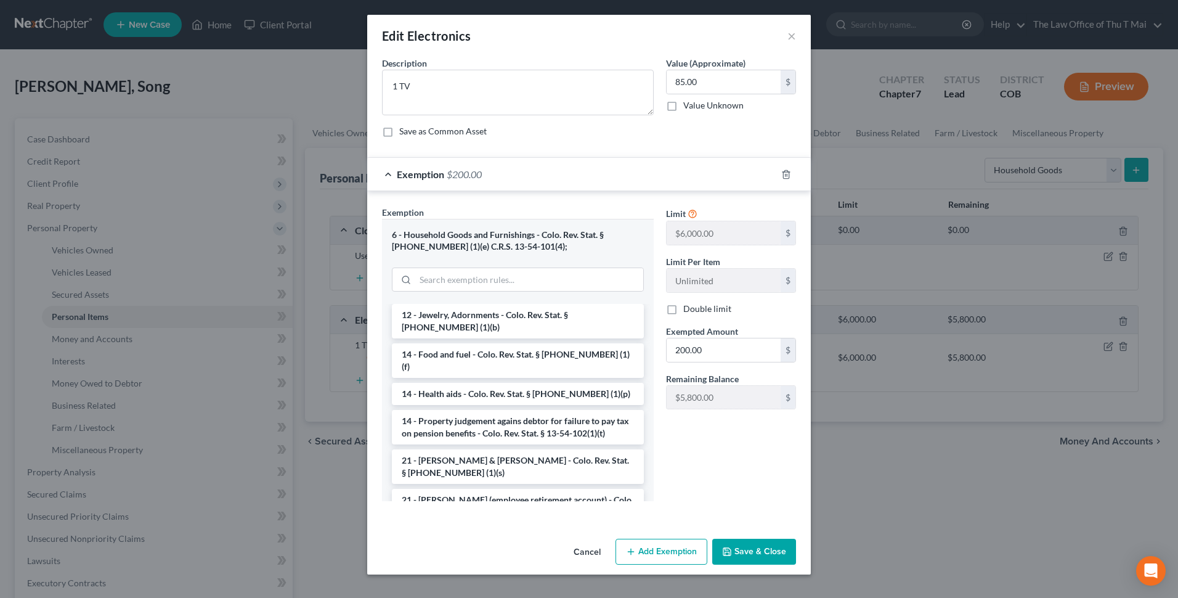
click at [600, 548] on button "Cancel" at bounding box center [587, 552] width 47 height 25
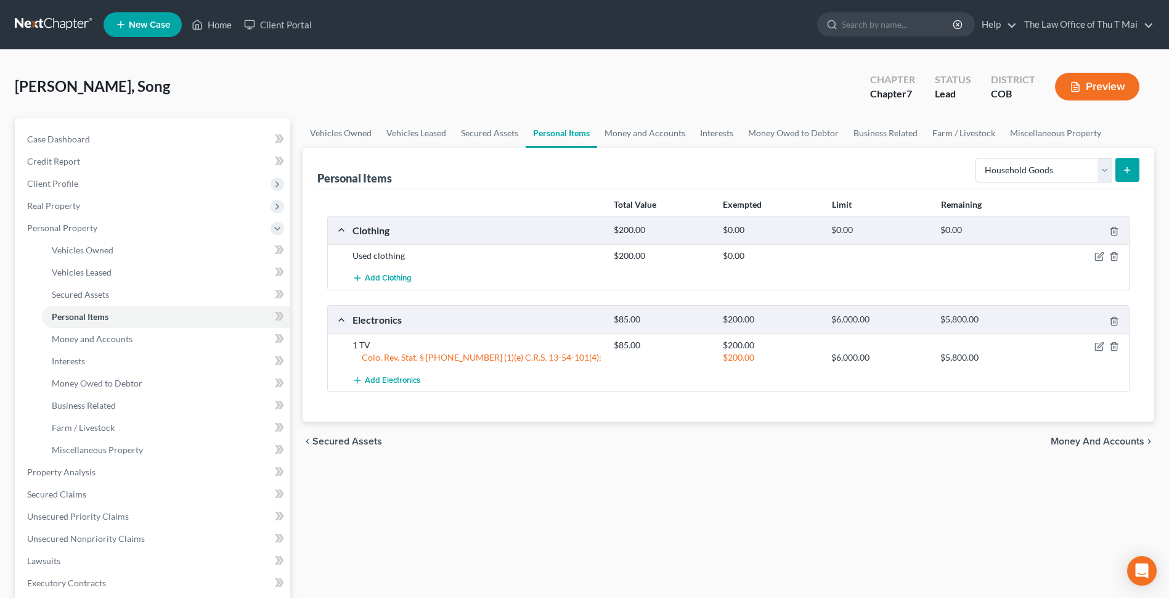
click at [1111, 326] on div at bounding box center [1086, 319] width 87 height 13
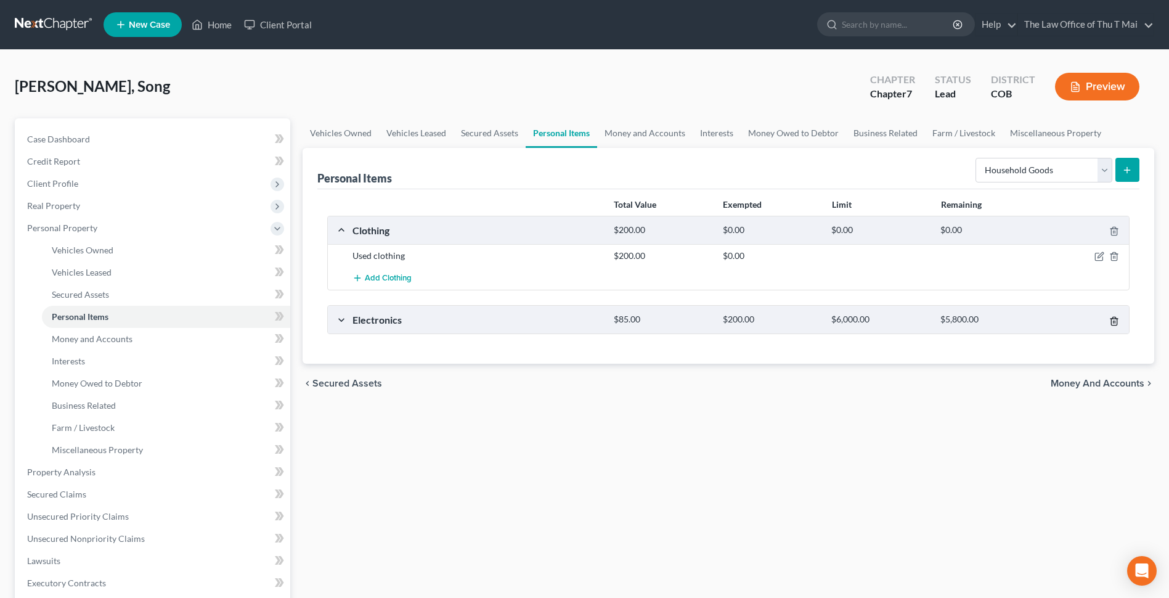
click at [1113, 321] on line "button" at bounding box center [1113, 321] width 0 height 2
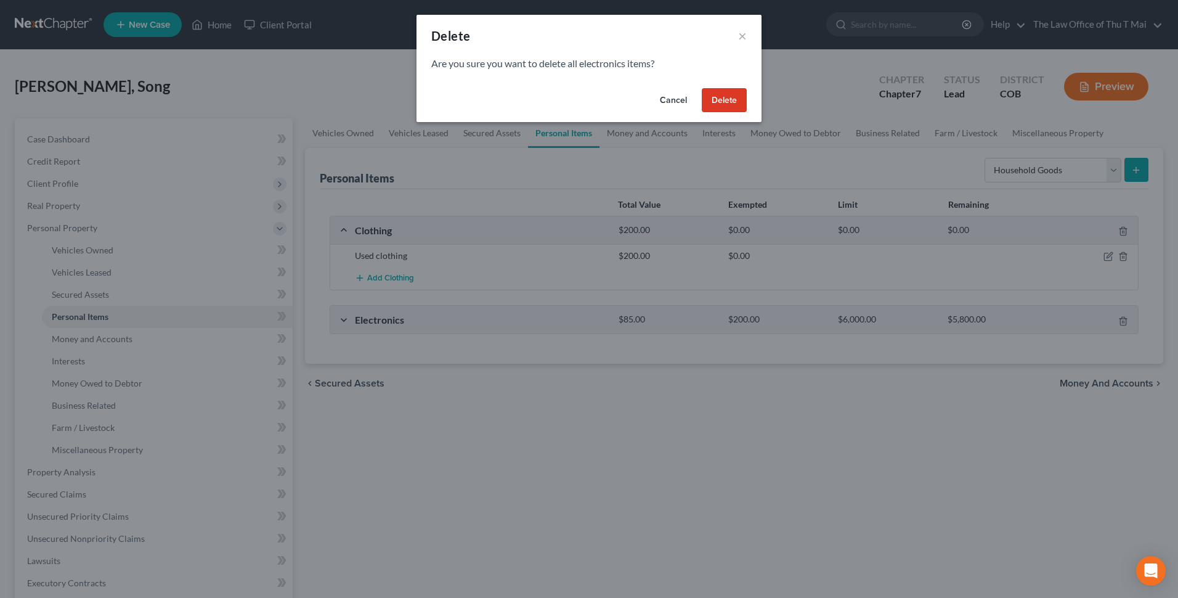
click at [720, 100] on button "Delete" at bounding box center [724, 100] width 45 height 25
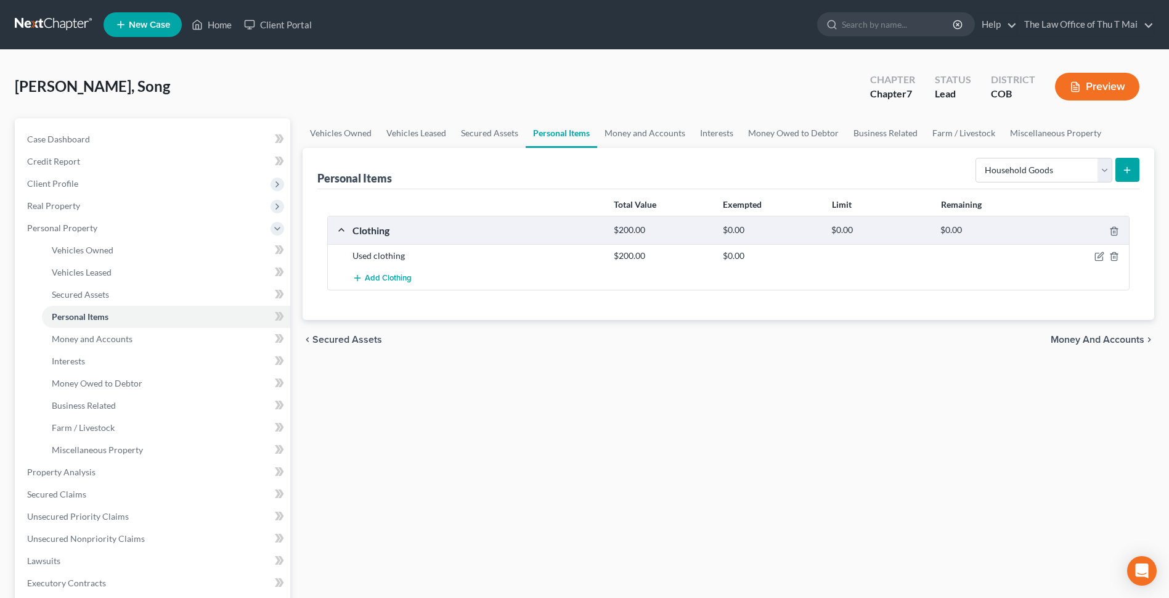
click at [1121, 168] on button "submit" at bounding box center [1127, 170] width 24 height 24
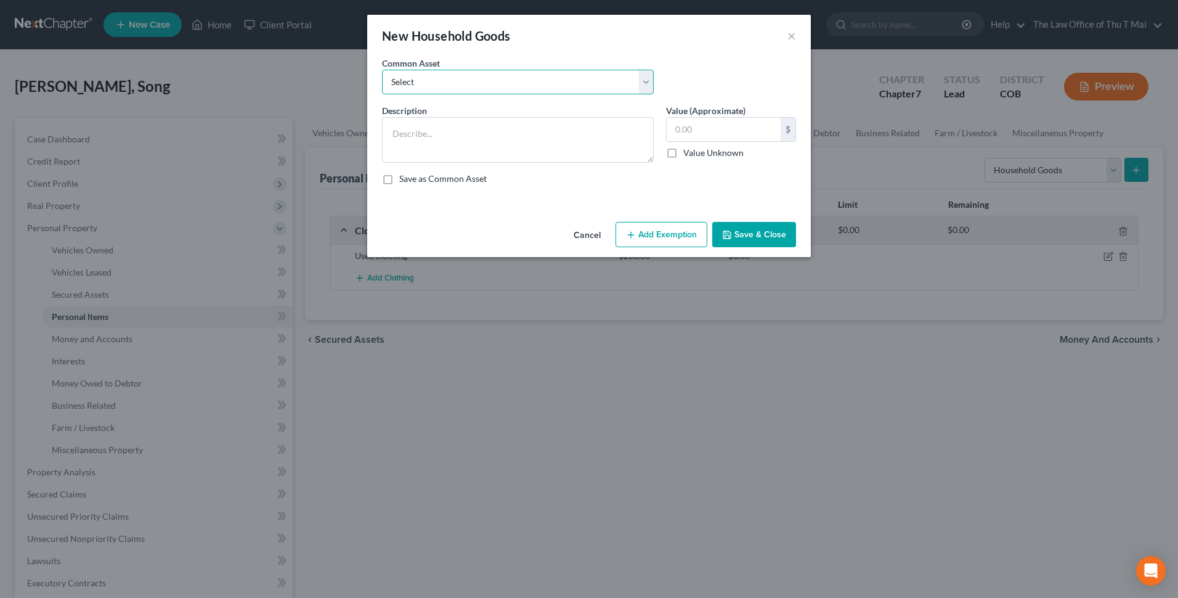
click at [647, 83] on select "Select 3 Beds Sofa 1 Table Used household goods" at bounding box center [518, 82] width 272 height 25
select select "1"
click at [382, 70] on select "Select 3 Beds Sofa 1 Table Used household goods" at bounding box center [518, 82] width 272 height 25
type textarea "Used household goods"
type input "1,500.00"
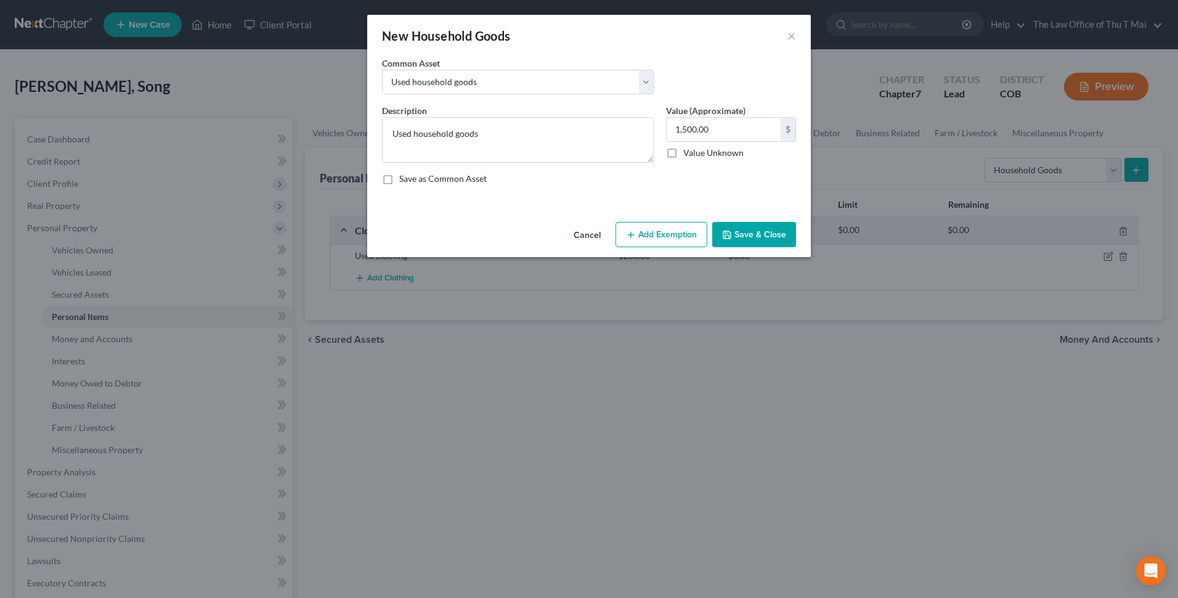
click at [761, 233] on button "Save & Close" at bounding box center [754, 235] width 84 height 26
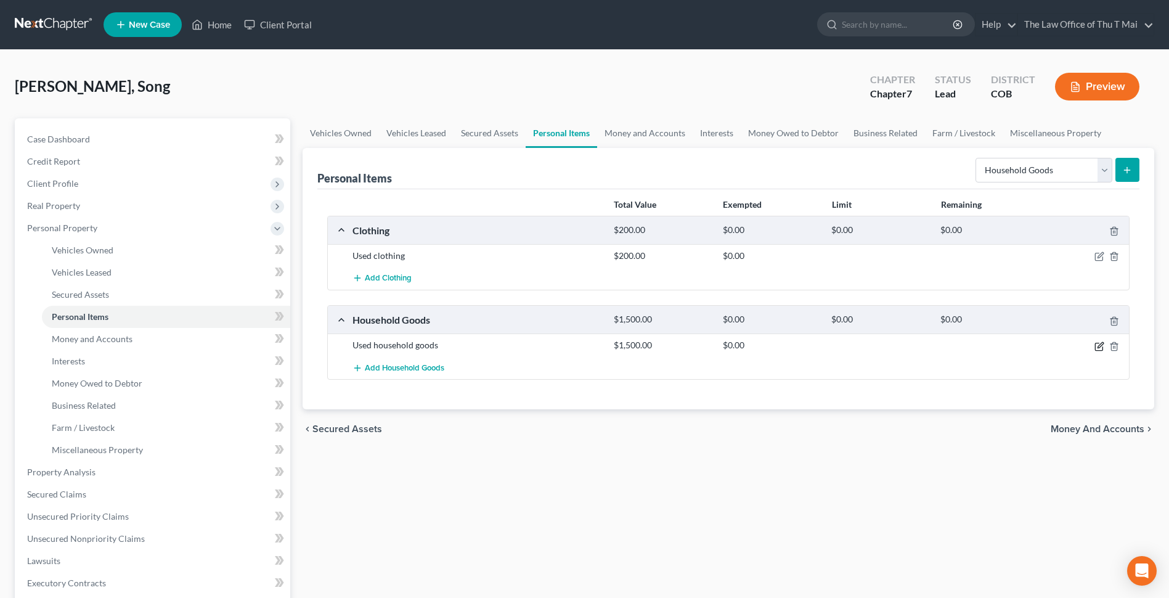
click at [1095, 346] on icon "button" at bounding box center [1099, 346] width 10 height 10
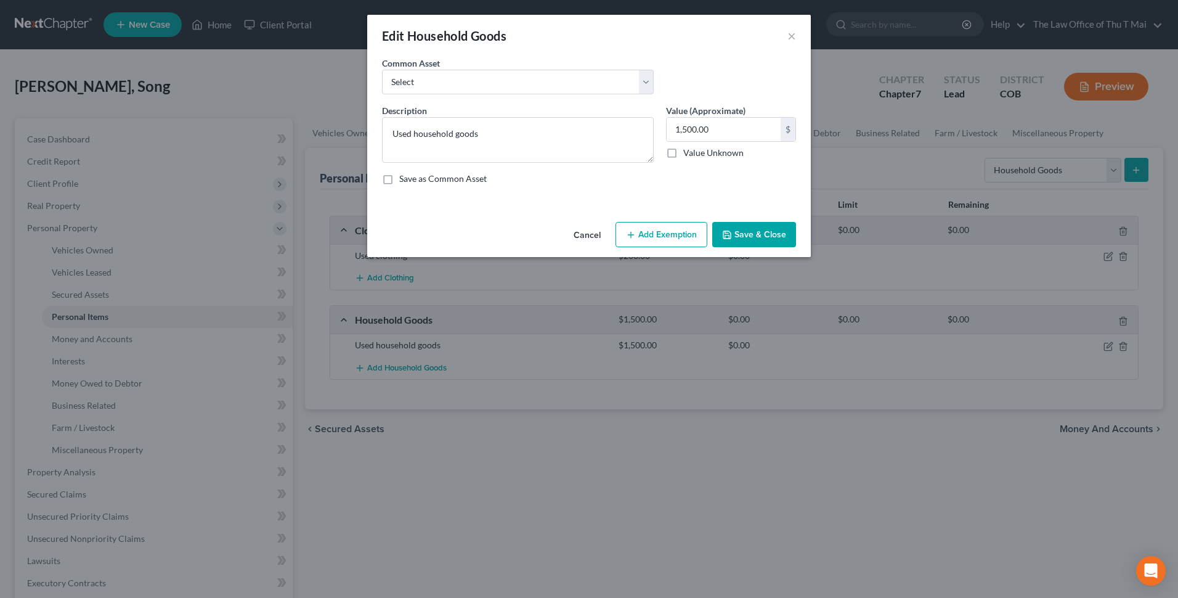
click at [672, 238] on button "Add Exemption" at bounding box center [661, 235] width 92 height 26
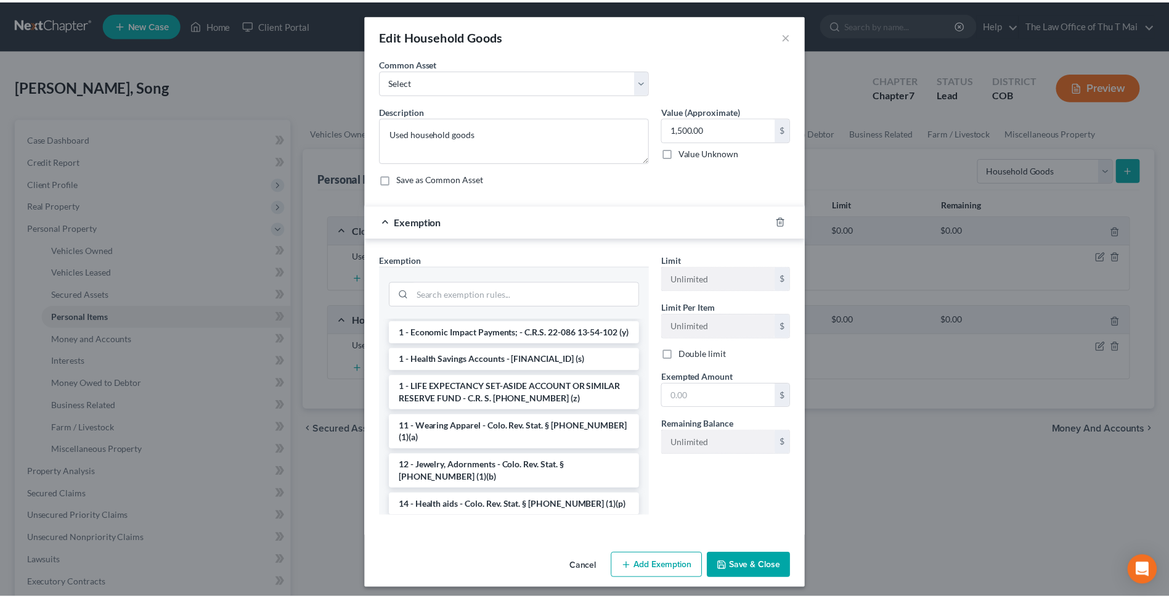
scroll to position [62, 0]
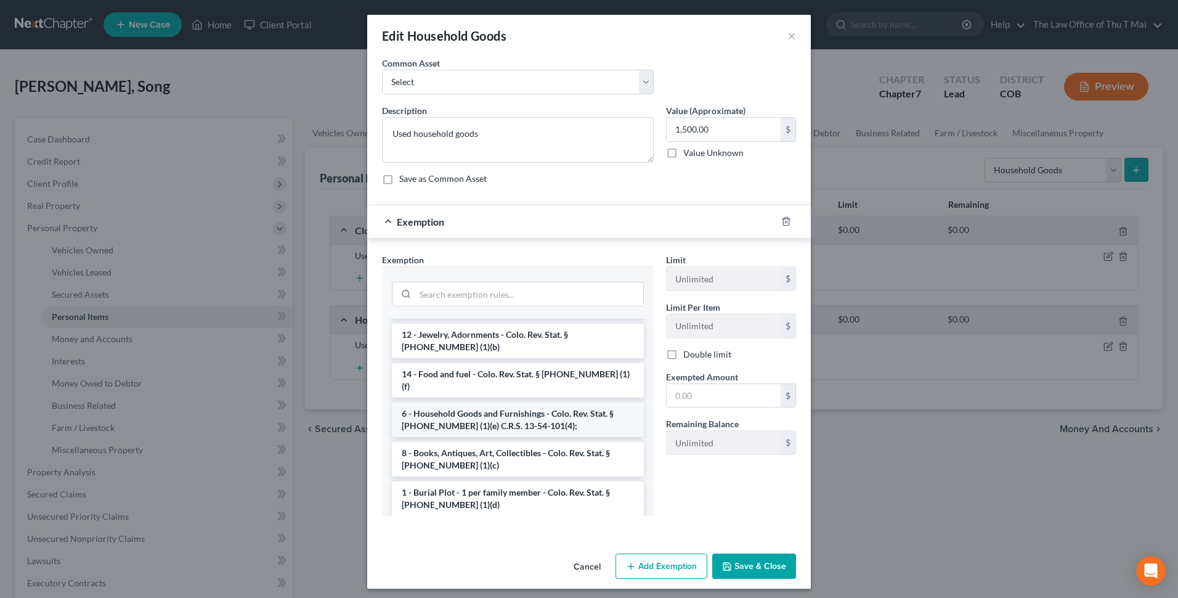
click at [514, 402] on li "6 - Household Goods and Furnishings - Colo. Rev. Stat. § 13-54-102 (1)(e) C.R.S…" at bounding box center [518, 419] width 252 height 34
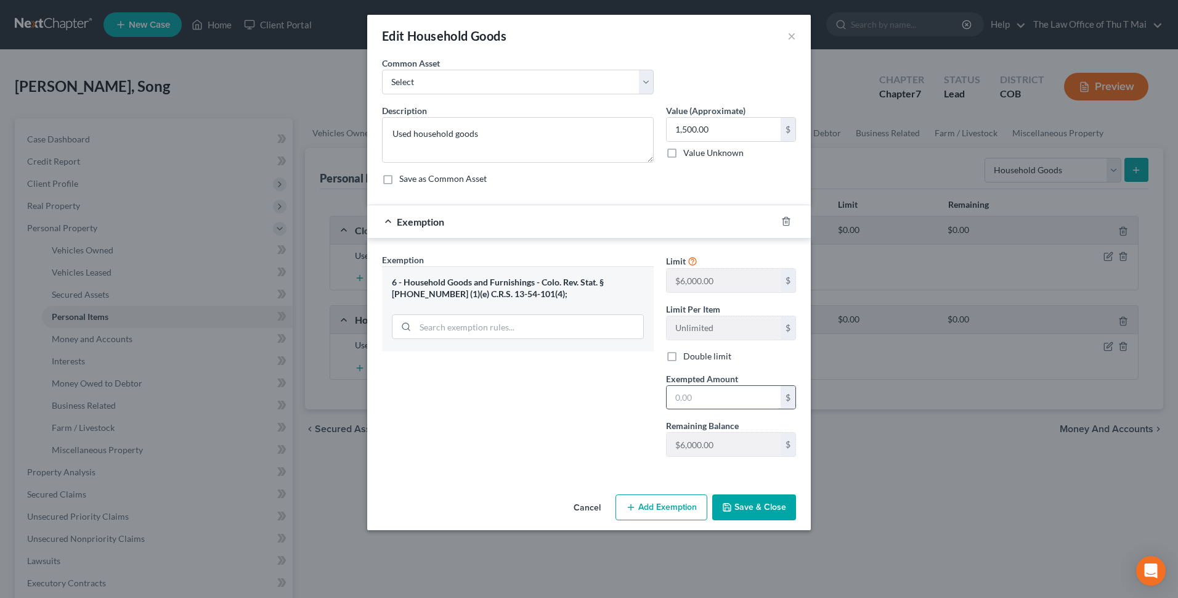
click at [710, 393] on input "text" at bounding box center [724, 397] width 114 height 23
type input "2,000.00"
click at [769, 506] on button "Save & Close" at bounding box center [754, 507] width 84 height 26
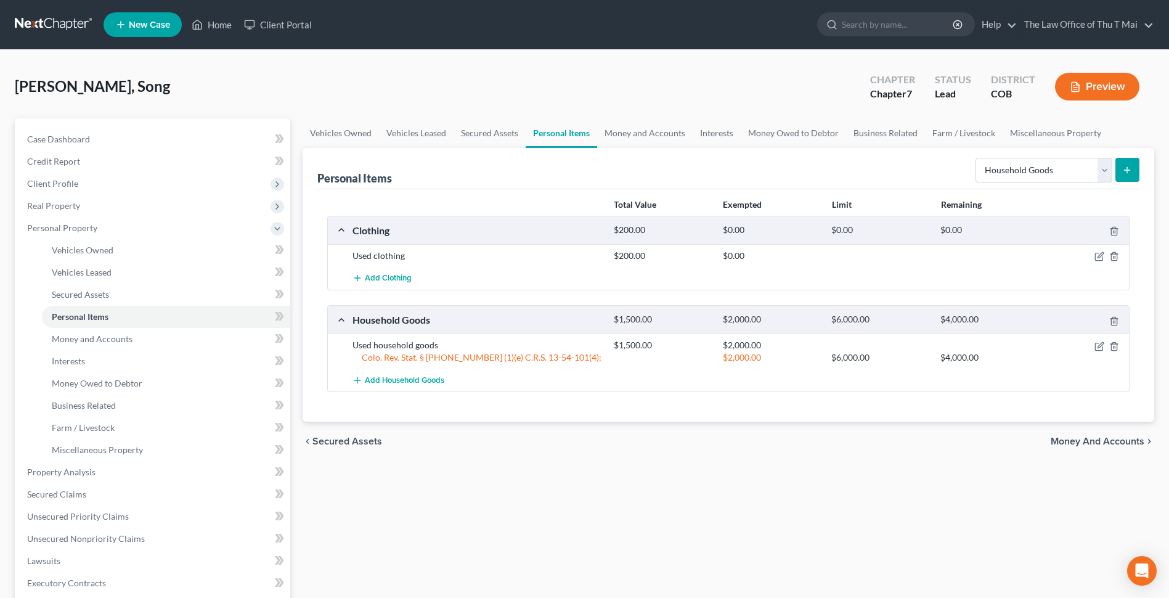
click at [1075, 446] on span "Money and Accounts" at bounding box center [1097, 441] width 94 height 10
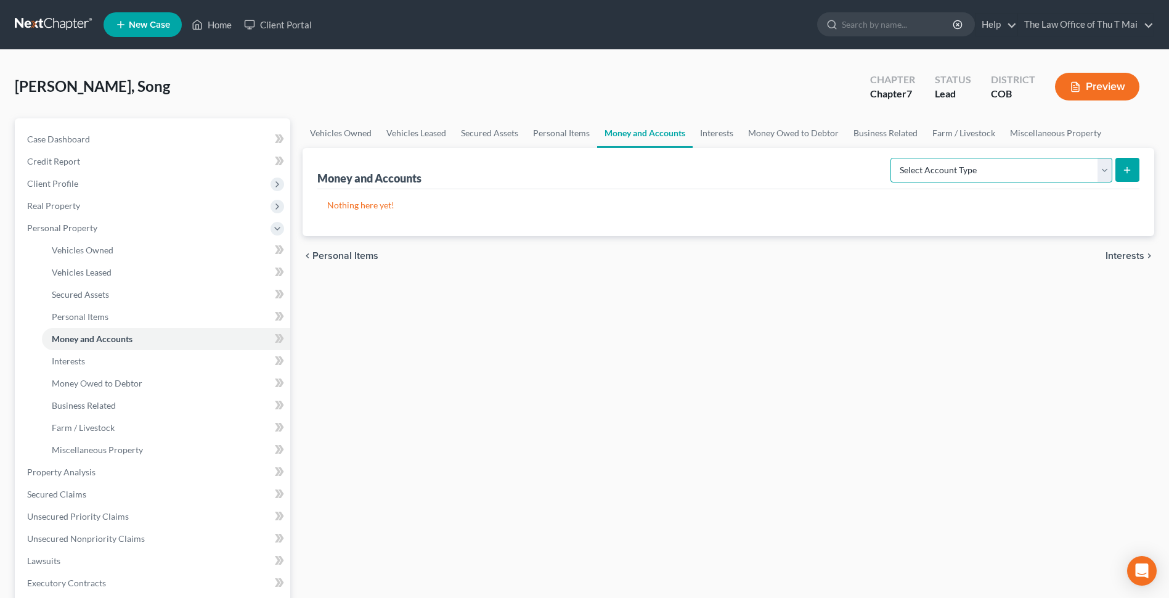
click at [1101, 171] on select "Select Account Type Brokerage Cash on Hand Certificates of Deposit Checking Acc…" at bounding box center [1001, 170] width 222 height 25
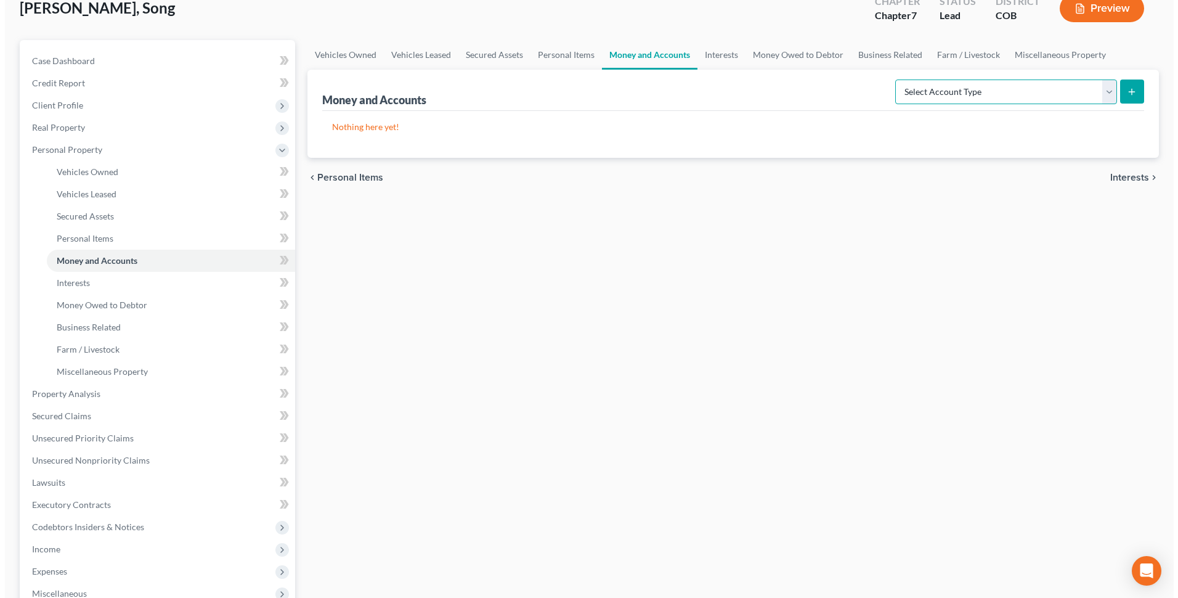
scroll to position [62, 0]
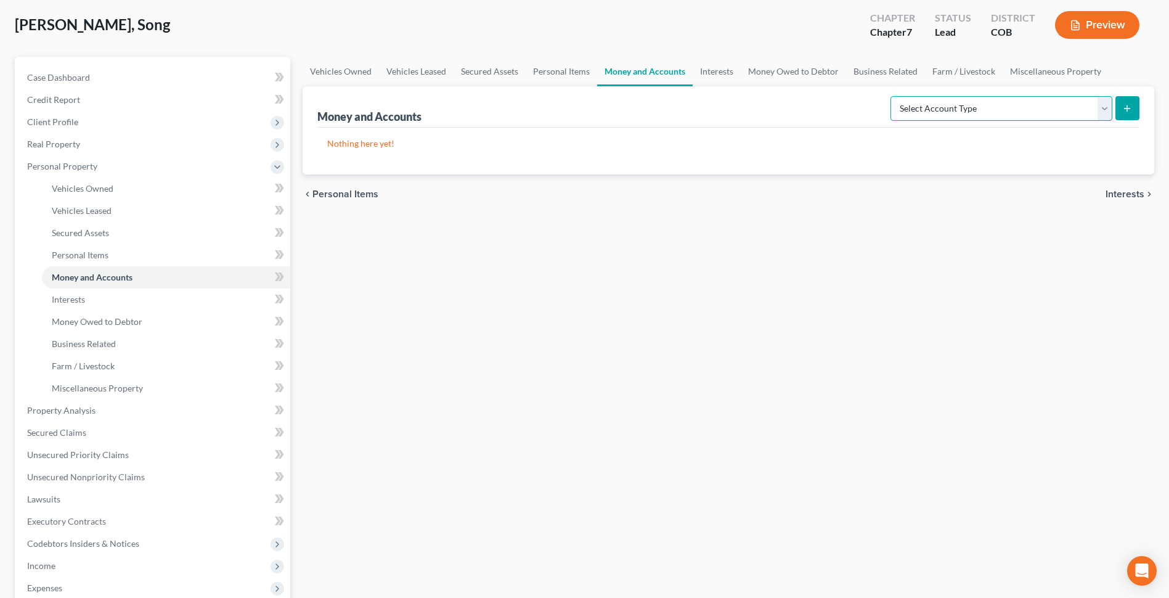
click at [1104, 105] on select "Select Account Type Brokerage Cash on Hand Certificates of Deposit Checking Acc…" at bounding box center [1001, 108] width 222 height 25
select select "checking"
click at [893, 96] on select "Select Account Type Brokerage Cash on Hand Certificates of Deposit Checking Acc…" at bounding box center [1001, 108] width 222 height 25
click at [1128, 108] on icon "submit" at bounding box center [1127, 108] width 10 height 10
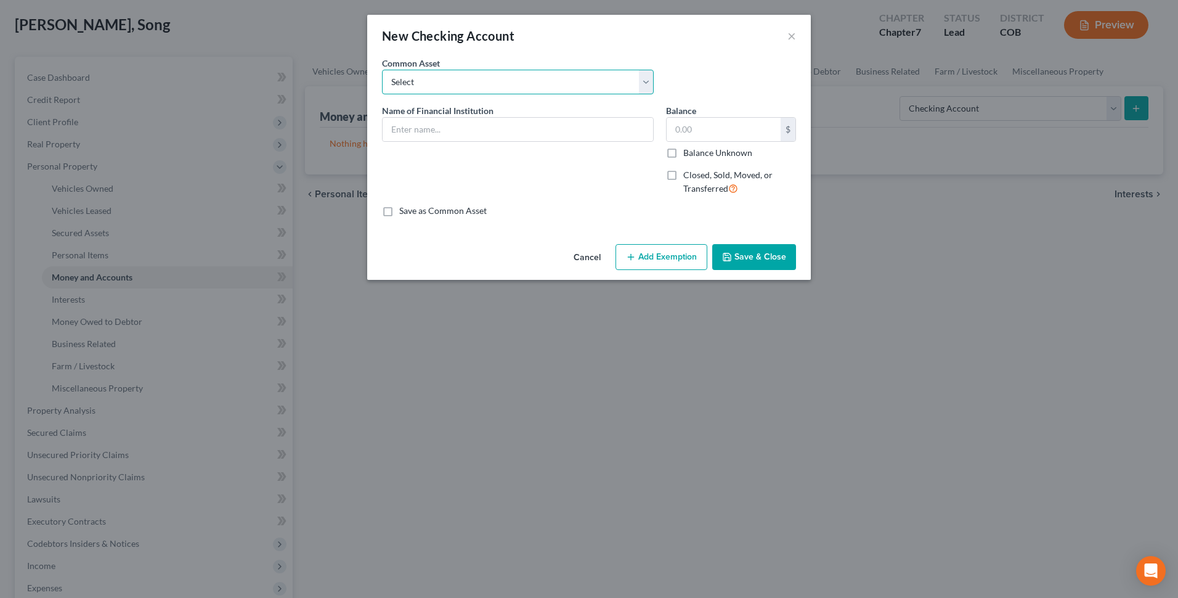
click at [640, 79] on select "Select Chase Bank" at bounding box center [518, 82] width 272 height 25
click at [453, 76] on select "Select Chase Bank" at bounding box center [518, 82] width 272 height 25
click at [476, 134] on input "text" at bounding box center [518, 129] width 270 height 23
type input "Credit Union of Colorado"
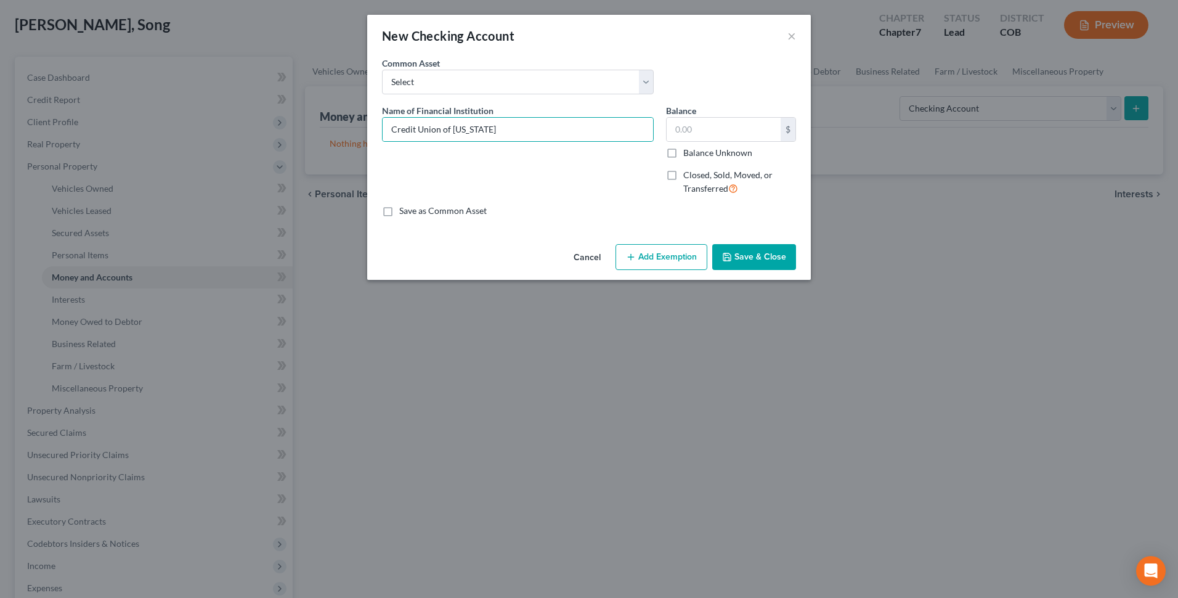
click at [598, 257] on button "Cancel" at bounding box center [587, 257] width 47 height 25
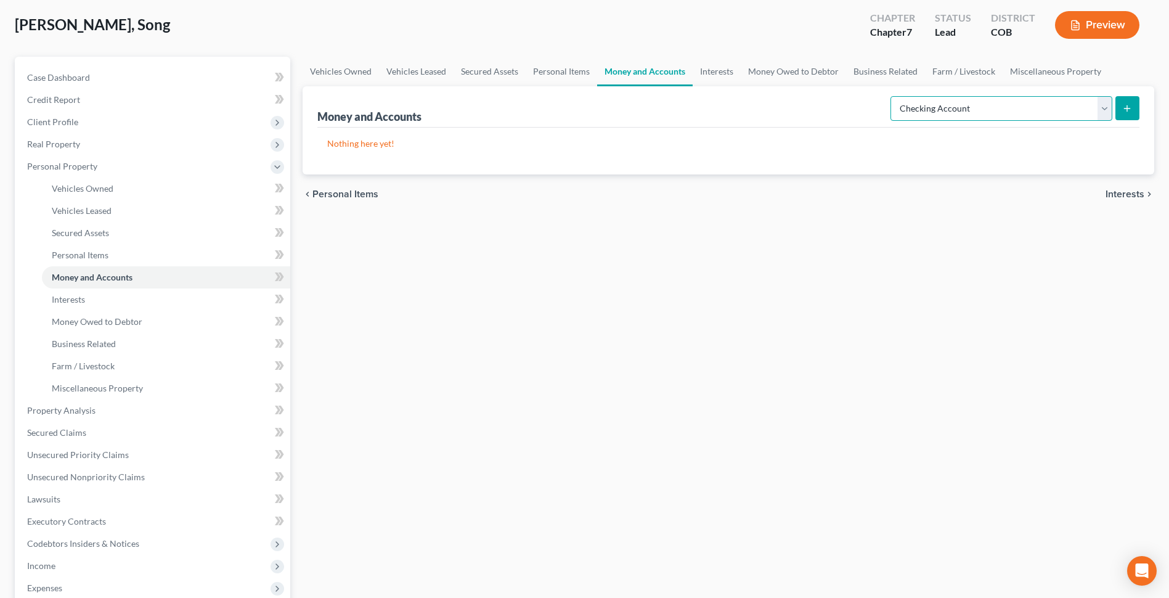
click at [1104, 113] on select "Select Account Type Brokerage Cash on Hand Certificates of Deposit Checking Acc…" at bounding box center [1001, 108] width 222 height 25
select select "savings"
click at [893, 96] on select "Select Account Type Brokerage Cash on Hand Certificates of Deposit Checking Acc…" at bounding box center [1001, 108] width 222 height 25
click at [1127, 109] on line "submit" at bounding box center [1127, 108] width 0 height 6
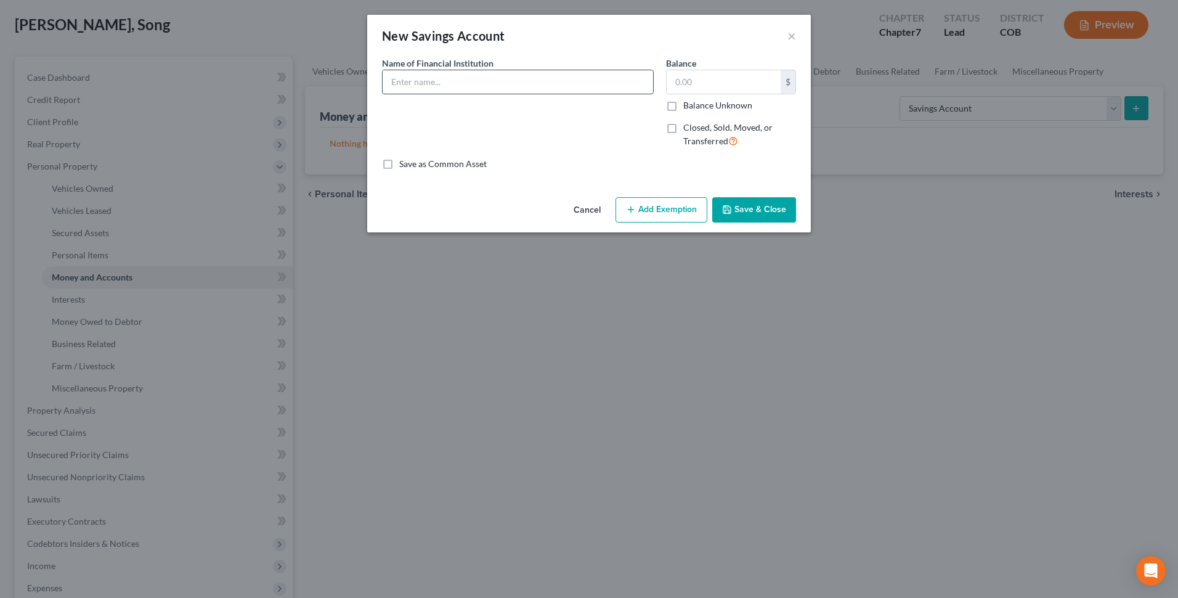
click at [513, 81] on input "text" at bounding box center [518, 81] width 270 height 23
type input "Credit Union of Colorado"
type input "44.43"
click at [655, 206] on button "Add Exemption" at bounding box center [661, 210] width 92 height 26
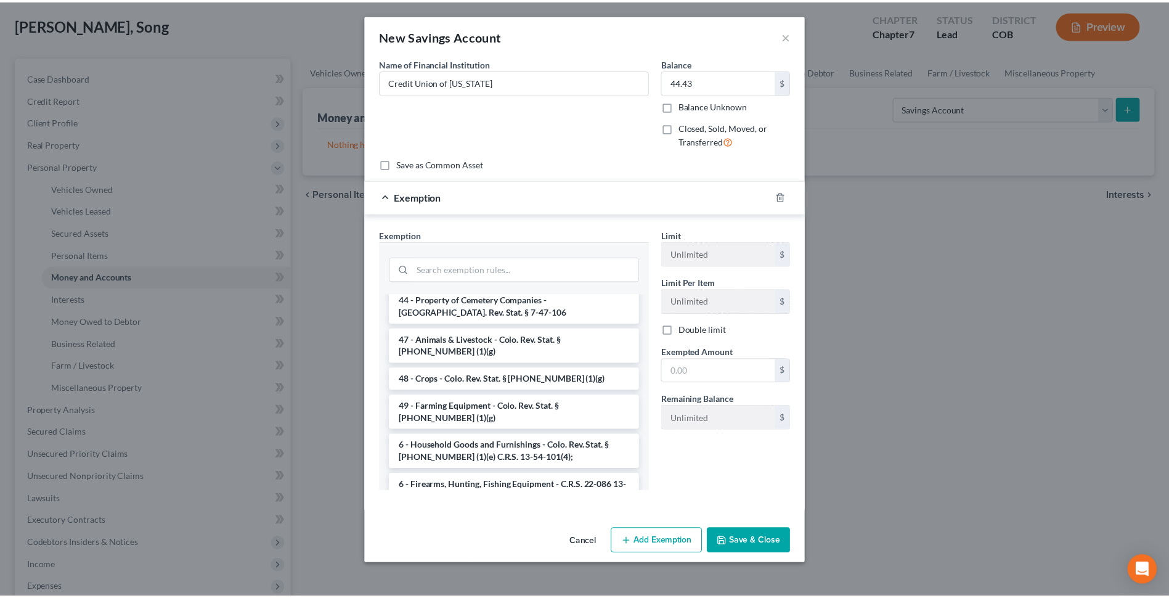
scroll to position [1828, 0]
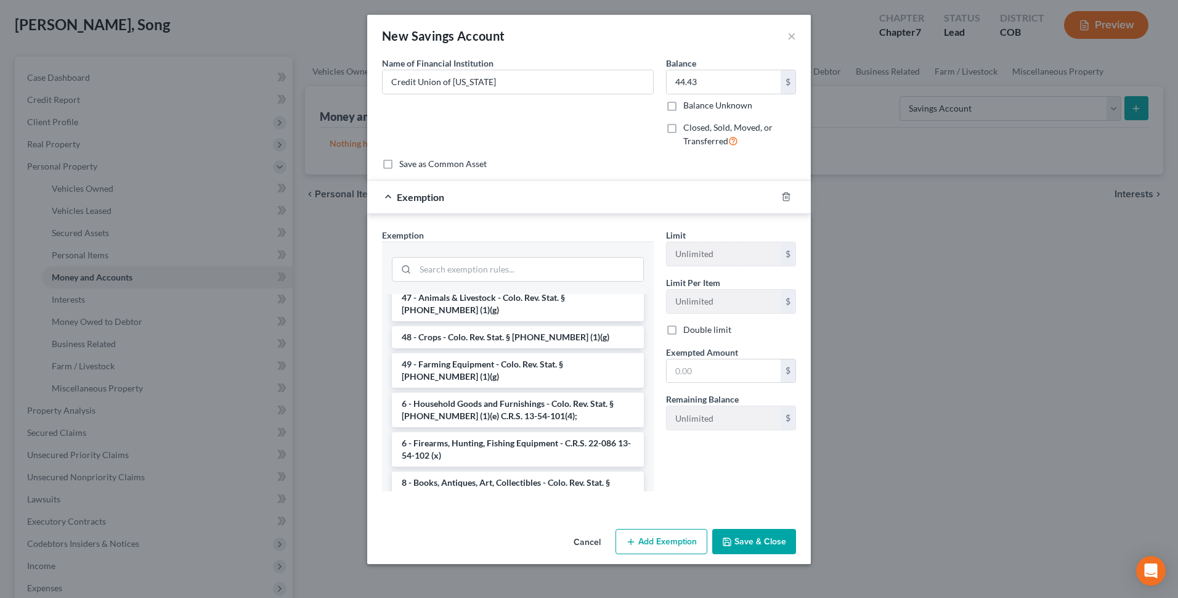
click at [759, 485] on div "Limit Unlimited $ Limit Per Item Unlimited $ Double limit Exempted Amount * $ R…" at bounding box center [731, 365] width 142 height 272
click at [407, 192] on span "Exemption" at bounding box center [420, 197] width 47 height 12
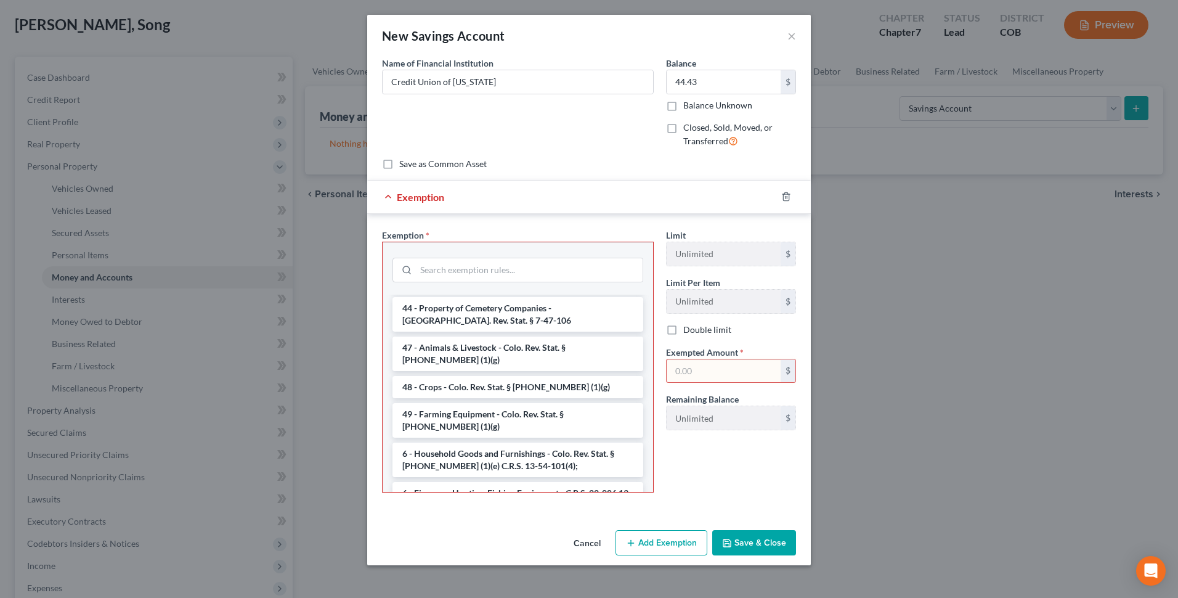
click at [392, 192] on div "Exemption" at bounding box center [571, 197] width 409 height 33
click at [751, 490] on div "Limit Unlimited $ Limit Per Item Unlimited $ Double limit Exempted Amount * $ R…" at bounding box center [731, 366] width 142 height 274
click at [763, 542] on button "Save & Close" at bounding box center [754, 543] width 84 height 26
click at [543, 271] on input "search" at bounding box center [529, 269] width 227 height 23
click at [588, 534] on button "Cancel" at bounding box center [587, 543] width 47 height 25
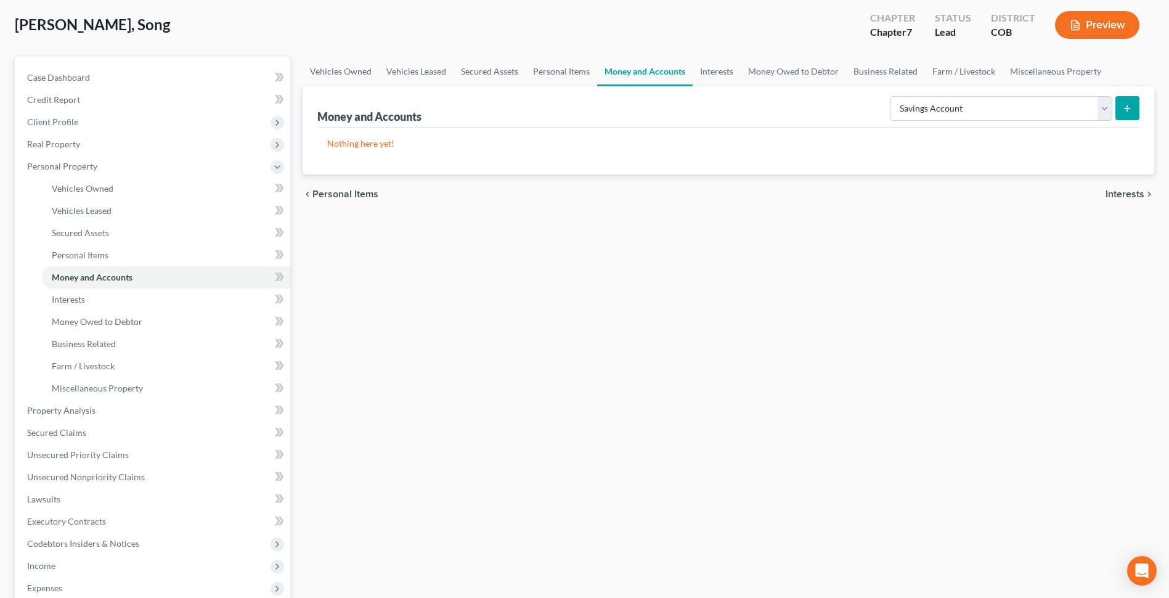
click at [1127, 106] on line "submit" at bounding box center [1127, 108] width 0 height 6
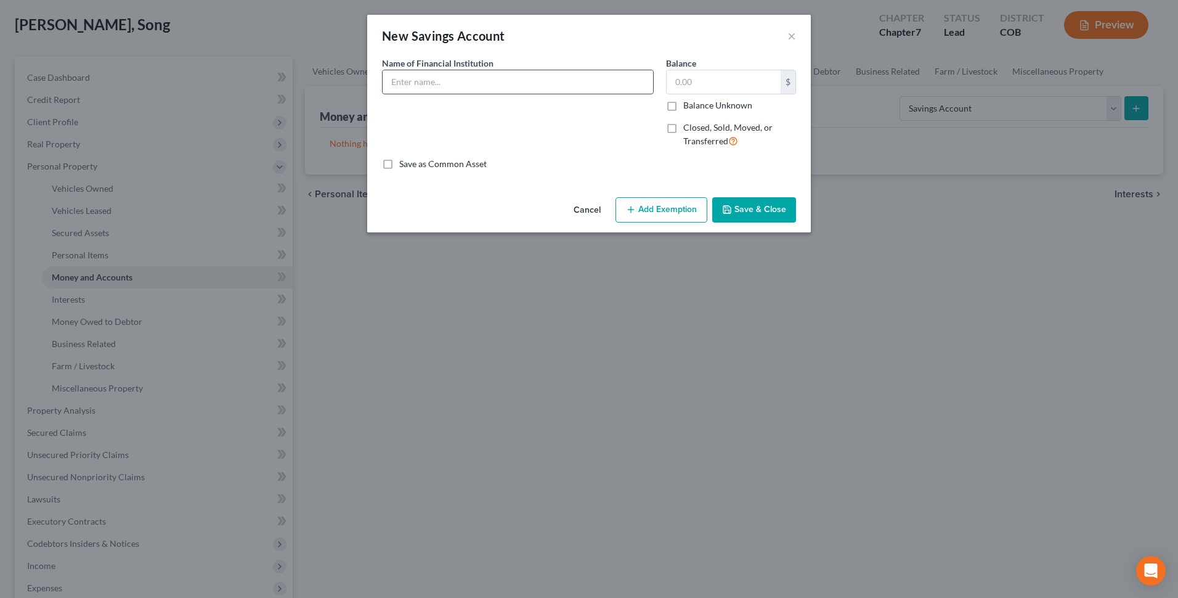
click at [491, 84] on input "text" at bounding box center [518, 81] width 270 height 23
type input "Credit Union of Colorado"
type input "45.00"
click at [770, 211] on button "Save & Close" at bounding box center [754, 210] width 84 height 26
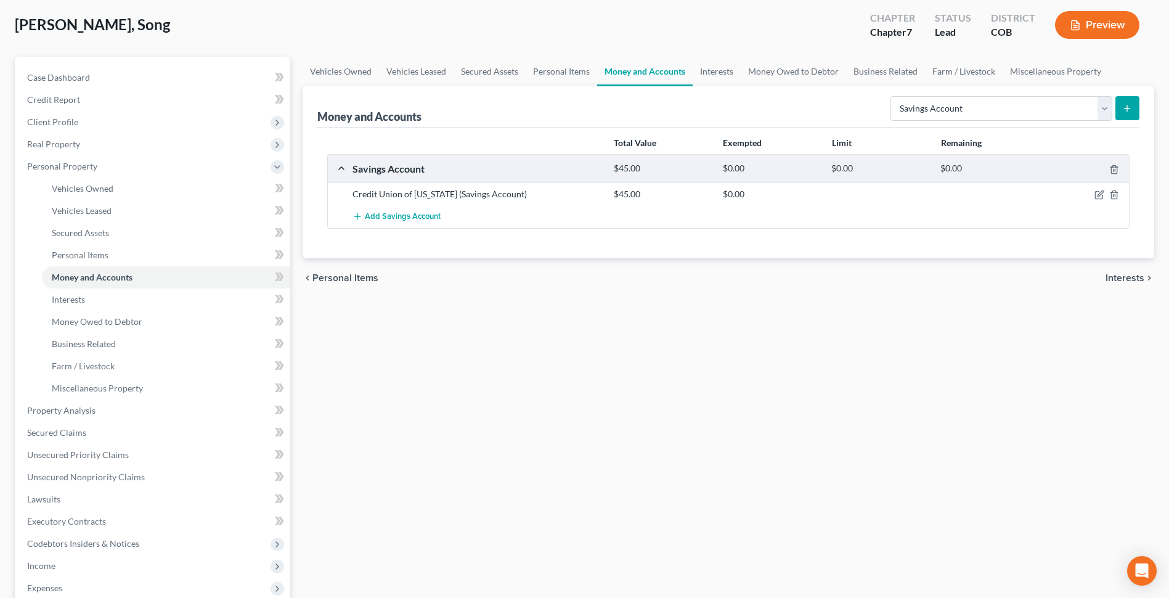
click at [1113, 278] on span "Interests" at bounding box center [1124, 278] width 39 height 10
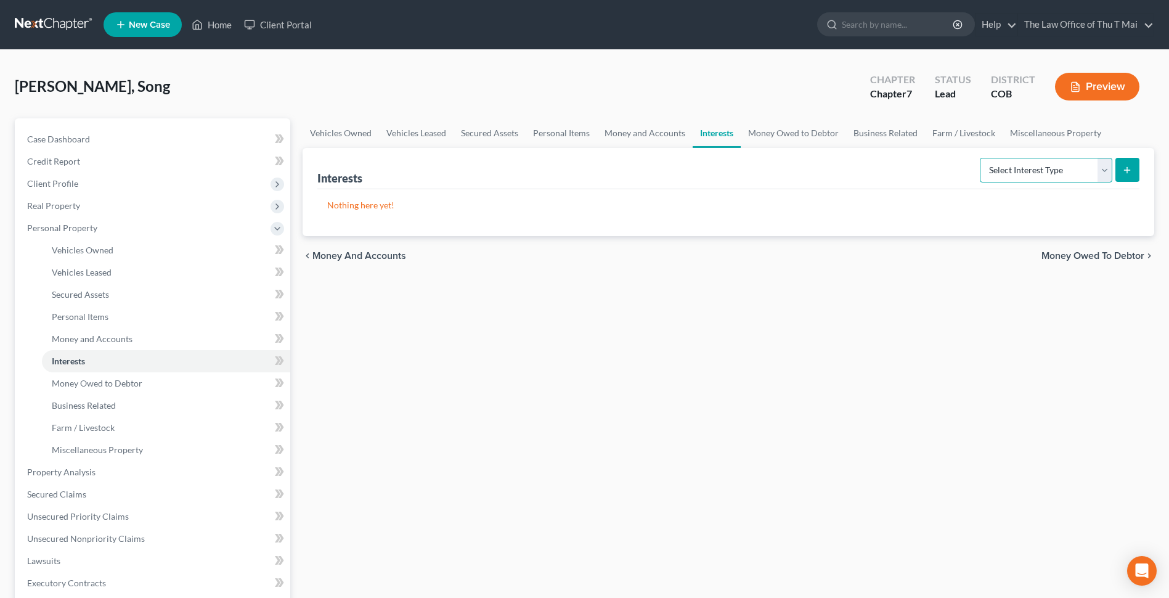
click at [1104, 172] on select "Select Interest Type 401K Annuity Bond Education IRA Government Bond Government…" at bounding box center [1046, 170] width 132 height 25
click at [770, 365] on div "Vehicles Owned Vehicles Leased Secured Assets Personal Items Money and Accounts…" at bounding box center [728, 474] width 864 height 712
click at [1092, 258] on span "Money Owed to Debtor" at bounding box center [1092, 256] width 103 height 10
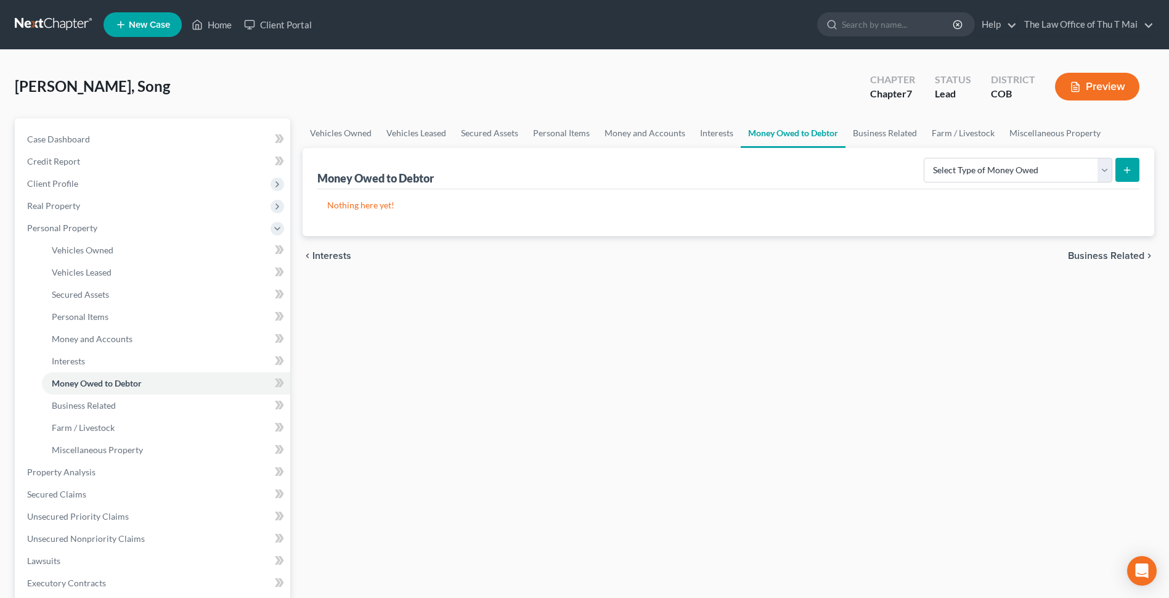
click at [1097, 256] on span "Business Related" at bounding box center [1106, 256] width 76 height 10
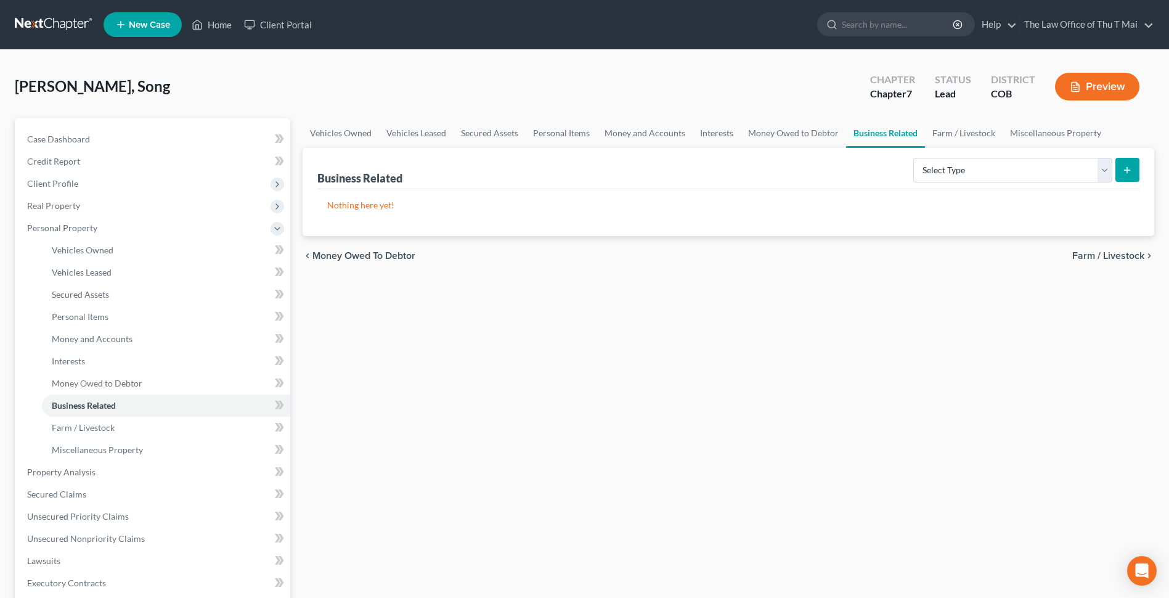
click at [1097, 256] on span "Farm / Livestock" at bounding box center [1108, 256] width 72 height 10
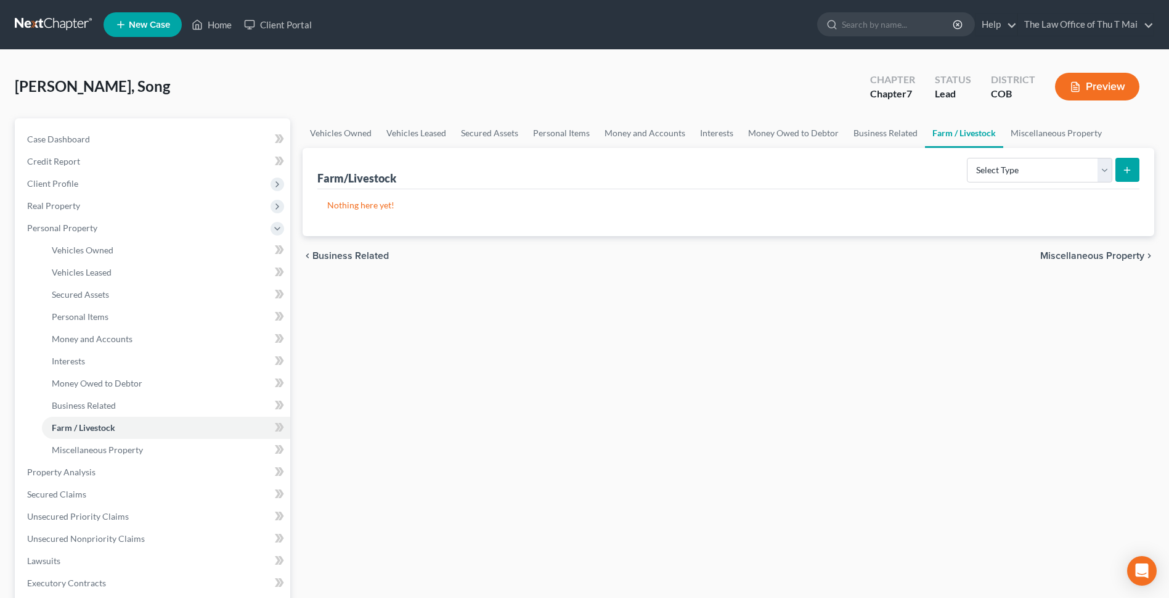
click at [1097, 256] on span "Miscellaneous Property" at bounding box center [1092, 256] width 104 height 10
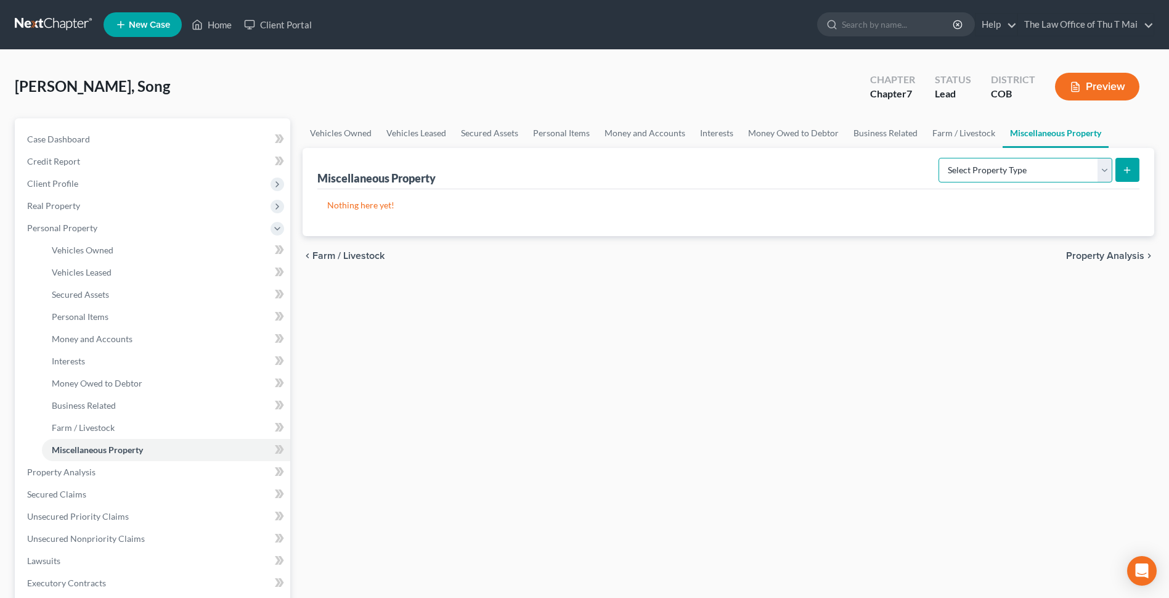
click at [1106, 172] on select "Select Property Type Assigned for Creditor Benefit Within 1 Year Holding for An…" at bounding box center [1025, 170] width 174 height 25
click at [1049, 376] on div "Vehicles Owned Vehicles Leased Secured Assets Personal Items Money and Accounts…" at bounding box center [728, 474] width 864 height 712
click at [1114, 257] on span "Property Analysis" at bounding box center [1105, 256] width 78 height 10
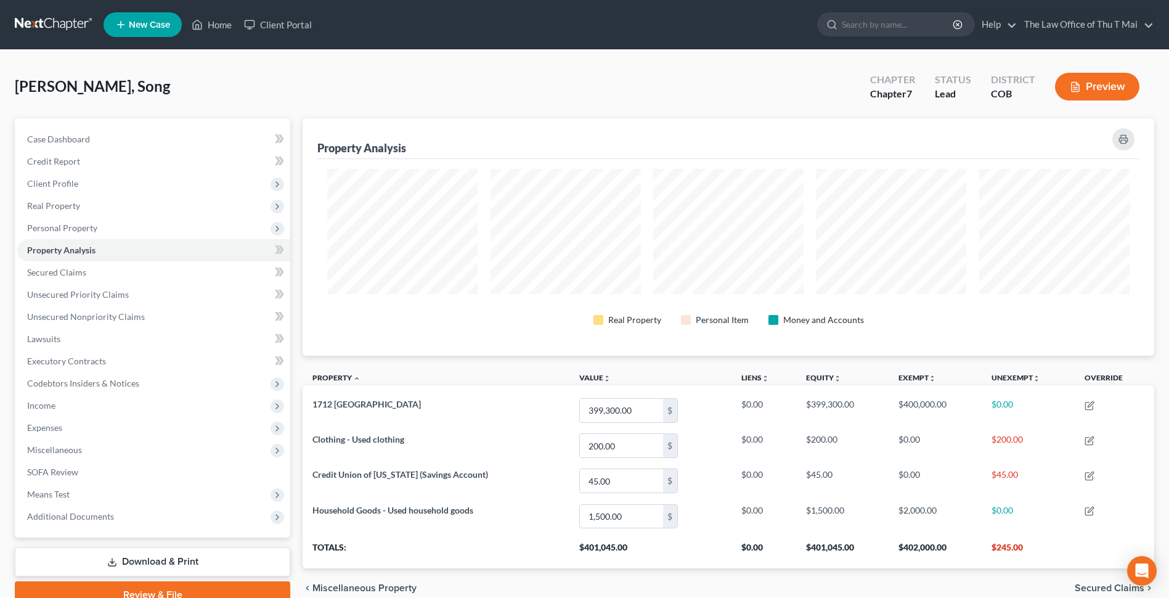
scroll to position [57, 0]
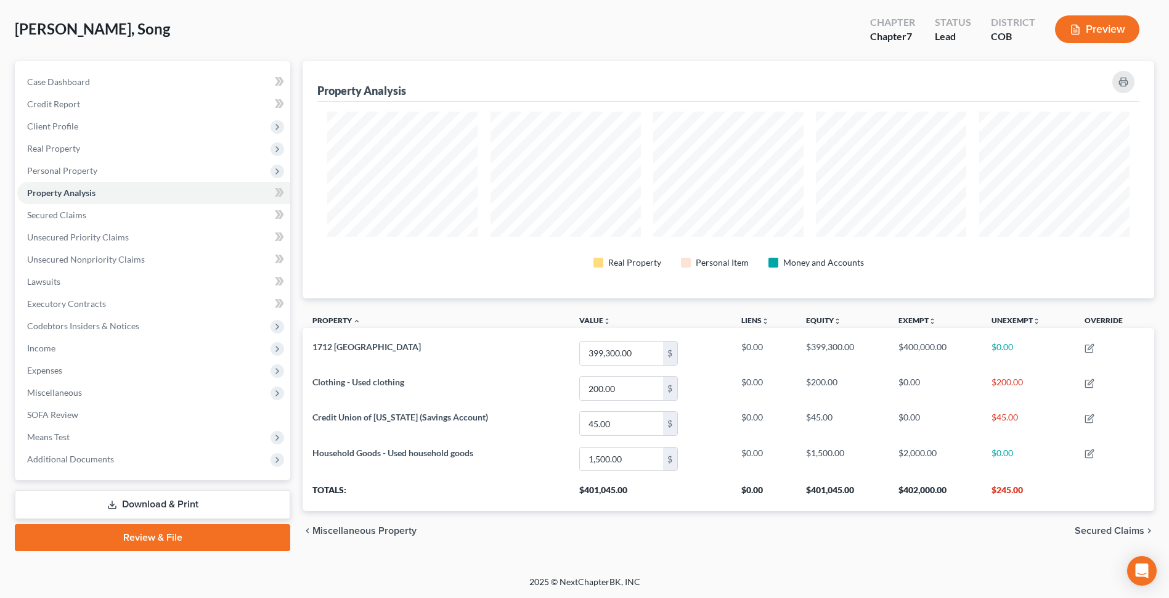
click at [1103, 529] on span "Secured Claims" at bounding box center [1109, 530] width 70 height 10
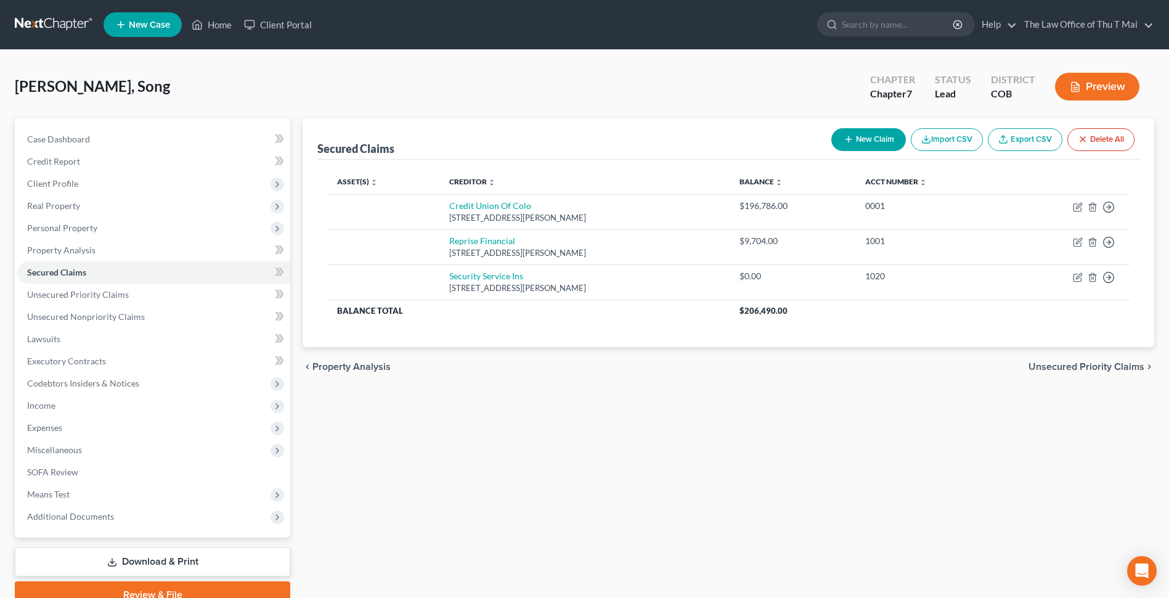
click at [1057, 367] on span "Unsecured Priority Claims" at bounding box center [1086, 367] width 116 height 10
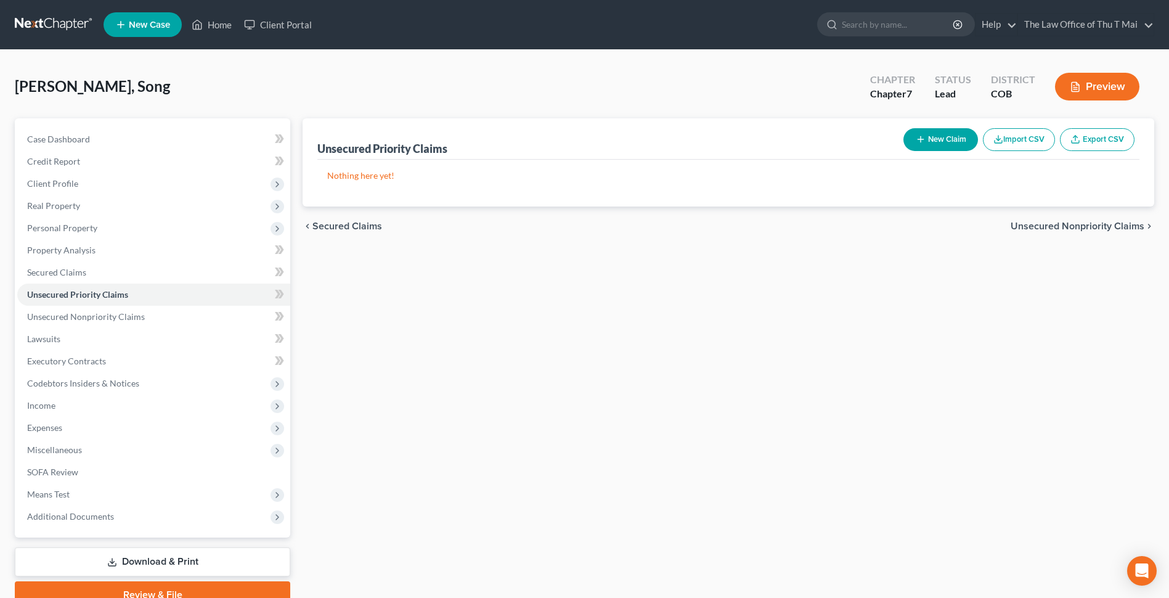
click at [1039, 225] on span "Unsecured Nonpriority Claims" at bounding box center [1077, 226] width 134 height 10
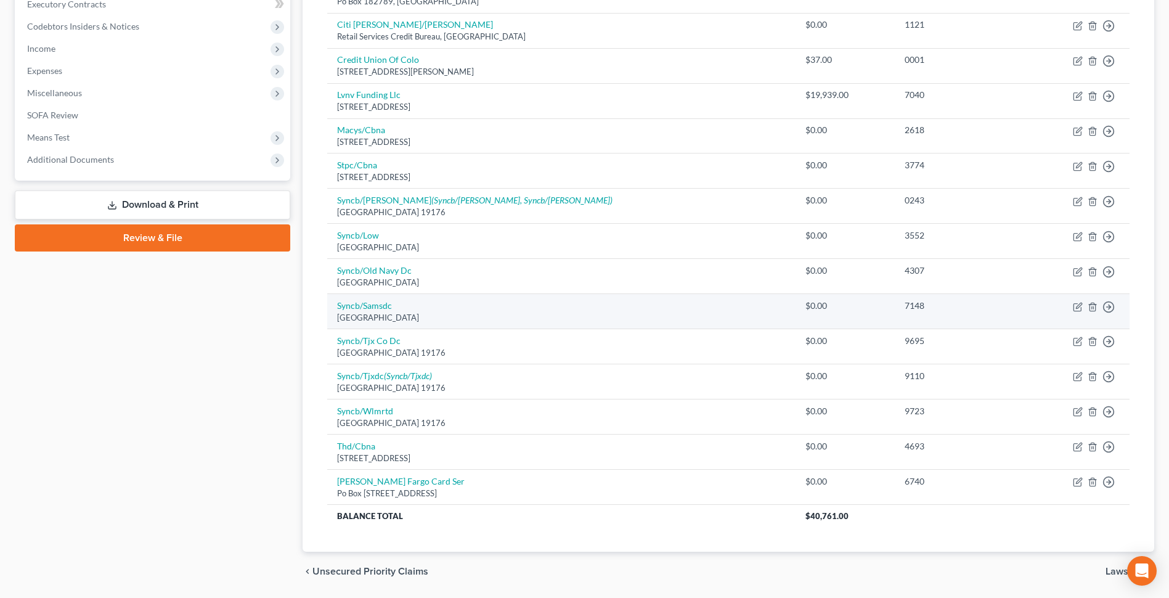
scroll to position [397, 0]
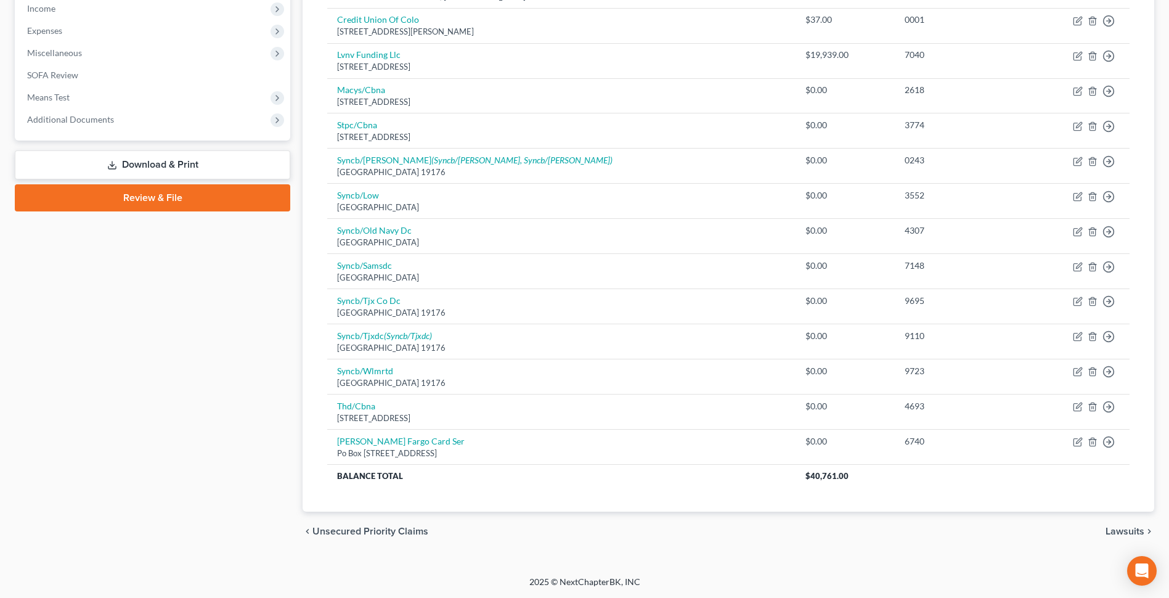
click at [345, 531] on span "Unsecured Priority Claims" at bounding box center [370, 531] width 116 height 10
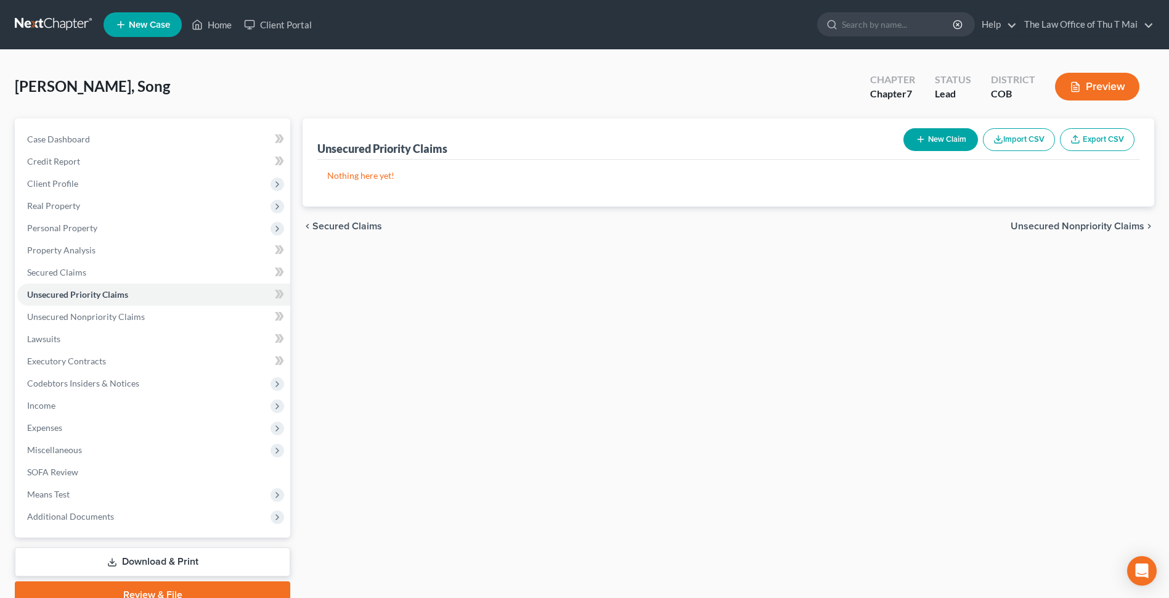
click at [352, 219] on div "chevron_left Secured Claims Unsecured Nonpriority Claims chevron_right" at bounding box center [727, 225] width 851 height 39
click at [352, 223] on span "Secured Claims" at bounding box center [347, 226] width 70 height 10
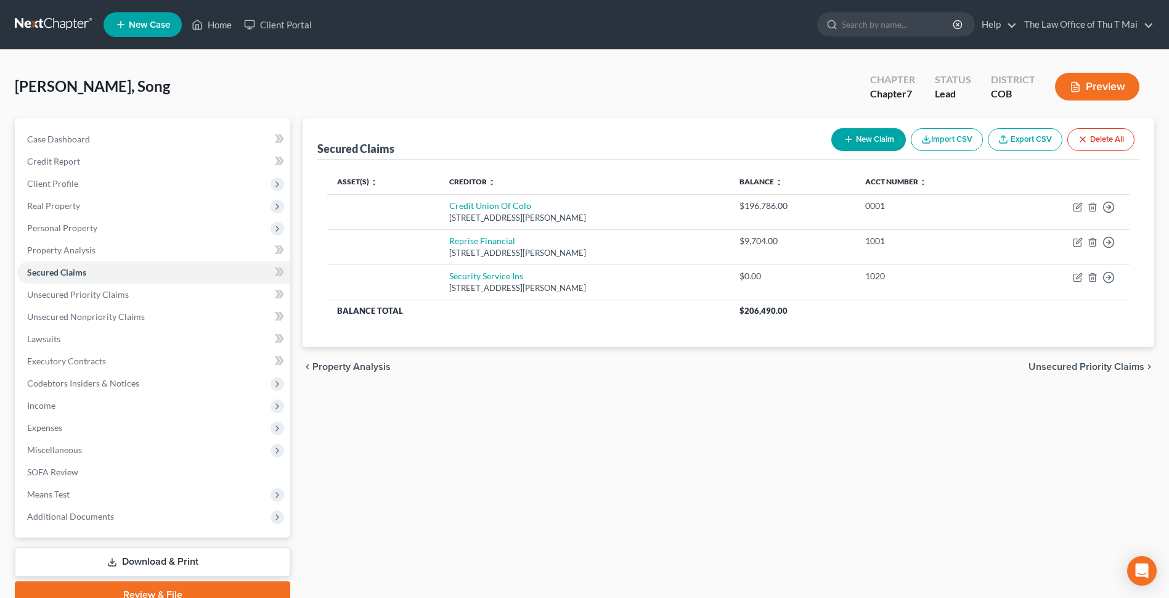
click at [1098, 367] on span "Unsecured Priority Claims" at bounding box center [1086, 367] width 116 height 10
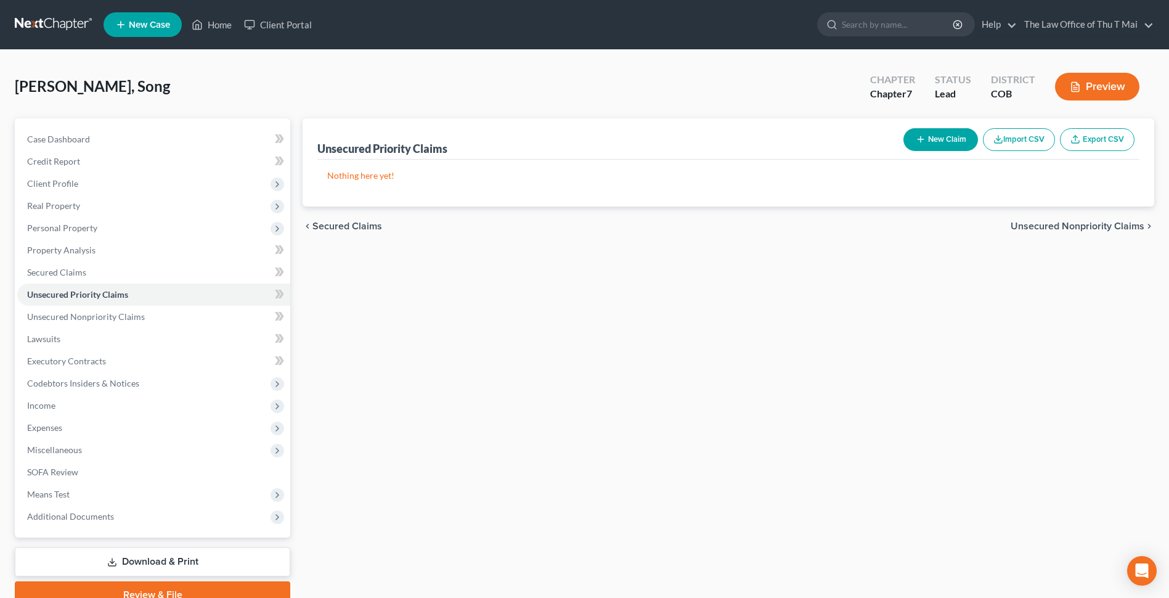
click at [1058, 225] on span "Unsecured Nonpriority Claims" at bounding box center [1077, 226] width 134 height 10
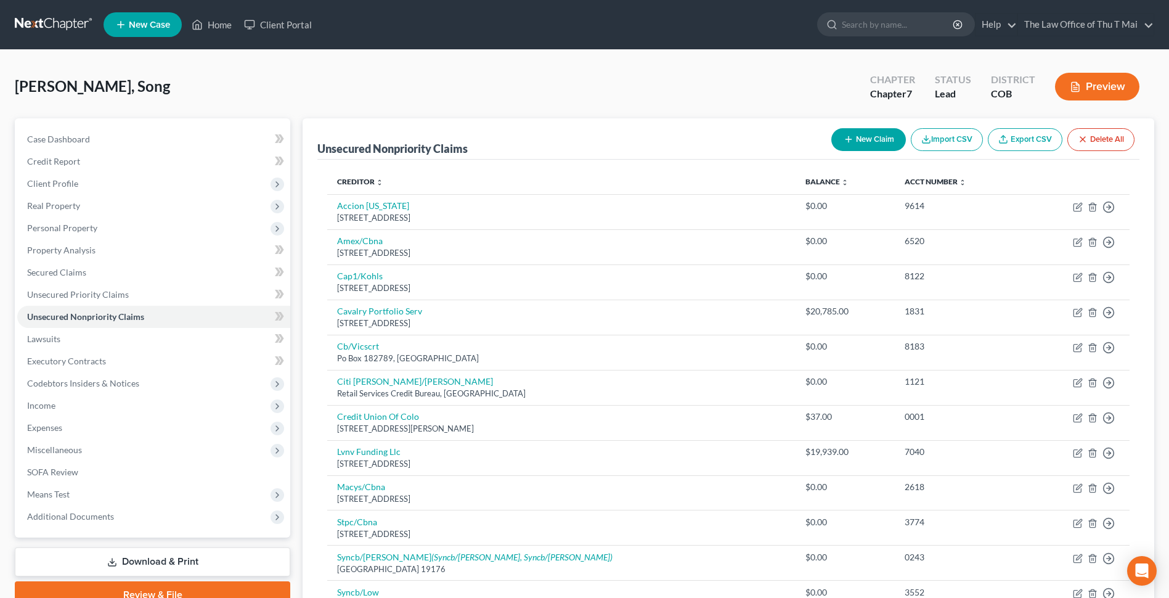
click at [866, 137] on button "New Claim" at bounding box center [868, 139] width 75 height 23
select select "0"
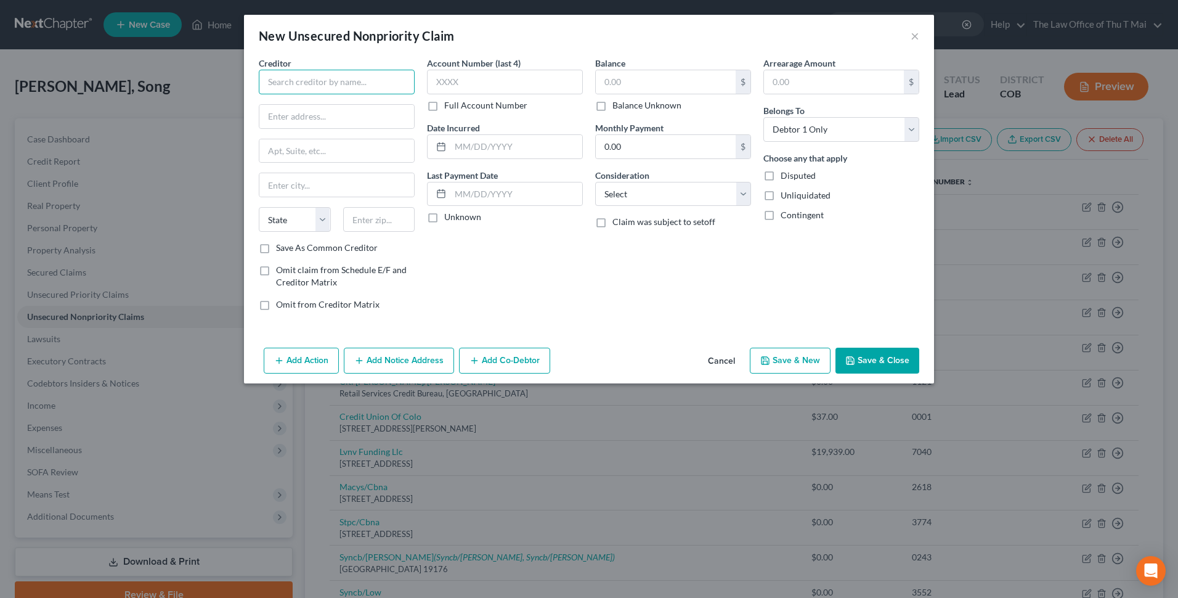
click at [312, 74] on input "text" at bounding box center [337, 82] width 156 height 25
type input "Synchrony Sam's Club"
type input "PO Box 71711"
type input "Philadelphia"
select select "39"
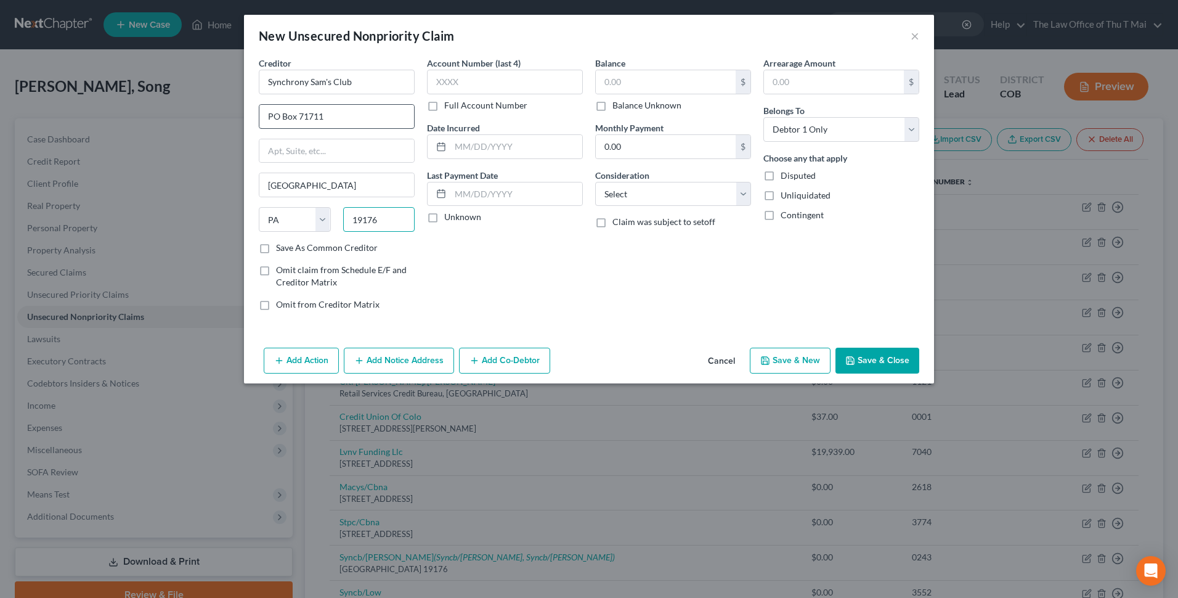
type input "19176"
click at [494, 76] on input "text" at bounding box center [505, 82] width 156 height 25
type input "8651"
click at [672, 79] on input "text" at bounding box center [666, 81] width 140 height 23
type input "20,785.16"
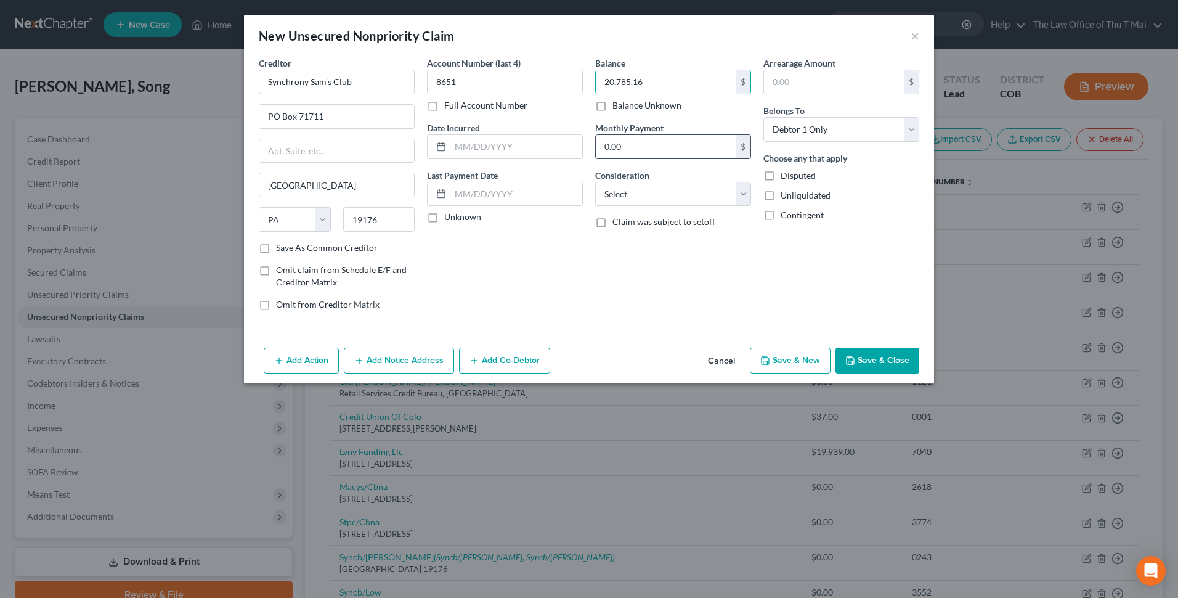
click at [691, 140] on input "0.00" at bounding box center [666, 146] width 140 height 23
type input "2,597.00"
click at [745, 195] on select "Select Cable / Satellite Services Collection Agency Credit Card Debt Debt Couns…" at bounding box center [673, 194] width 156 height 25
select select "2"
click at [595, 182] on select "Select Cable / Satellite Services Collection Agency Credit Card Debt Debt Couns…" at bounding box center [673, 194] width 156 height 25
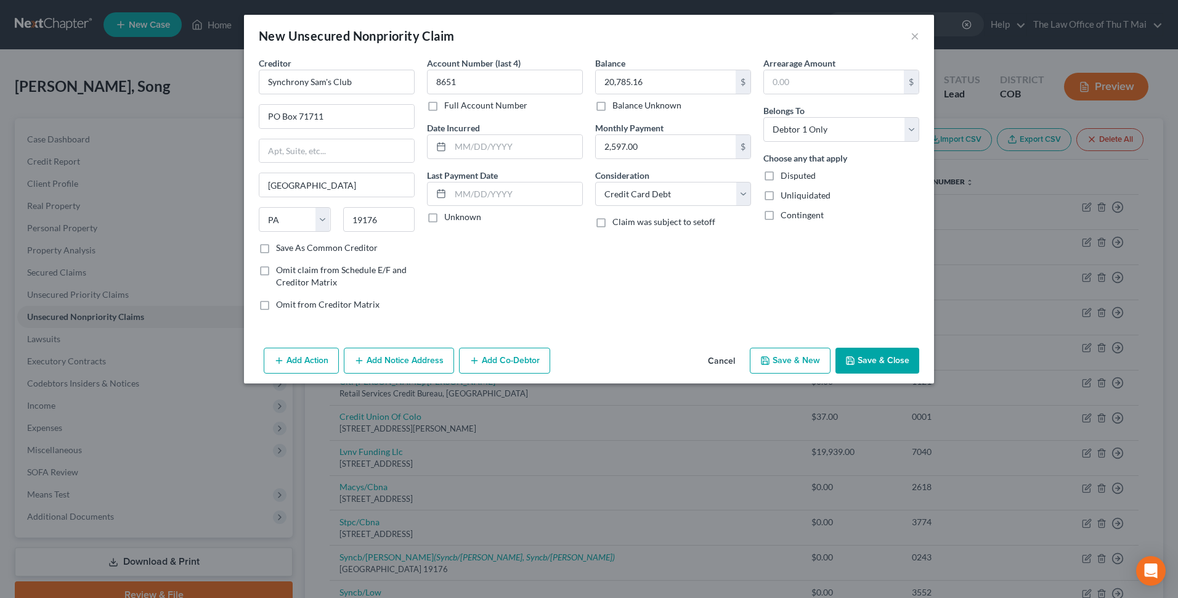
click at [886, 354] on button "Save & Close" at bounding box center [877, 360] width 84 height 26
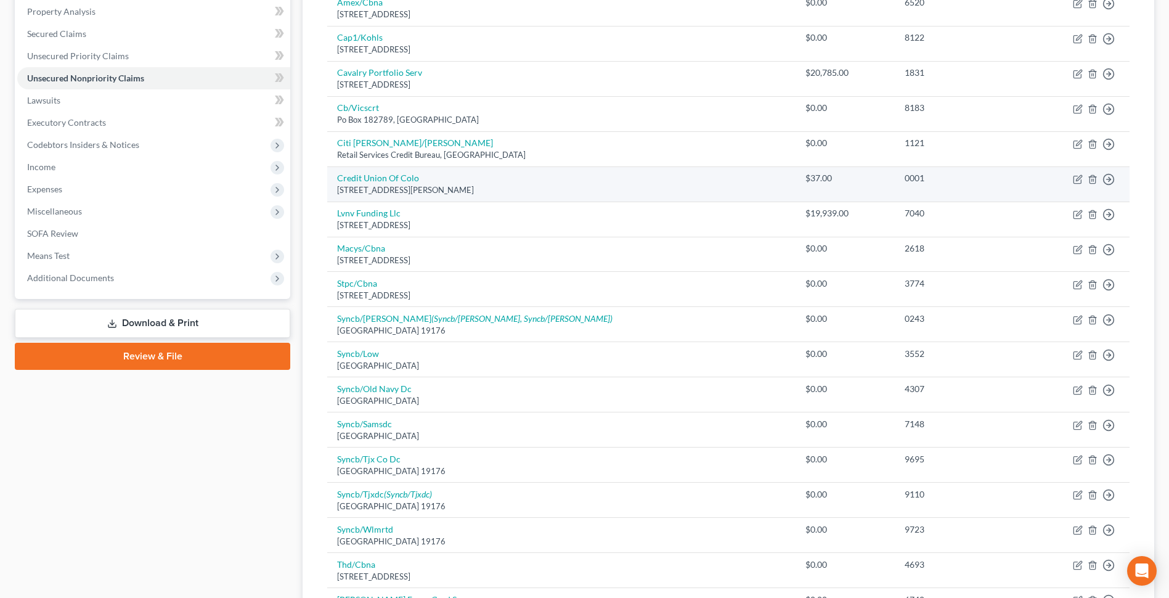
scroll to position [431, 0]
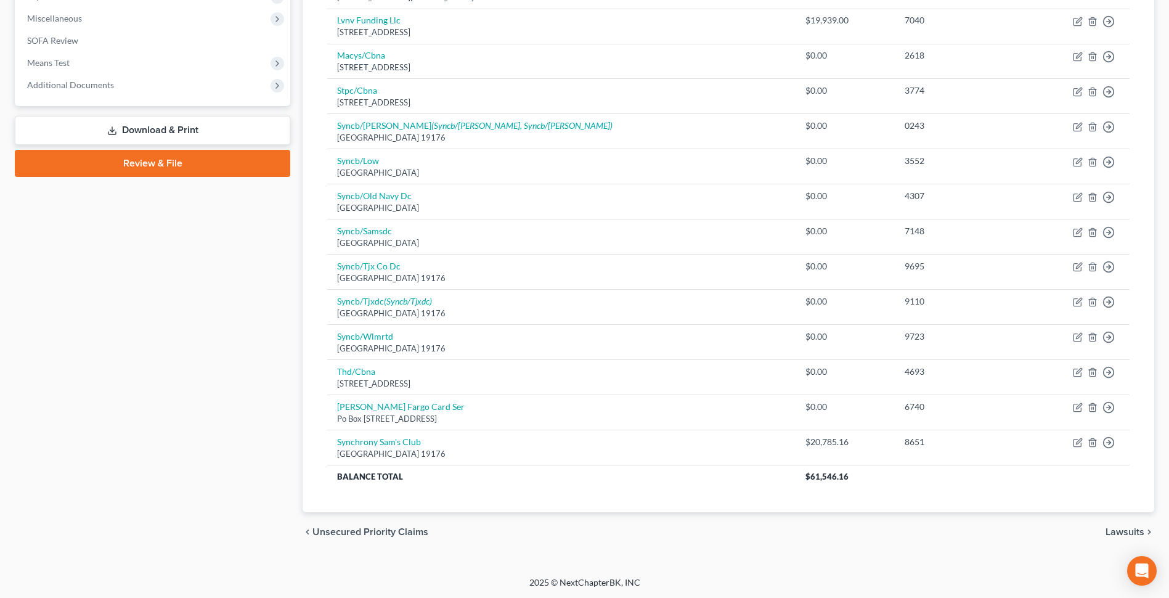
click at [1121, 529] on span "Lawsuits" at bounding box center [1124, 532] width 39 height 10
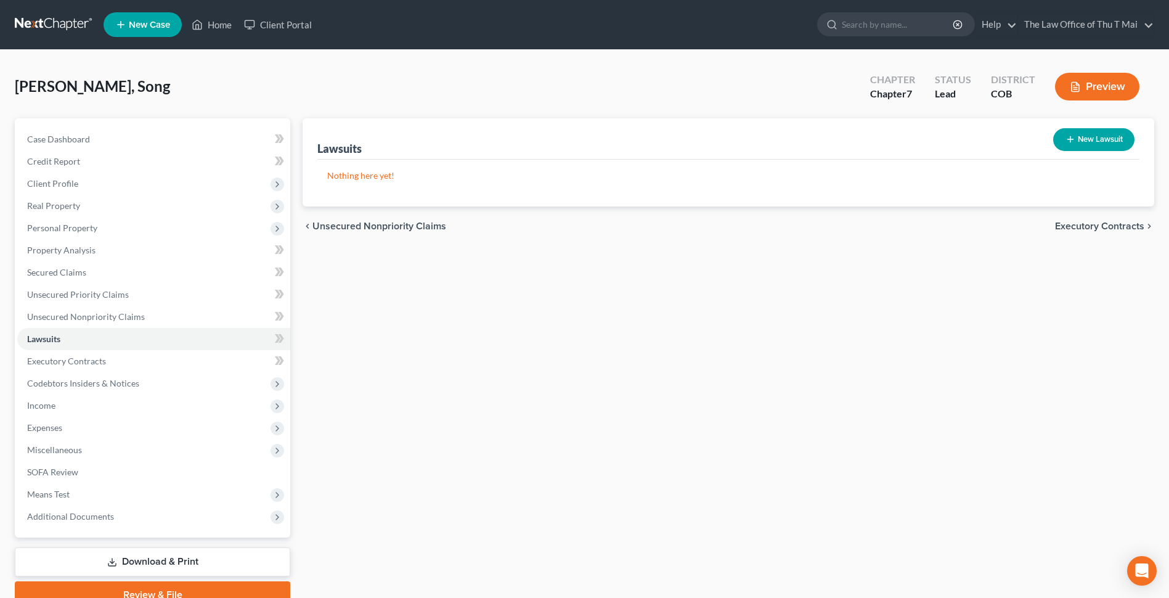
click at [1066, 225] on span "Executory Contracts" at bounding box center [1099, 226] width 89 height 10
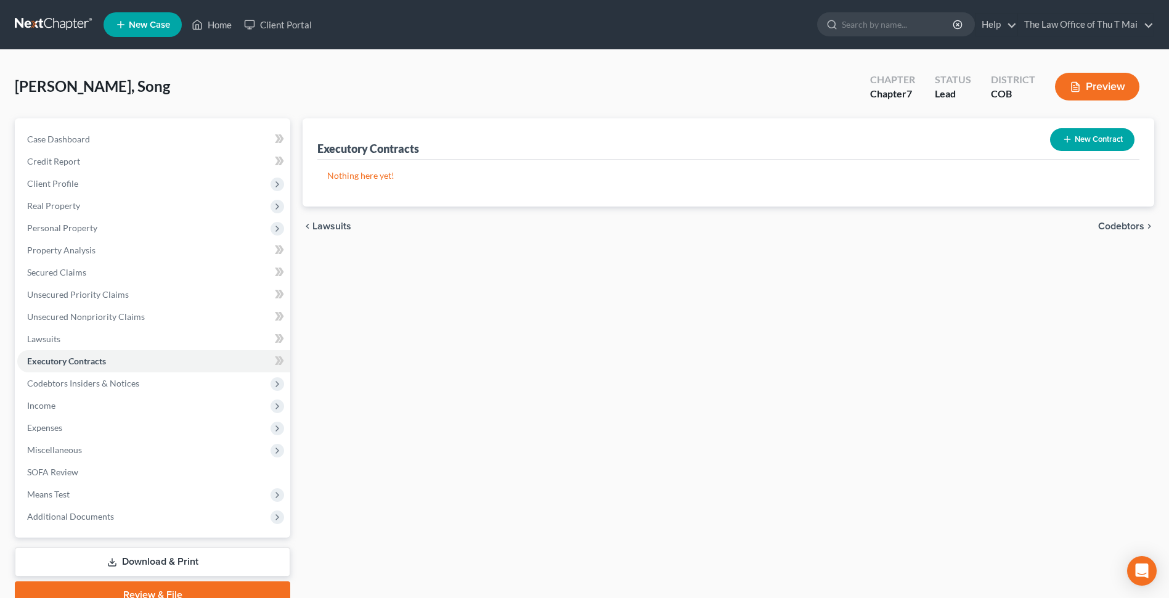
click at [1114, 226] on span "Codebtors" at bounding box center [1121, 226] width 46 height 10
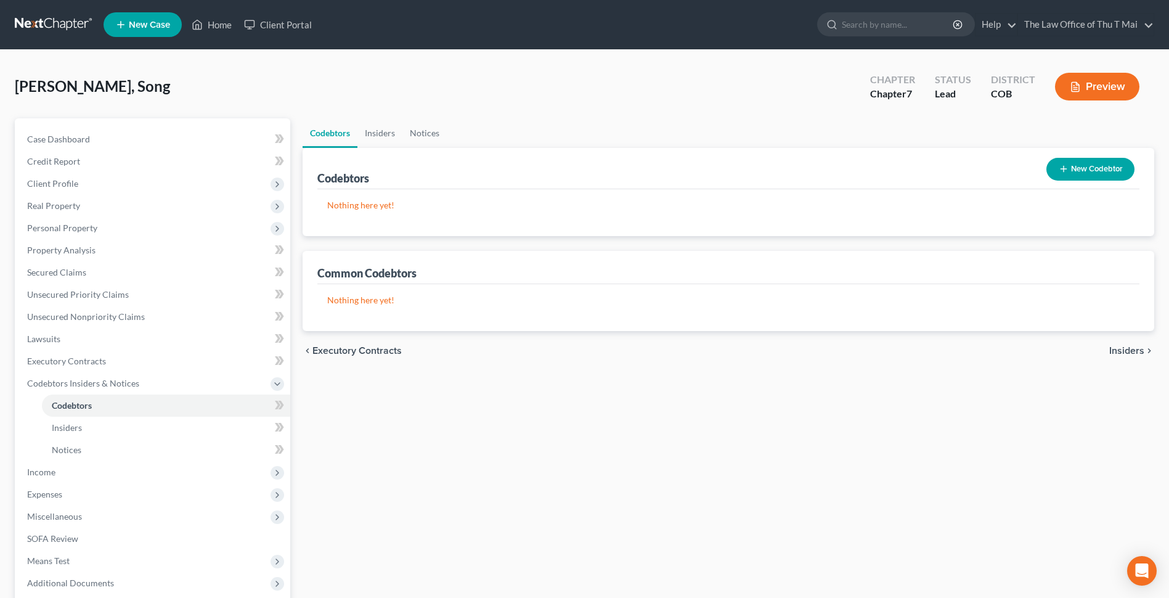
click at [1125, 349] on span "Insiders" at bounding box center [1126, 351] width 35 height 10
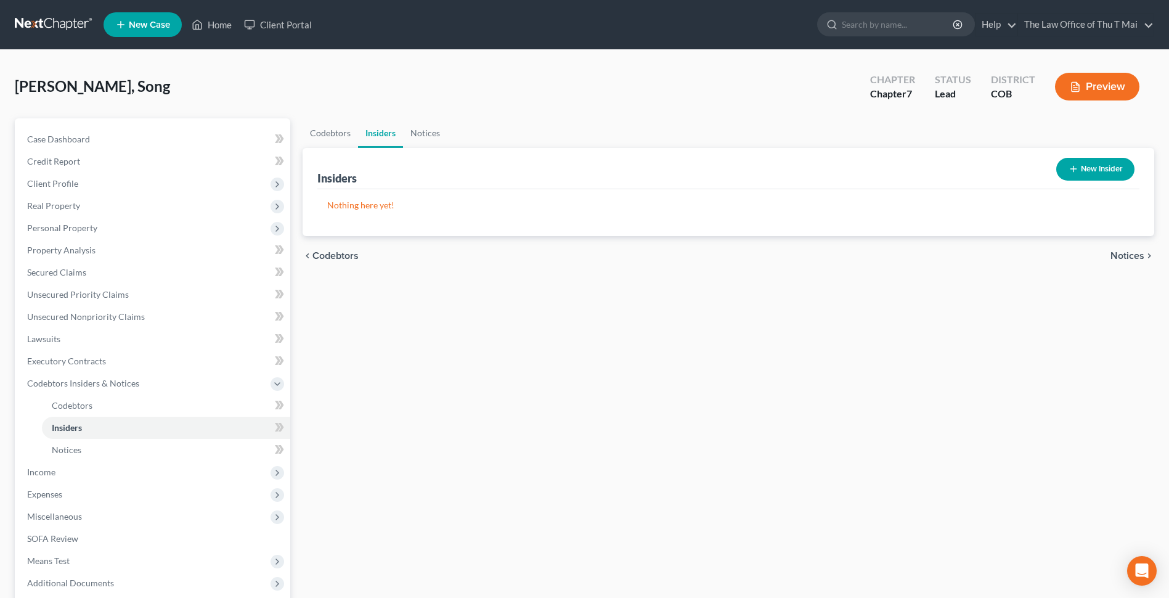
click at [1124, 253] on span "Notices" at bounding box center [1127, 256] width 34 height 10
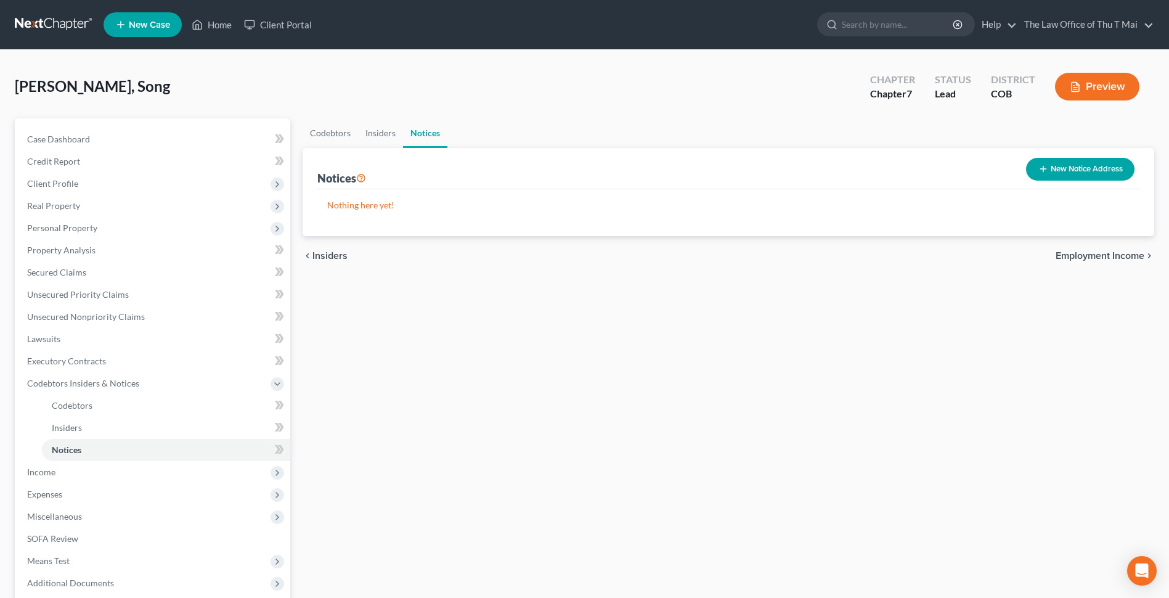
click at [1086, 256] on span "Employment Income" at bounding box center [1099, 256] width 89 height 10
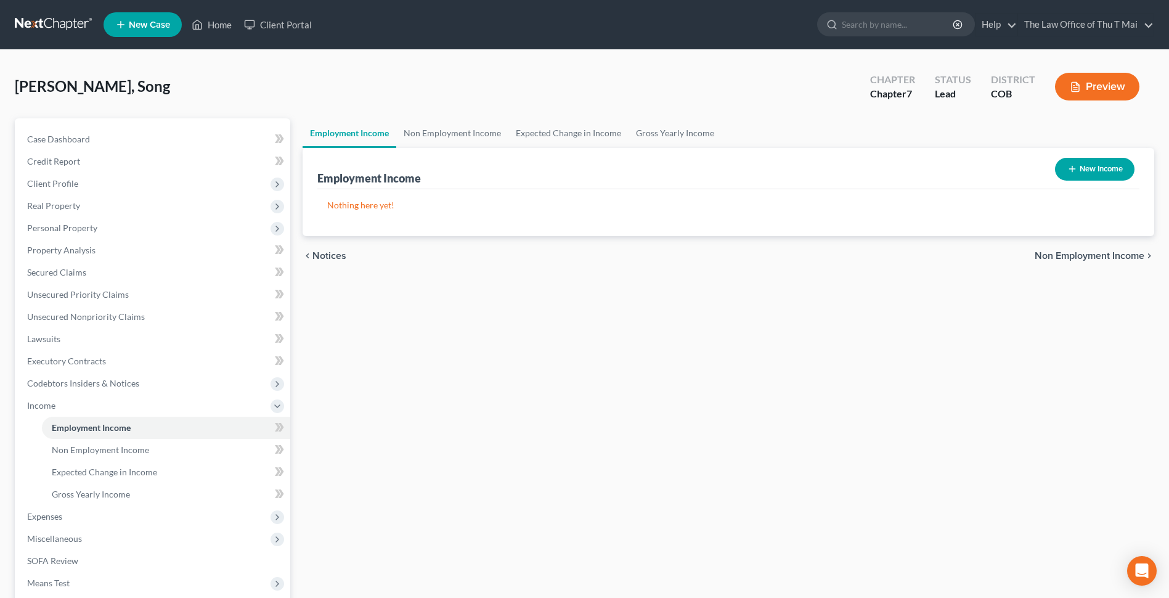
click at [1075, 168] on icon "button" at bounding box center [1072, 169] width 10 height 10
select select "0"
